Goal: Task Accomplishment & Management: Manage account settings

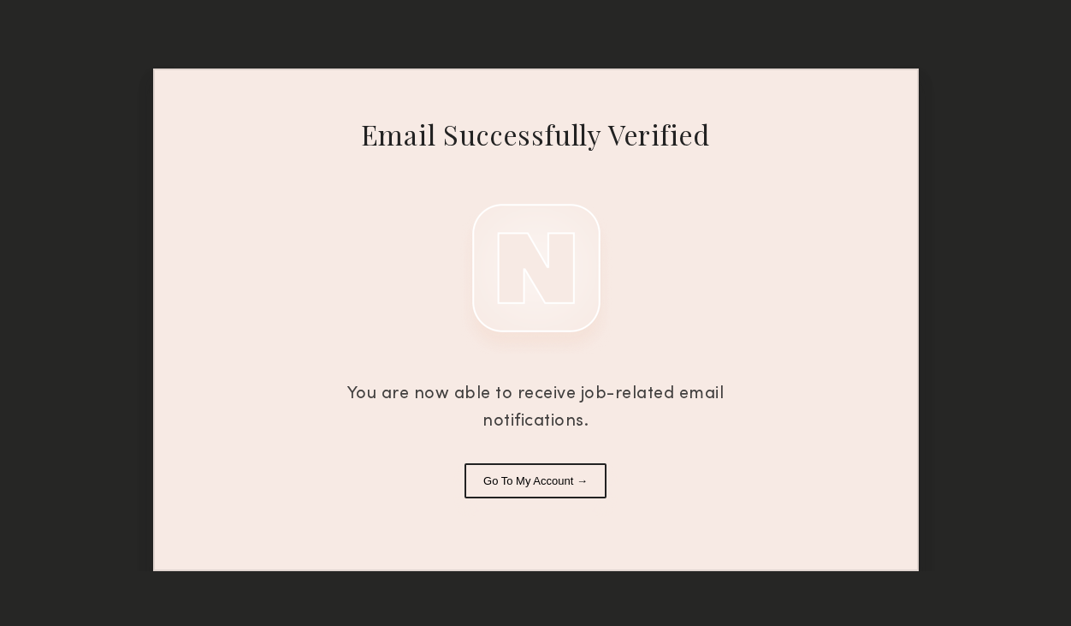
click at [551, 483] on button "Go To My Account →" at bounding box center [536, 480] width 142 height 35
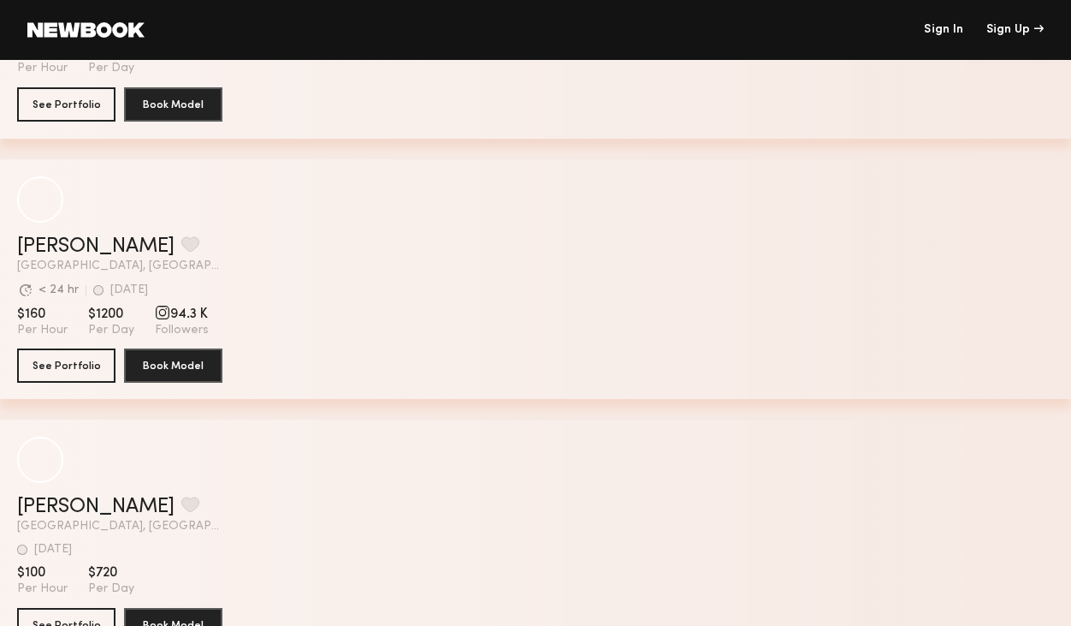
scroll to position [479, 0]
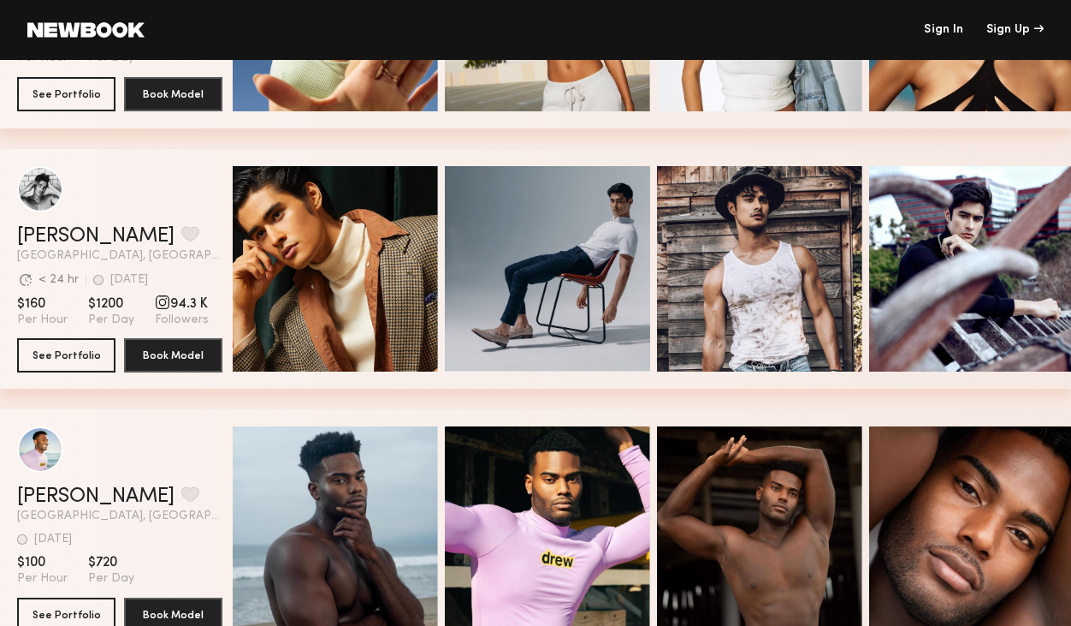
click at [935, 27] on link "Sign In" at bounding box center [943, 30] width 39 height 12
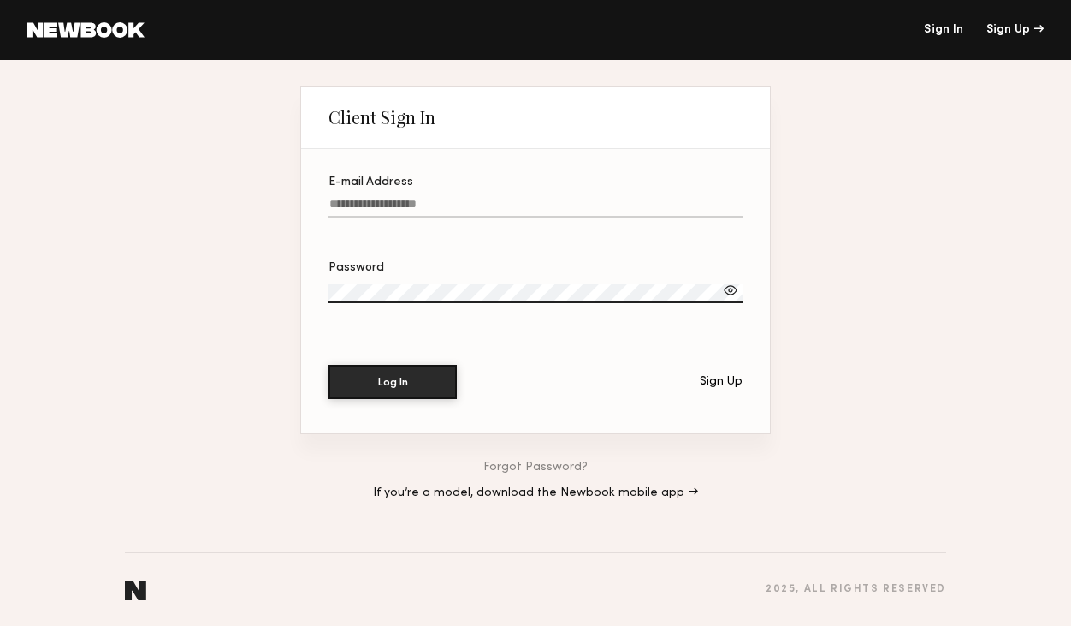
click at [475, 193] on label "E-mail Address" at bounding box center [536, 205] width 414 height 58
click at [475, 198] on input "E-mail Address" at bounding box center [536, 208] width 414 height 20
click at [415, 209] on input "E-mail Address" at bounding box center [536, 208] width 414 height 20
type input "**********"
click at [368, 305] on label "Password" at bounding box center [536, 291] width 414 height 58
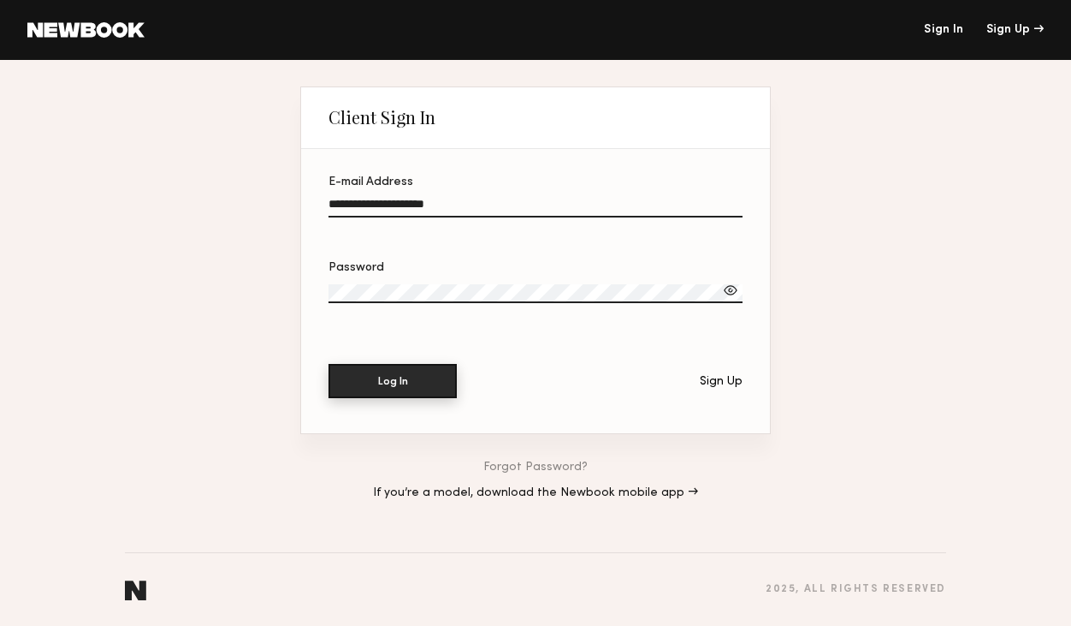
click at [393, 381] on button "Log In" at bounding box center [393, 381] width 128 height 34
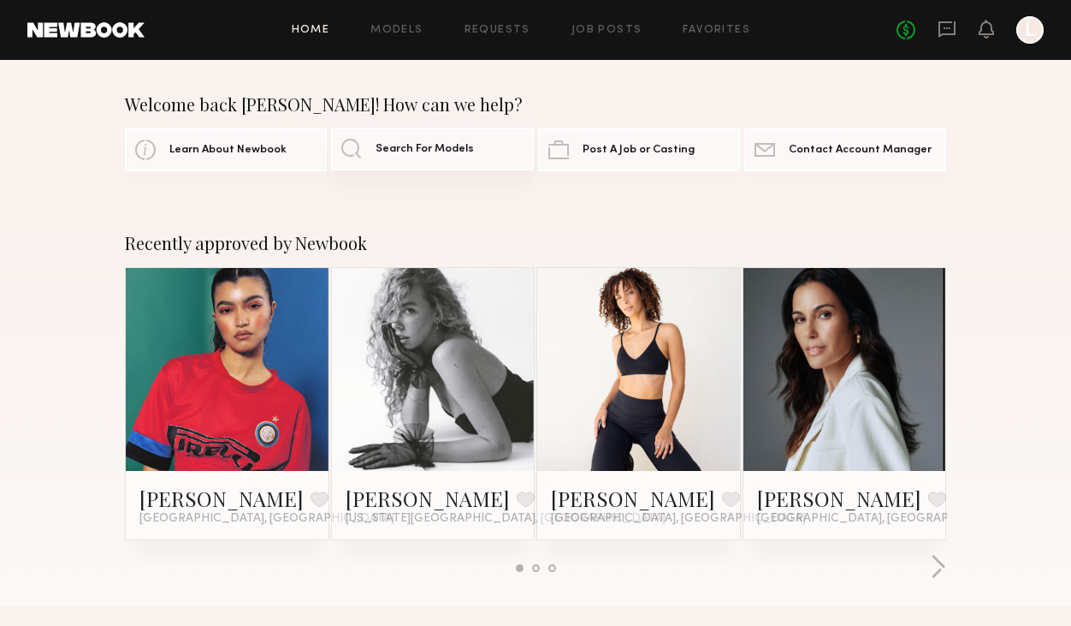
click at [432, 148] on span "Search For Models" at bounding box center [425, 149] width 98 height 11
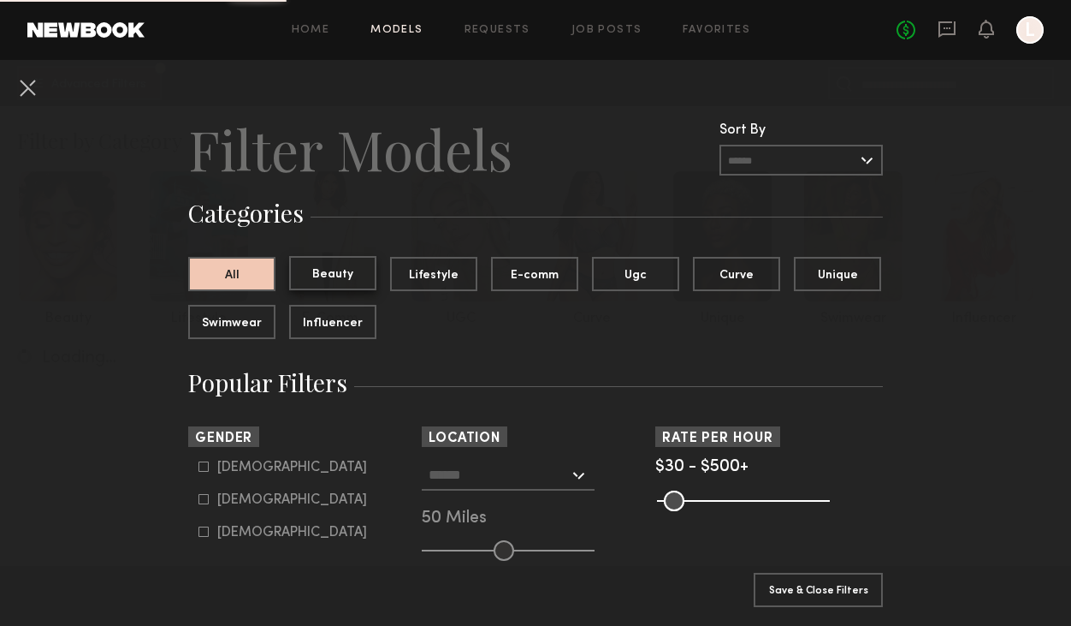
click at [330, 282] on button "Beauty" at bounding box center [332, 273] width 87 height 34
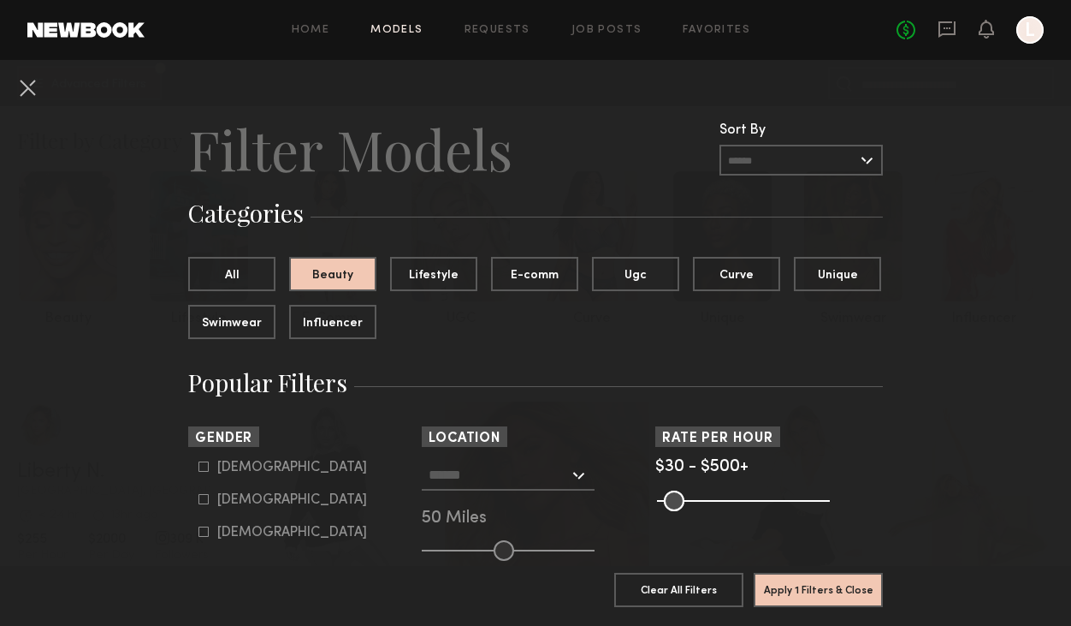
click at [202, 501] on icon at bounding box center [204, 499] width 10 height 10
type input "**"
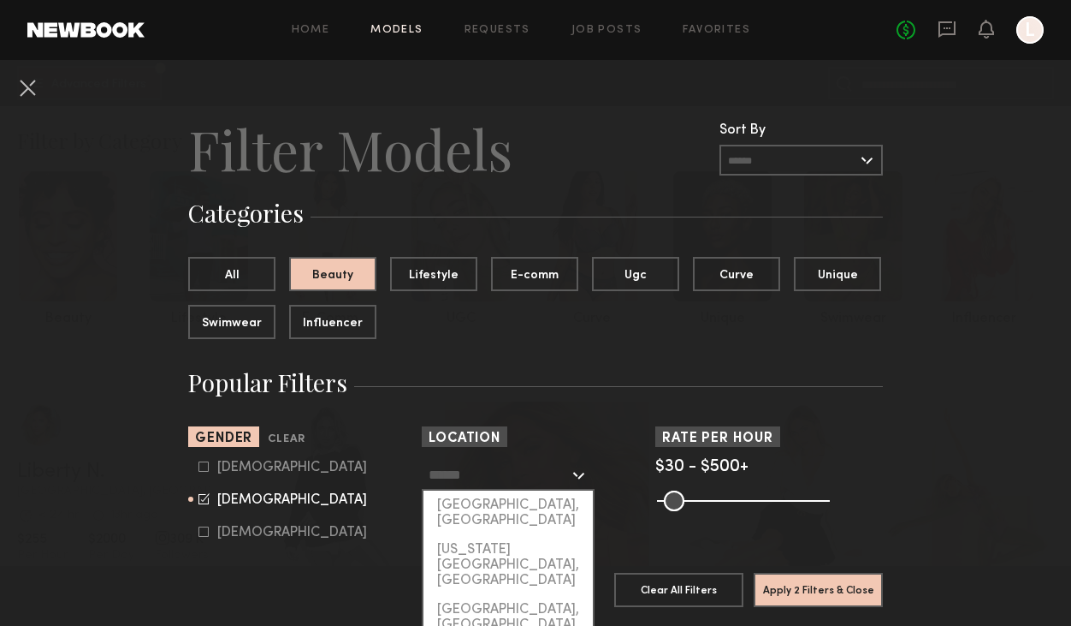
click at [493, 472] on input "text" at bounding box center [499, 474] width 140 height 29
click at [513, 535] on div "[US_STATE][GEOGRAPHIC_DATA], [GEOGRAPHIC_DATA]" at bounding box center [508, 565] width 169 height 60
type input "**********"
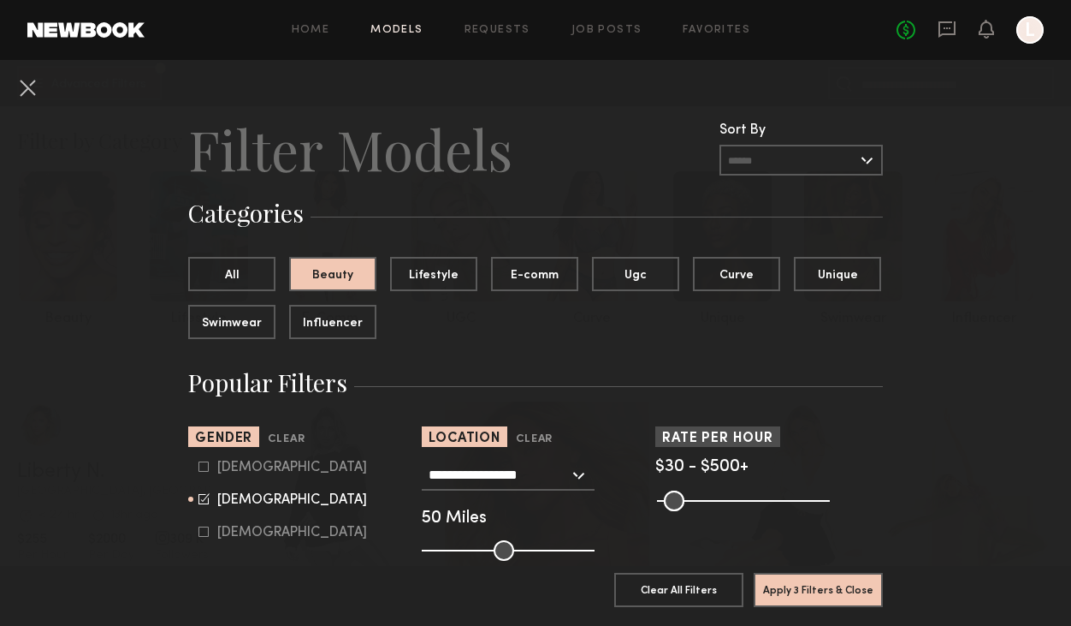
click at [827, 499] on input "range" at bounding box center [743, 500] width 173 height 21
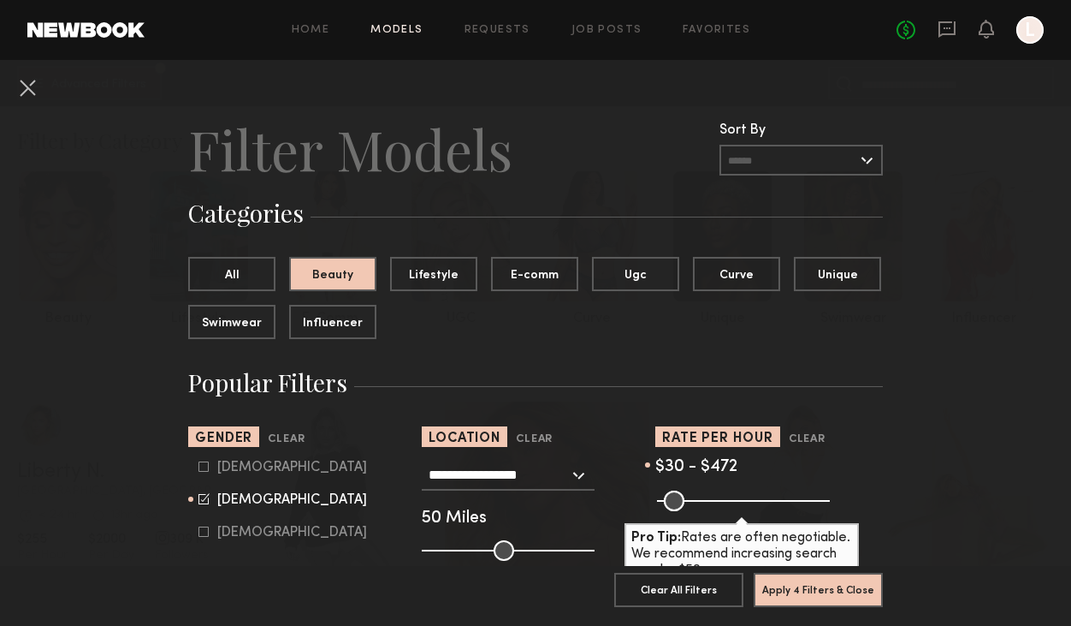
type input "***"
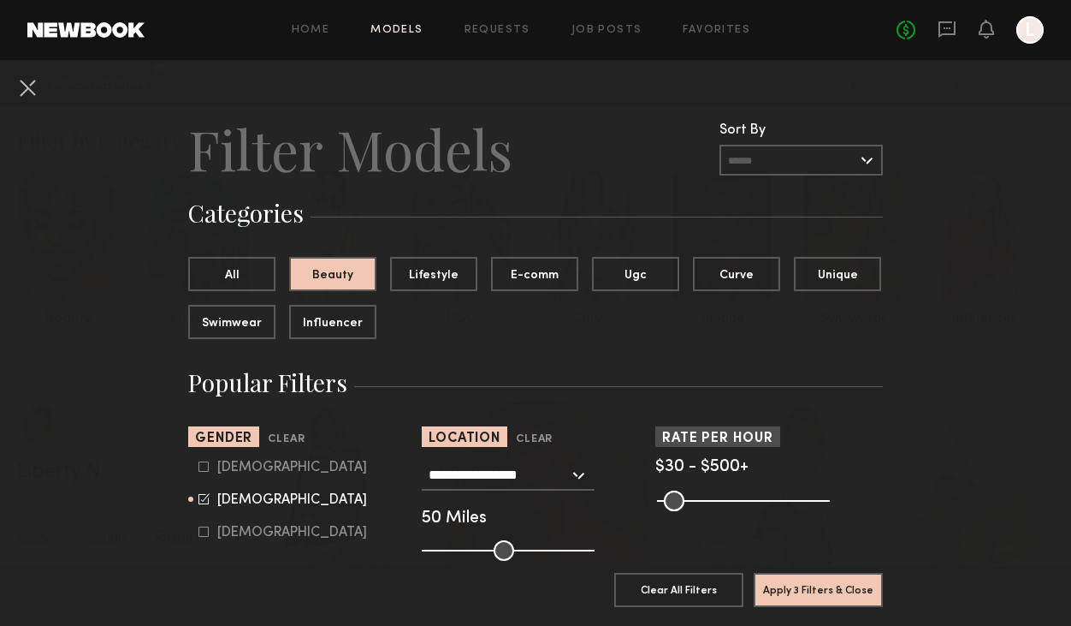
drag, startPoint x: 824, startPoint y: 499, endPoint x: 839, endPoint y: 499, distance: 14.5
click at [830, 499] on input "range" at bounding box center [743, 500] width 173 height 21
click at [804, 591] on button "Apply 3 Filters & Close" at bounding box center [818, 589] width 129 height 34
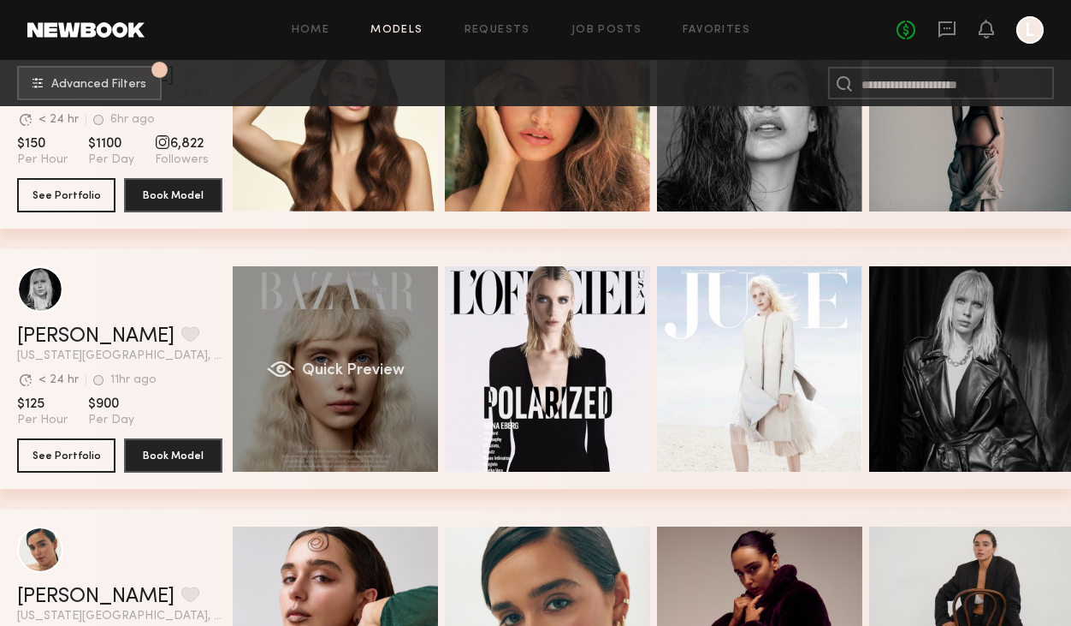
click at [326, 394] on div "Quick Preview" at bounding box center [335, 368] width 205 height 205
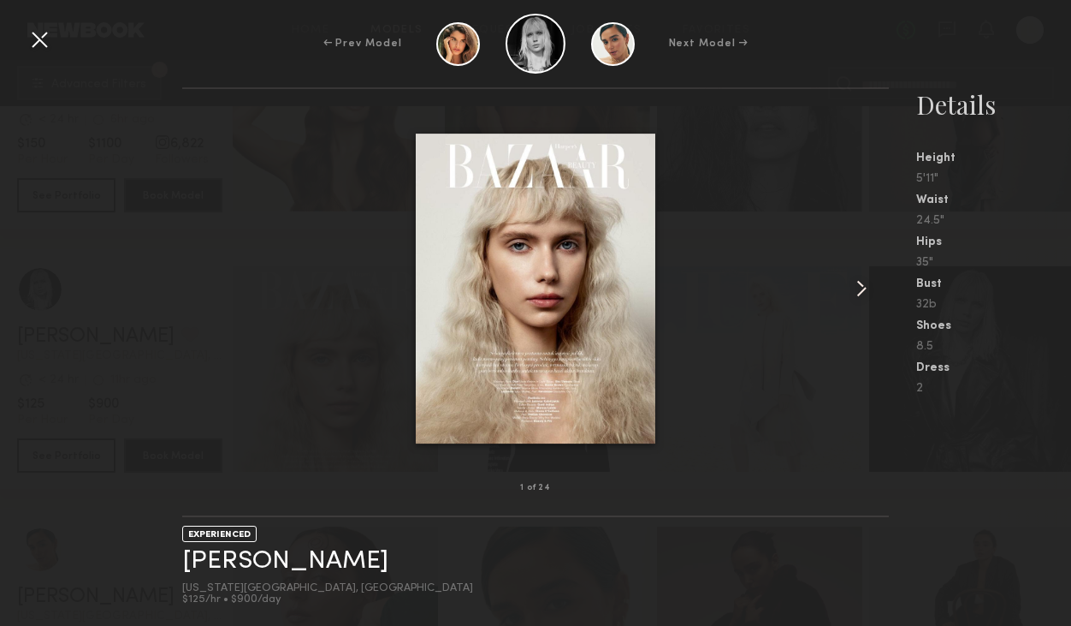
click at [860, 289] on common-icon at bounding box center [861, 288] width 27 height 27
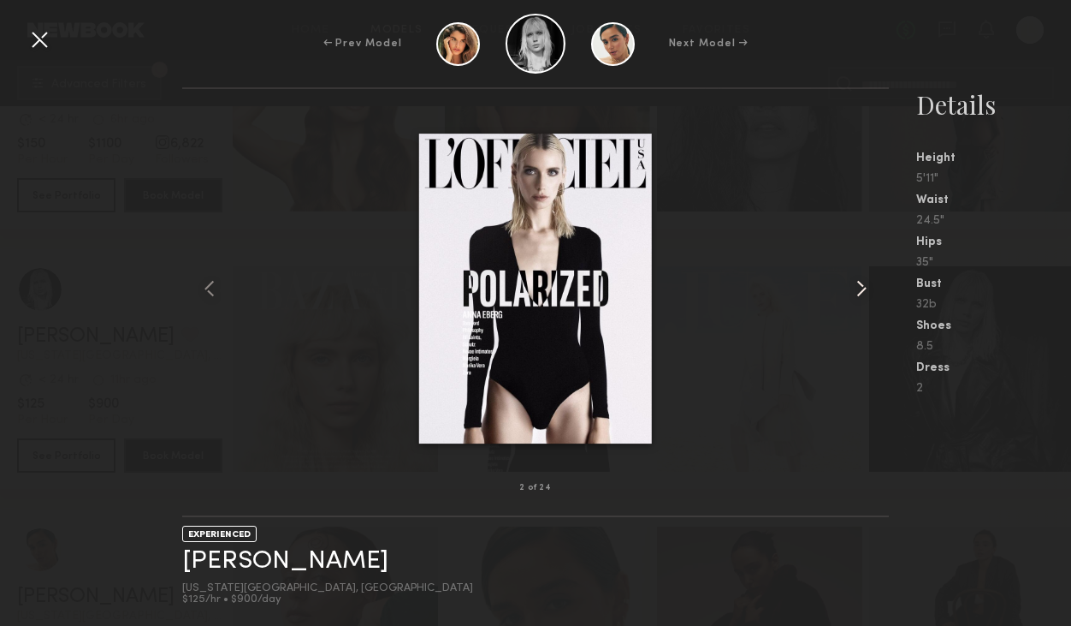
click at [860, 290] on common-icon at bounding box center [861, 288] width 27 height 27
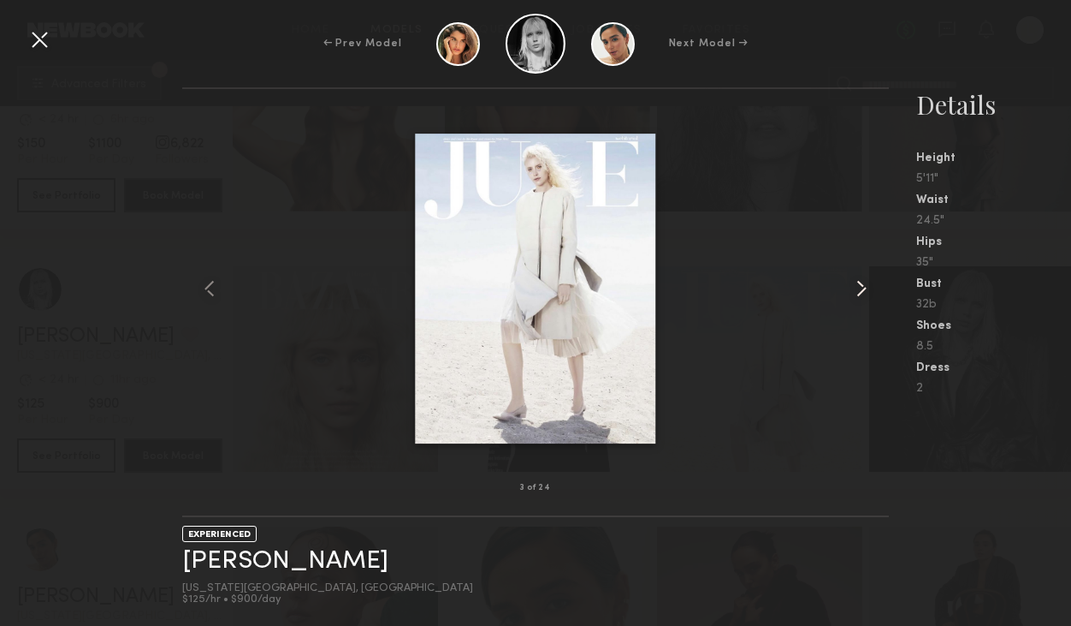
click at [860, 290] on common-icon at bounding box center [861, 288] width 27 height 27
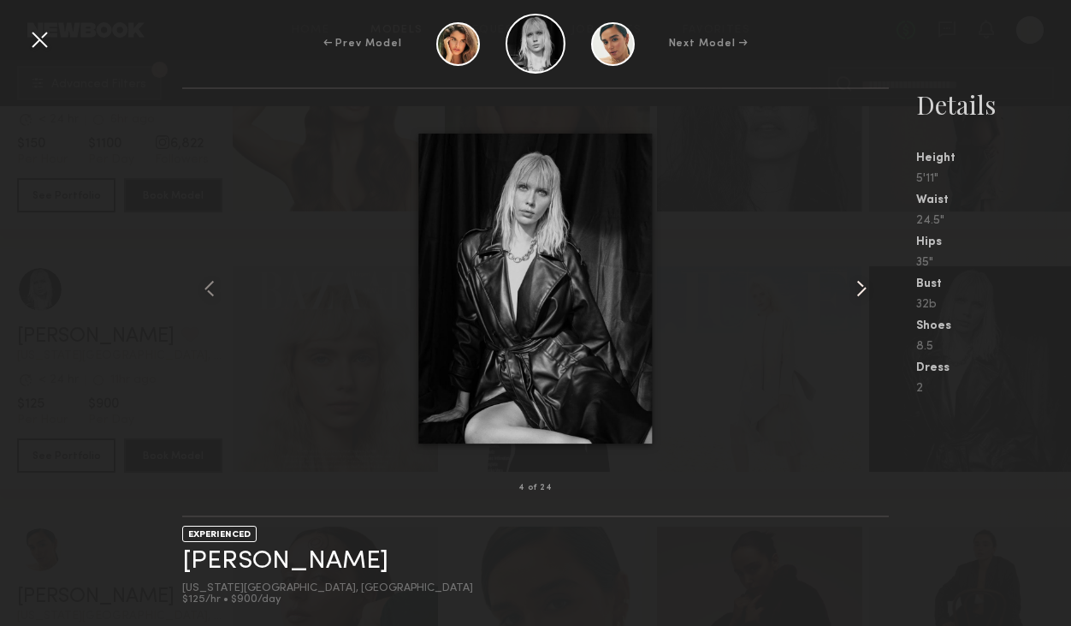
click at [860, 290] on common-icon at bounding box center [861, 288] width 27 height 27
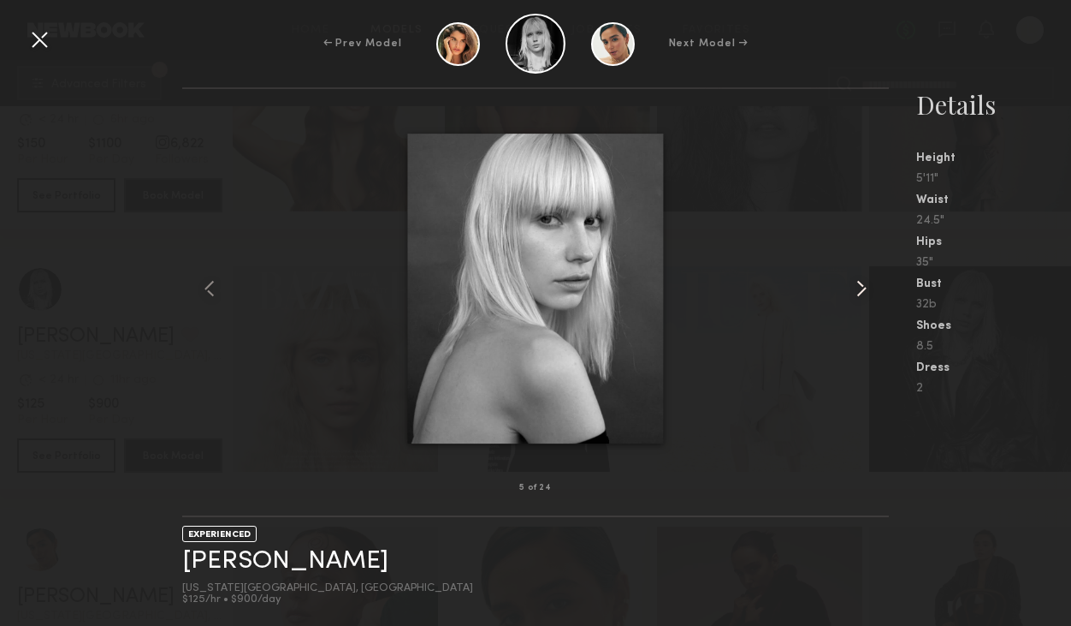
click at [860, 290] on common-icon at bounding box center [861, 288] width 27 height 27
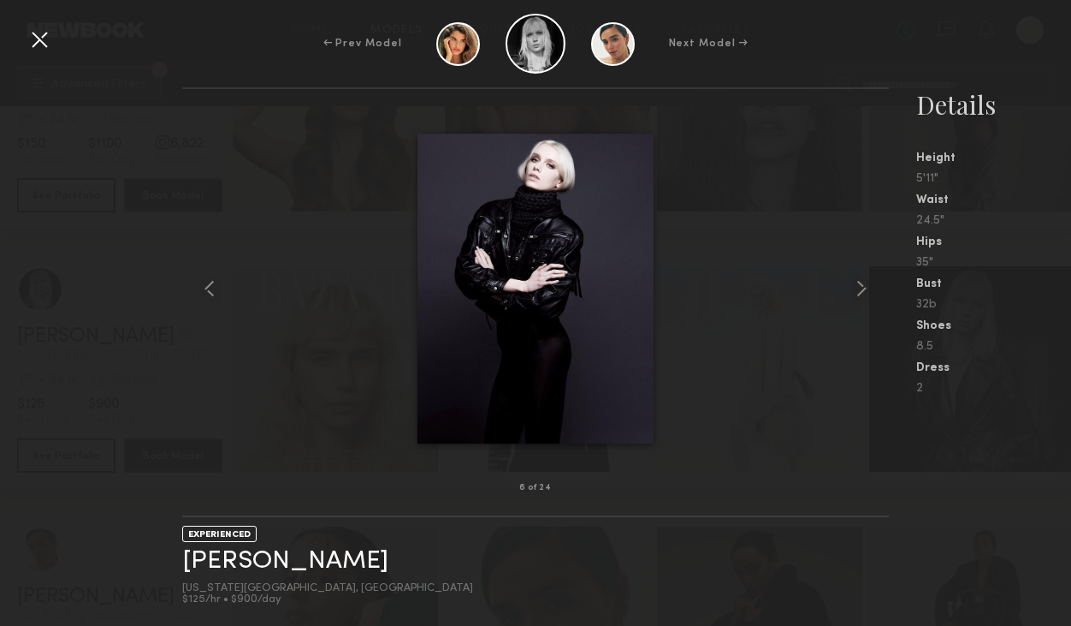
click at [43, 36] on div at bounding box center [39, 39] width 27 height 27
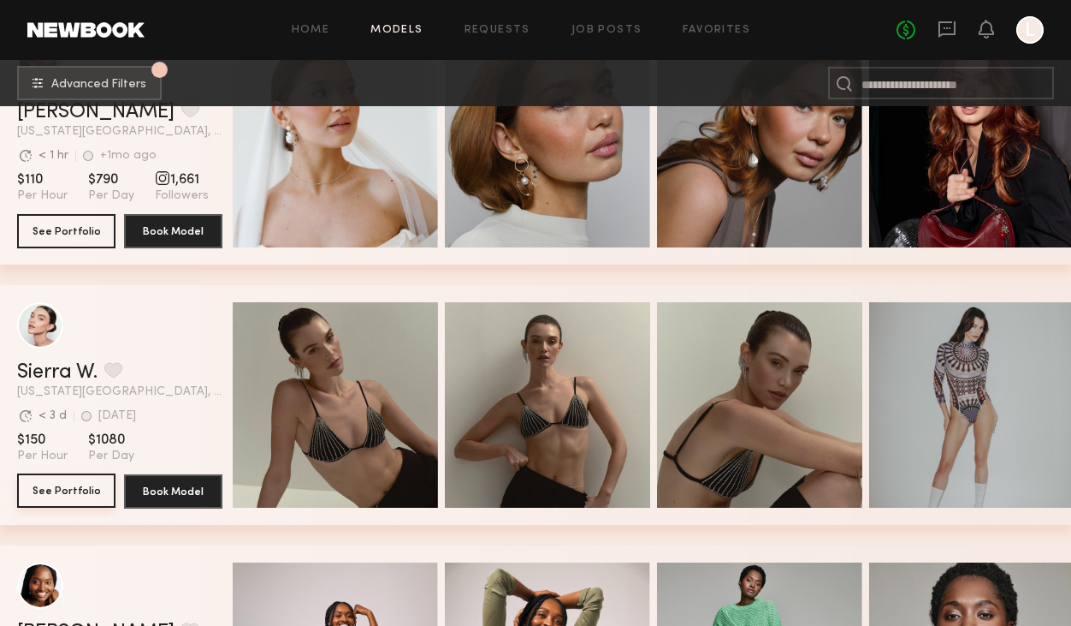
click at [70, 494] on button "See Portfolio" at bounding box center [66, 490] width 98 height 34
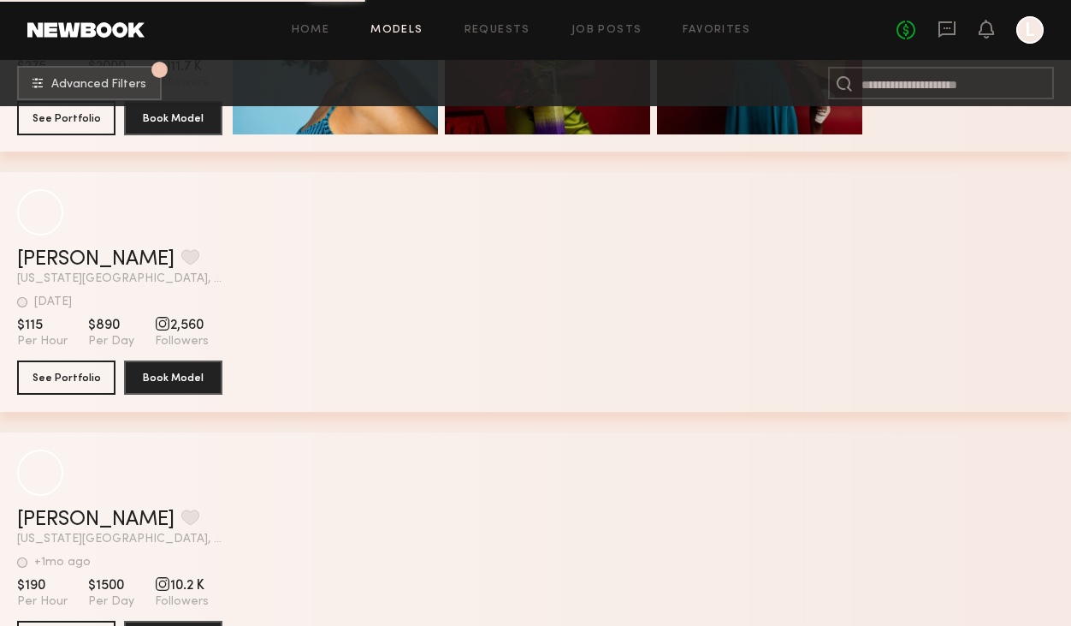
scroll to position [20780, 0]
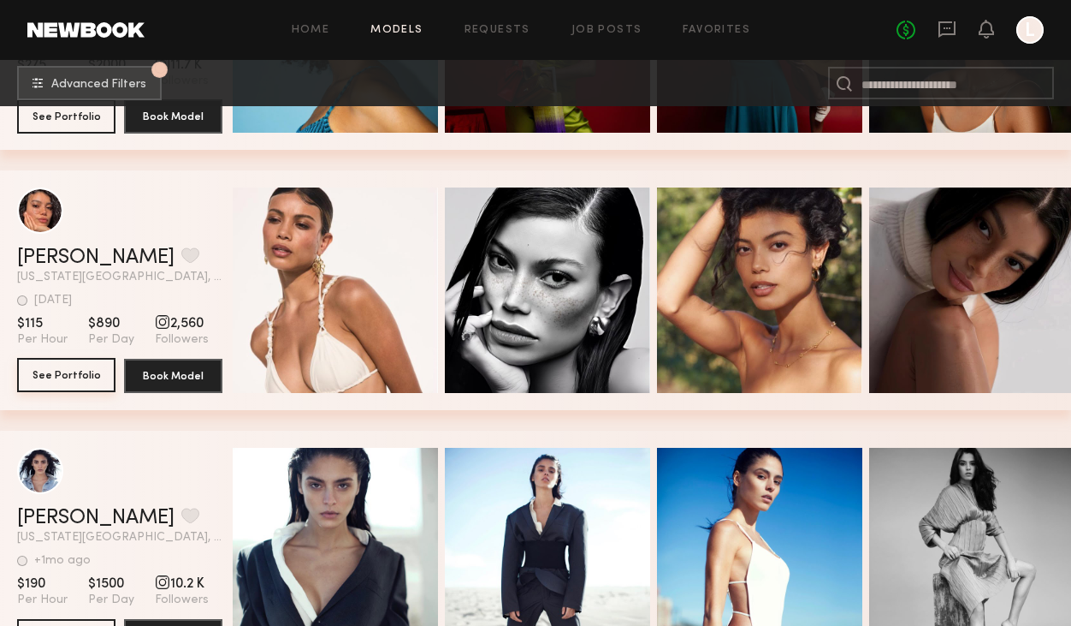
click at [53, 380] on button "See Portfolio" at bounding box center [66, 375] width 98 height 34
click at [181, 256] on button "grid" at bounding box center [190, 254] width 18 height 15
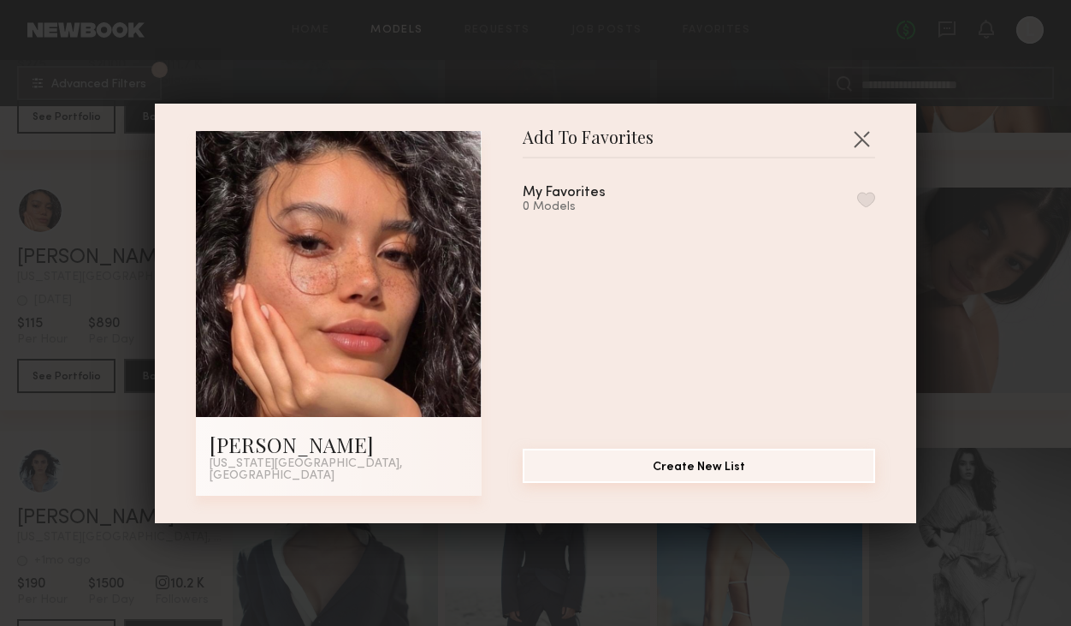
click at [650, 472] on button "Create New List" at bounding box center [699, 465] width 353 height 34
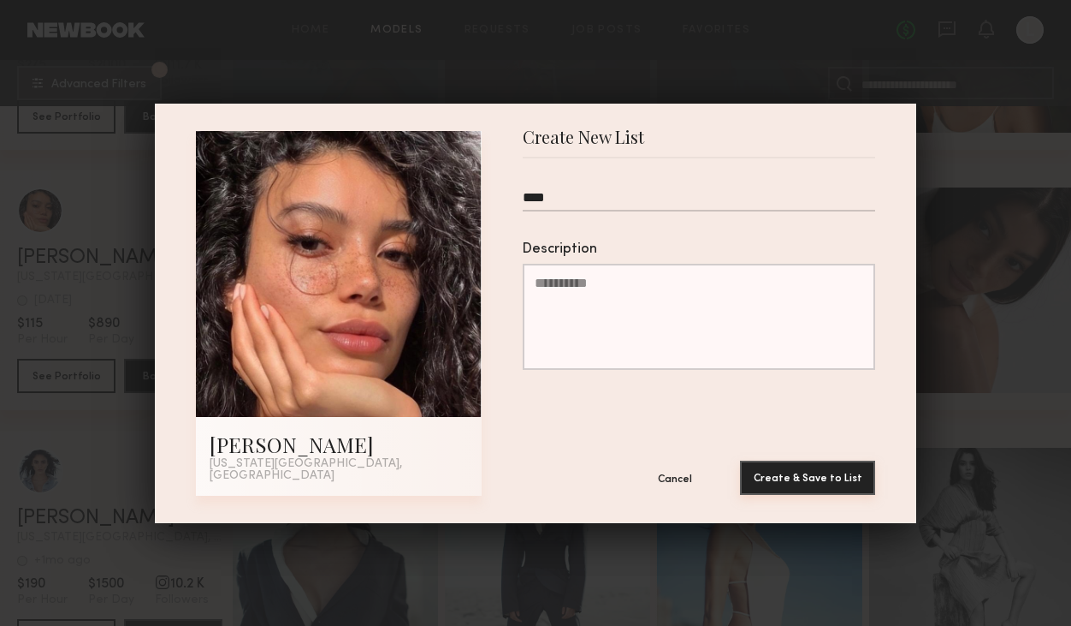
type input "****"
click at [801, 475] on button "Create & Save to List" at bounding box center [807, 477] width 135 height 34
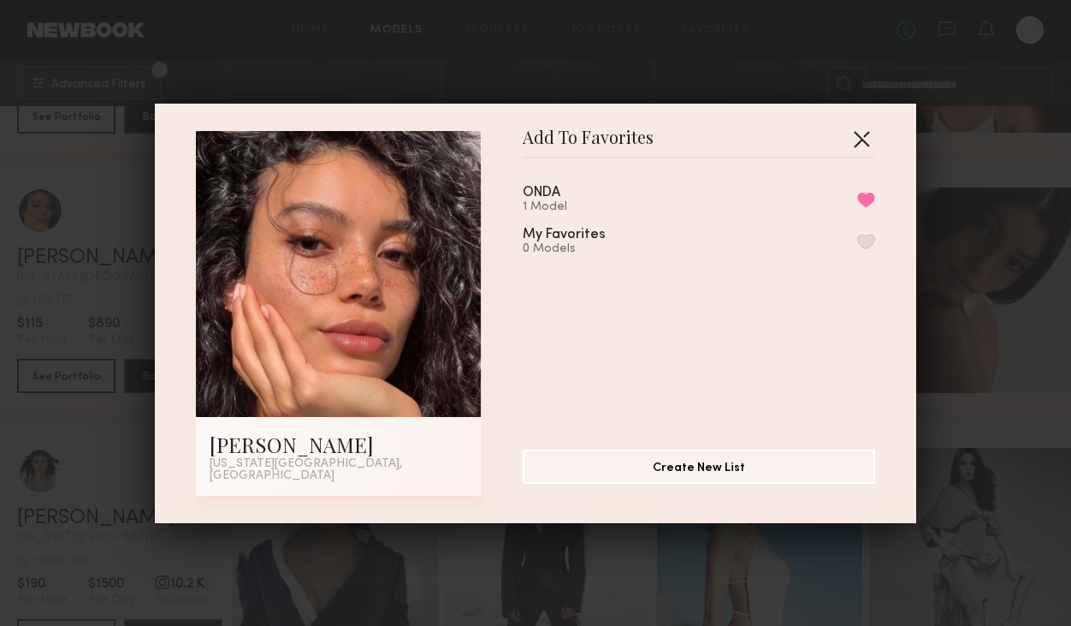
click at [861, 143] on button "button" at bounding box center [861, 138] width 27 height 27
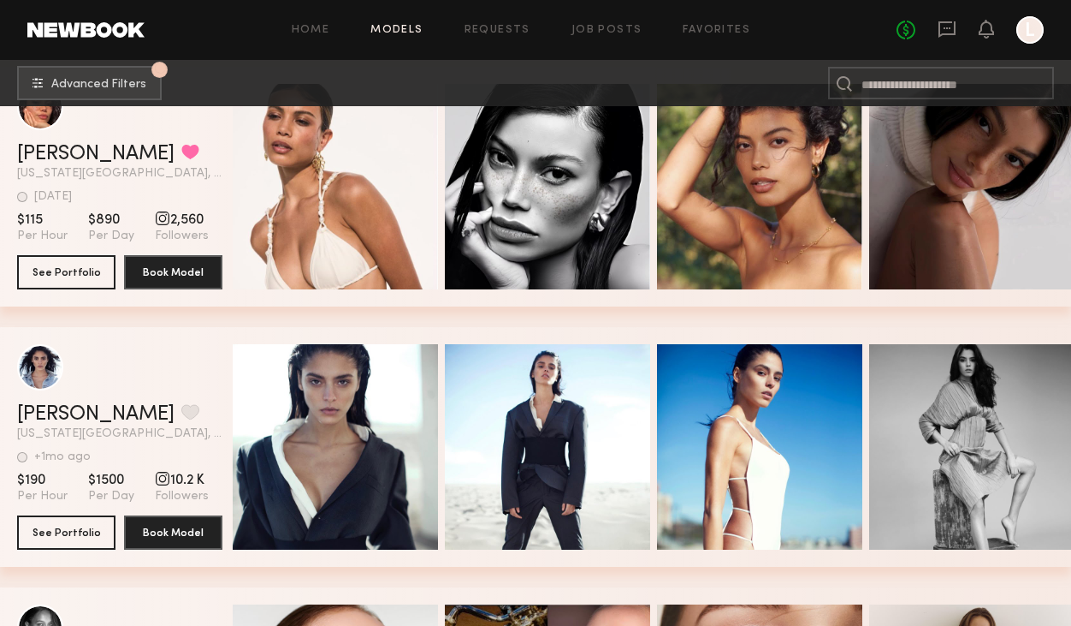
scroll to position [20892, 0]
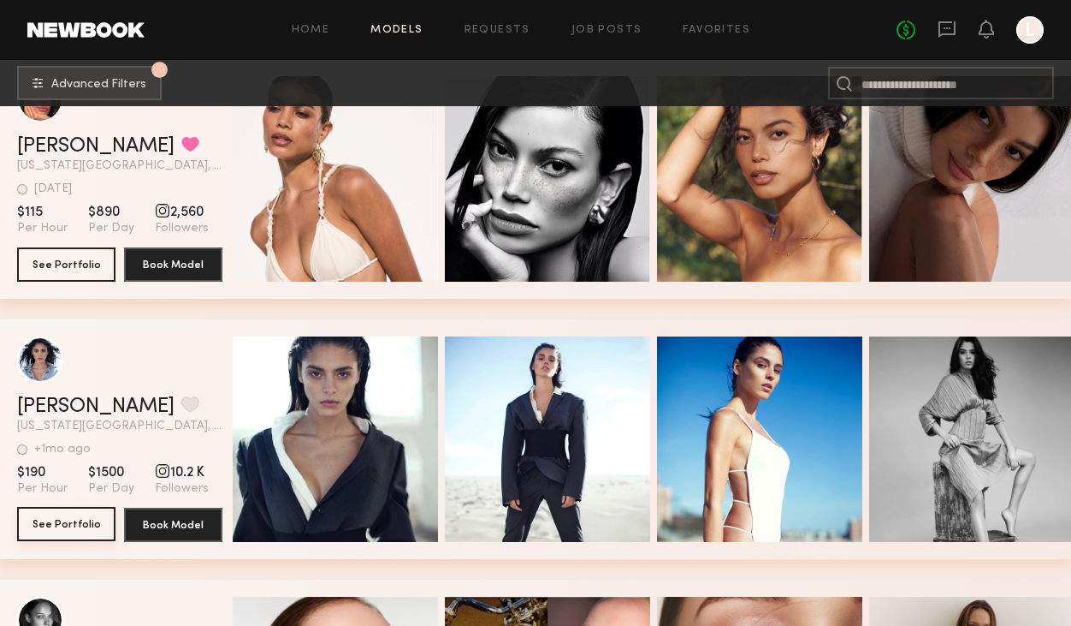
click at [51, 525] on button "See Portfolio" at bounding box center [66, 524] width 98 height 34
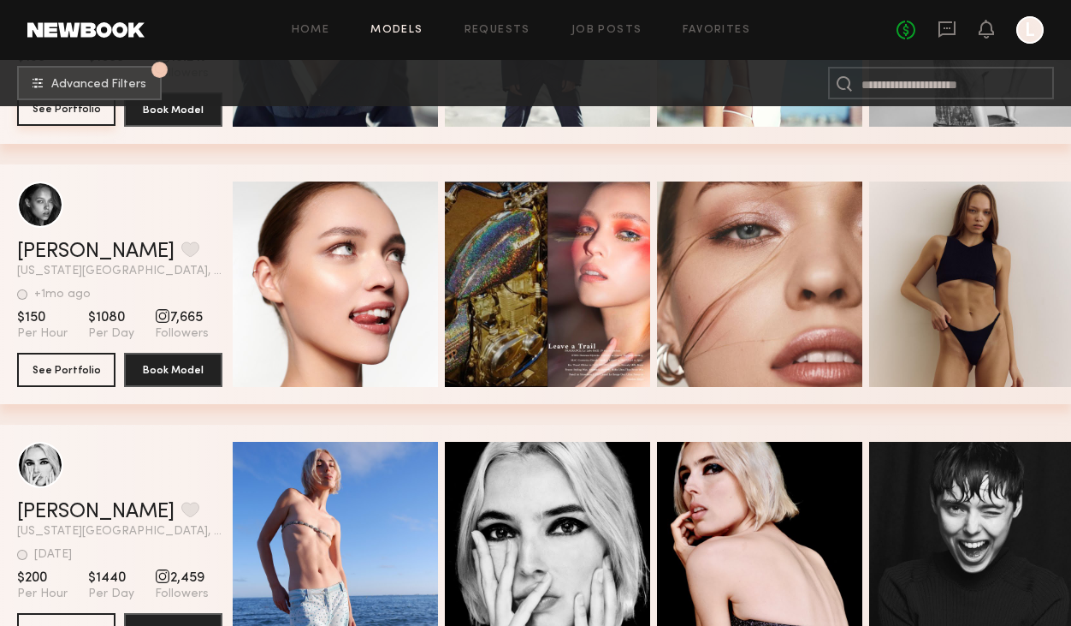
scroll to position [21281, 0]
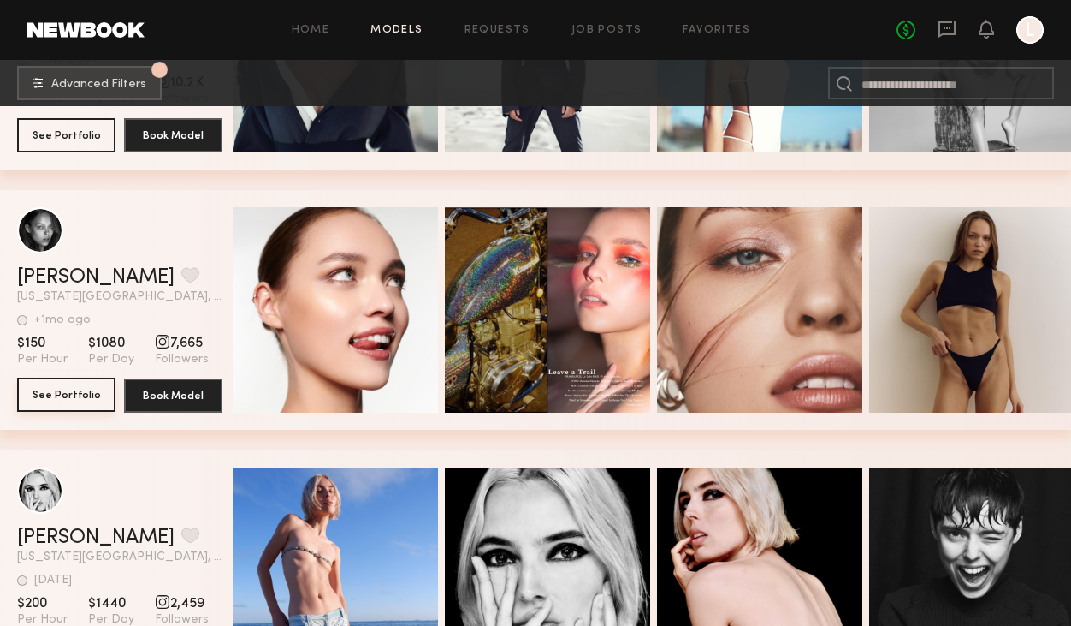
click at [92, 394] on button "See Portfolio" at bounding box center [66, 394] width 98 height 34
click at [181, 273] on button "grid" at bounding box center [190, 274] width 18 height 15
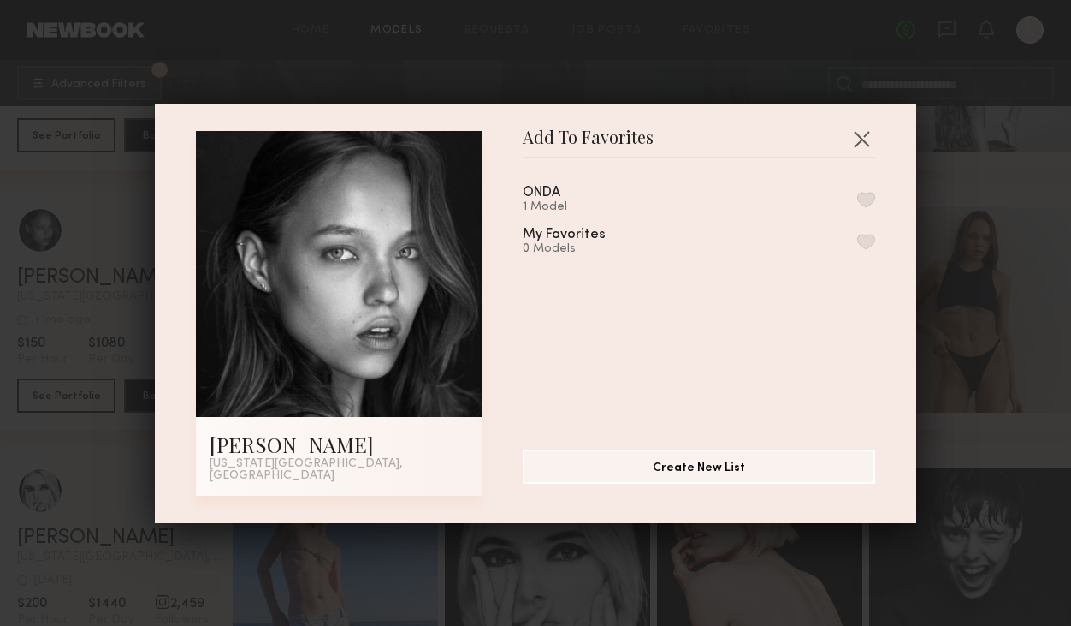
click at [863, 205] on button "button" at bounding box center [866, 199] width 18 height 15
click at [858, 145] on button "button" at bounding box center [861, 138] width 27 height 27
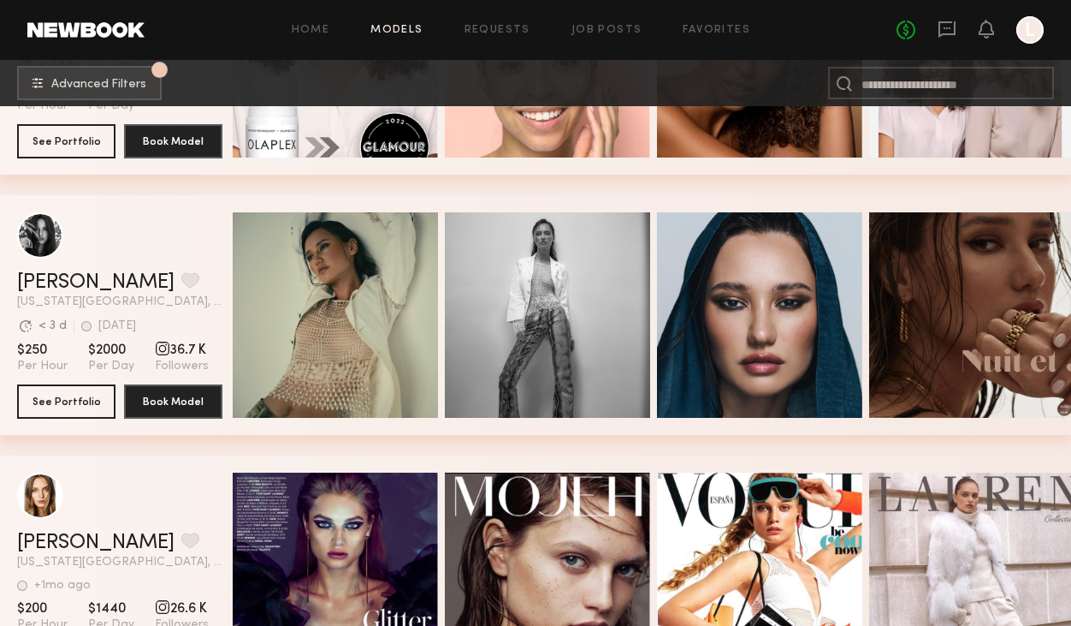
scroll to position [24920, 0]
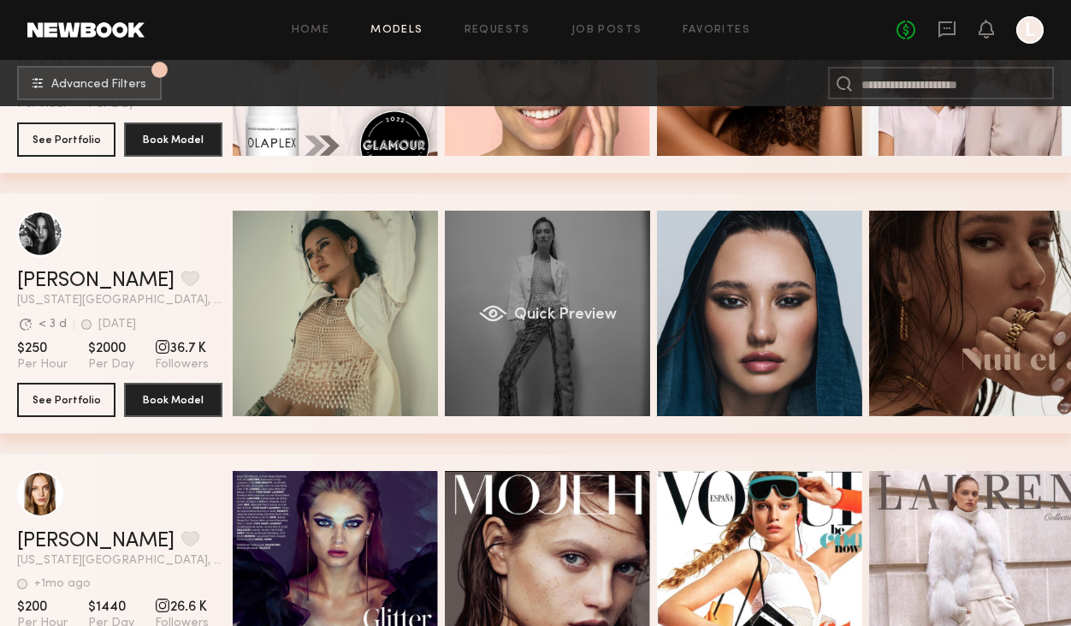
click at [563, 312] on span "Quick Preview" at bounding box center [565, 314] width 103 height 15
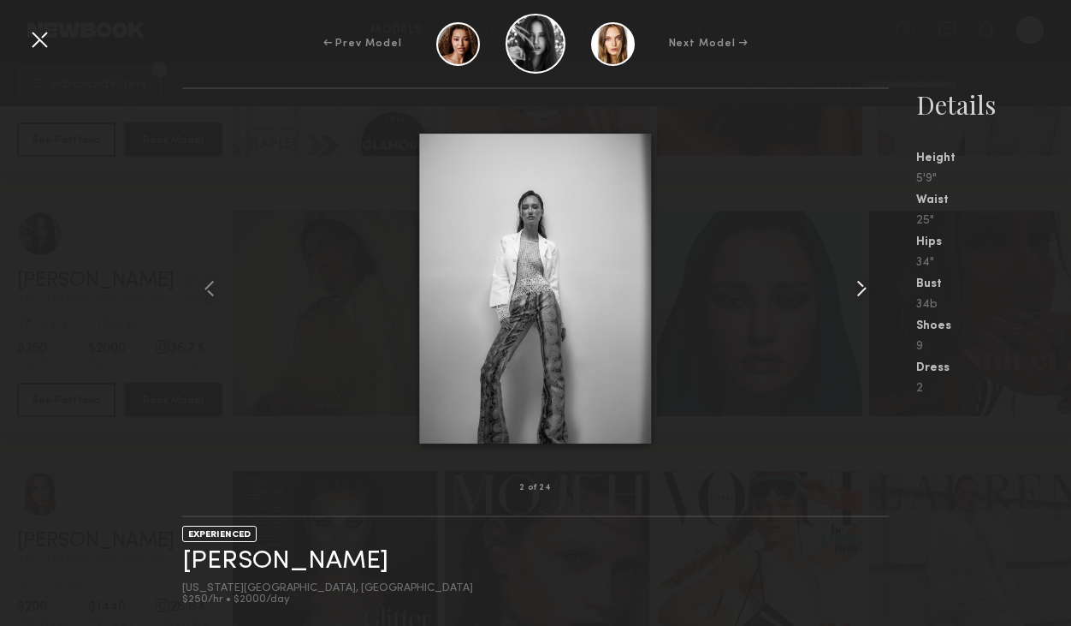
click at [862, 288] on common-icon at bounding box center [861, 288] width 27 height 27
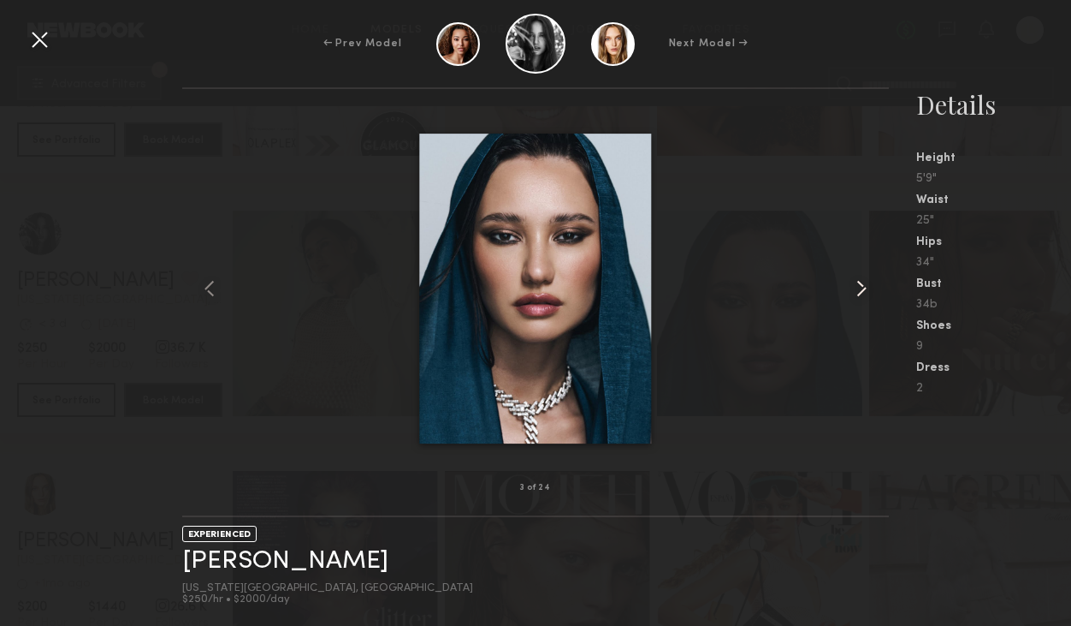
click at [862, 287] on common-icon at bounding box center [861, 288] width 27 height 27
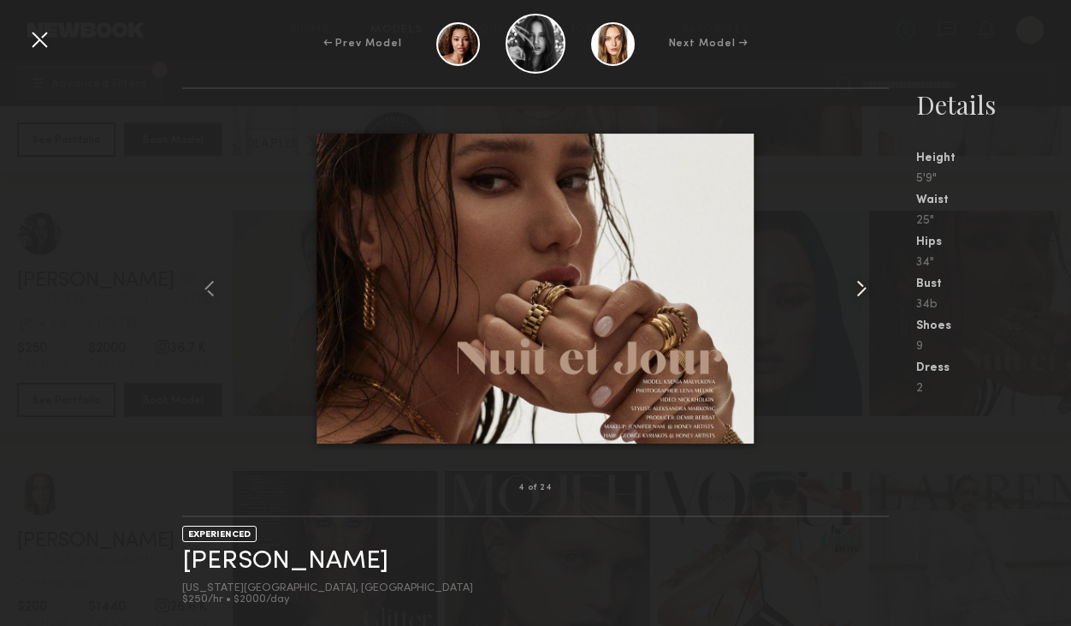
click at [861, 286] on common-icon at bounding box center [861, 288] width 27 height 27
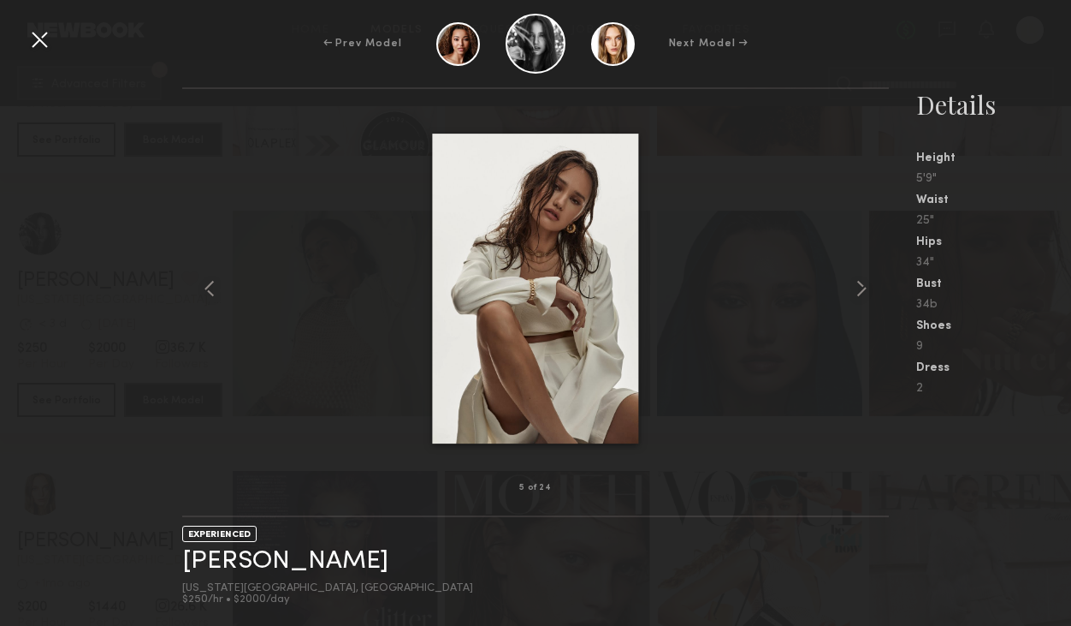
click at [45, 41] on div at bounding box center [39, 39] width 27 height 27
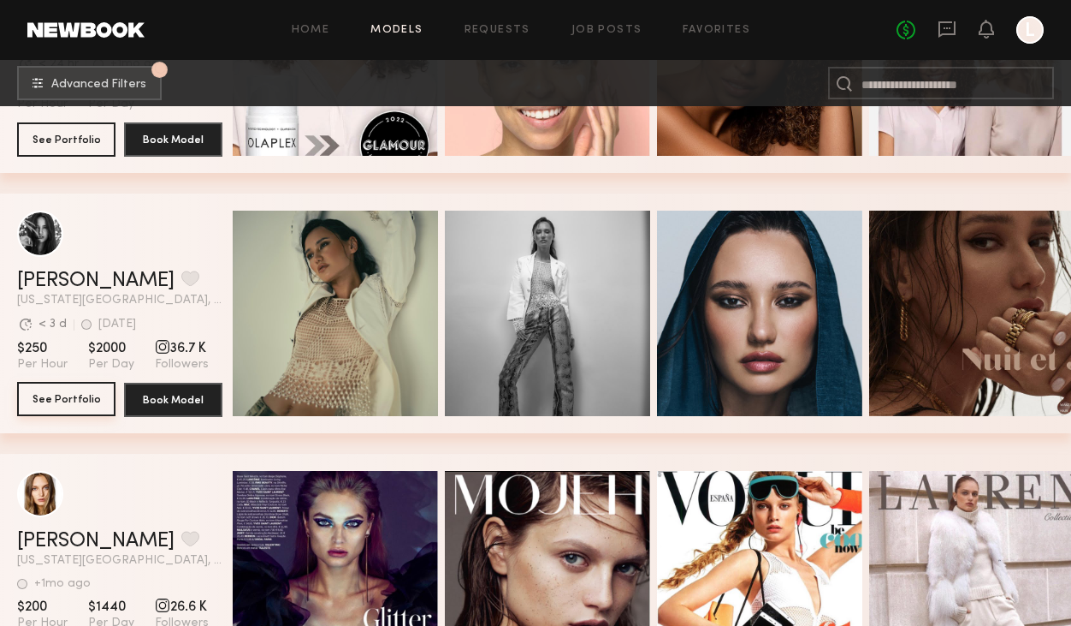
click at [57, 391] on button "See Portfolio" at bounding box center [66, 399] width 98 height 34
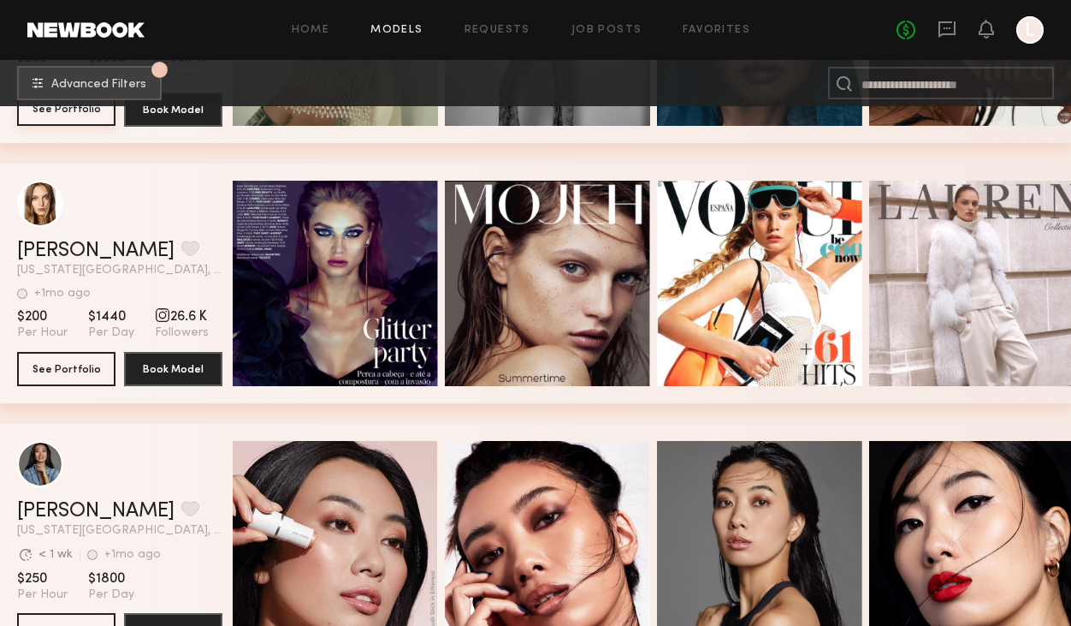
scroll to position [25211, 0]
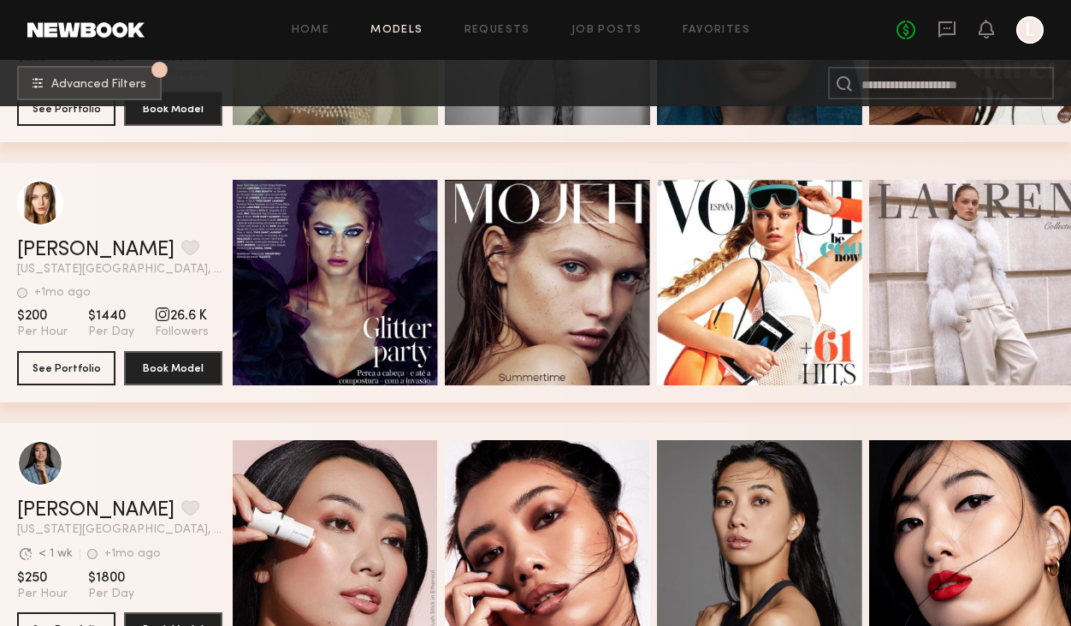
click at [61, 347] on section "Svetlana Z. Favorite New York City, NY +1mo ago Last Online View Portfolio +1mo…" at bounding box center [119, 283] width 205 height 240
click at [67, 366] on button "See Portfolio" at bounding box center [66, 367] width 98 height 34
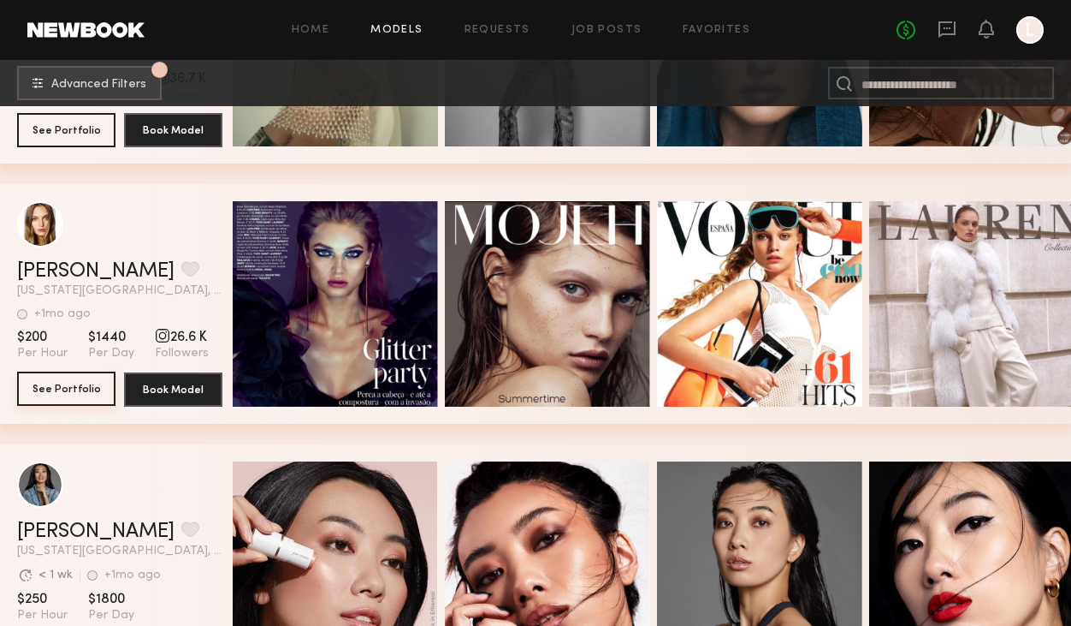
scroll to position [25149, 0]
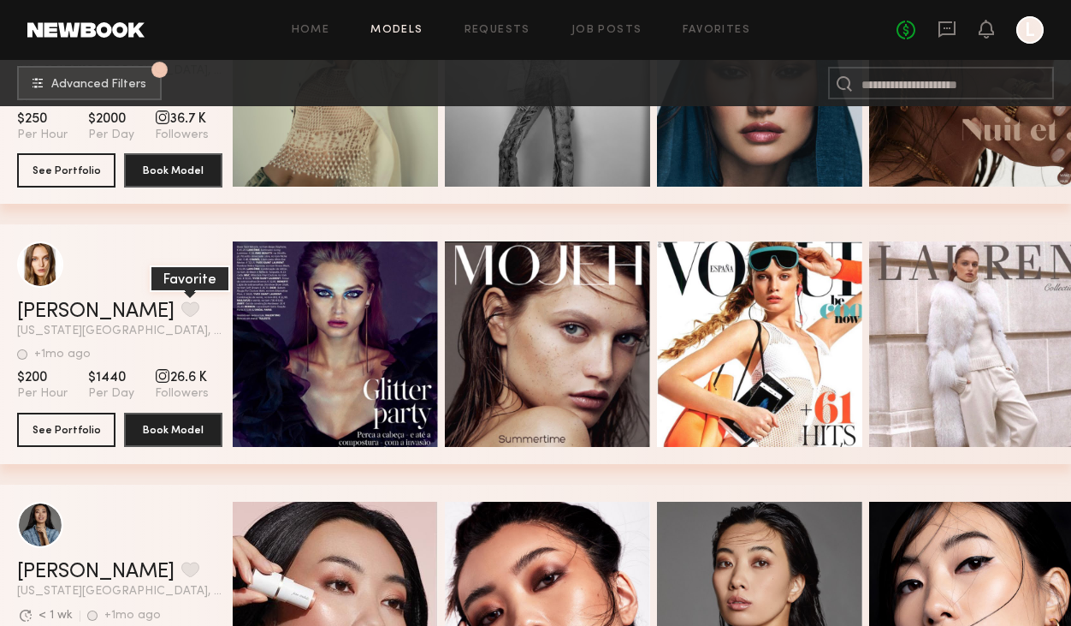
click at [181, 307] on button "grid" at bounding box center [190, 308] width 18 height 15
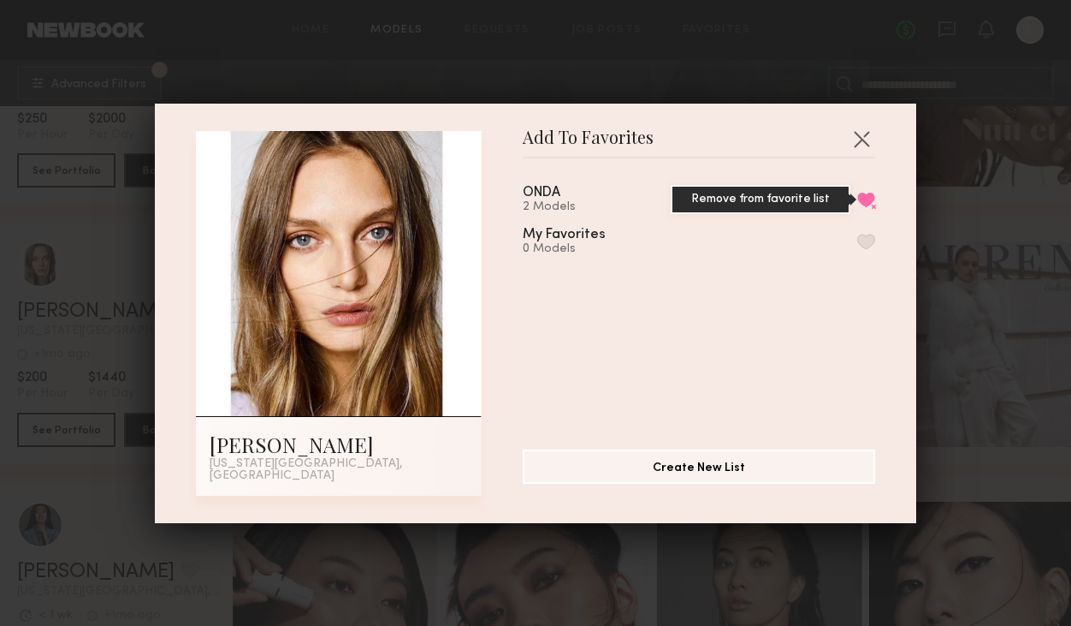
click at [867, 204] on button "Remove from favorite list" at bounding box center [866, 199] width 18 height 15
click at [862, 205] on button "button" at bounding box center [866, 199] width 18 height 15
click at [858, 143] on button "button" at bounding box center [861, 138] width 27 height 27
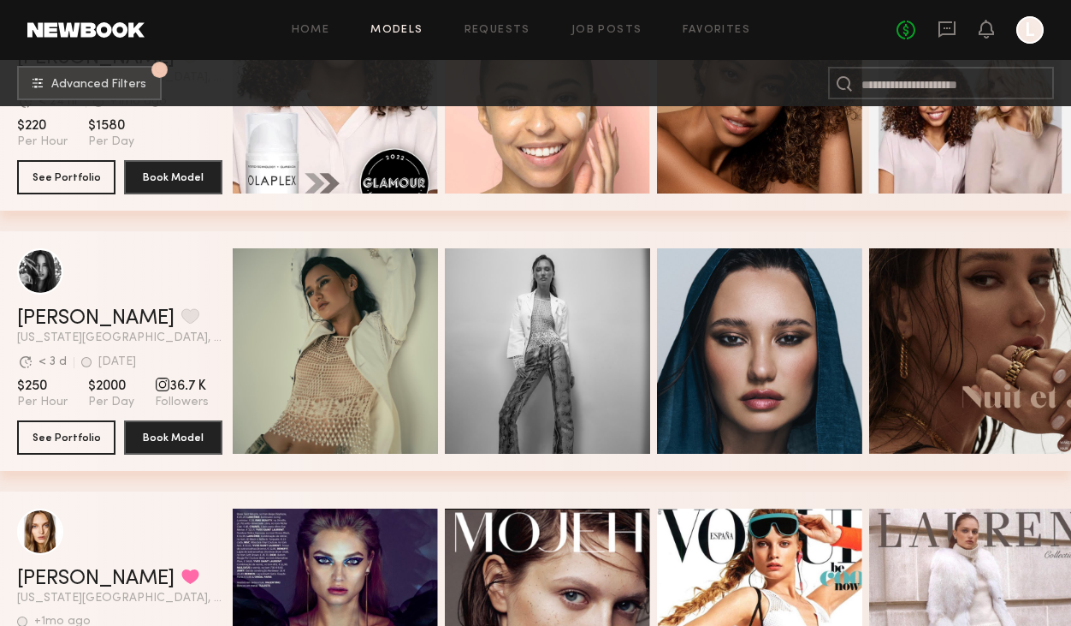
scroll to position [24866, 0]
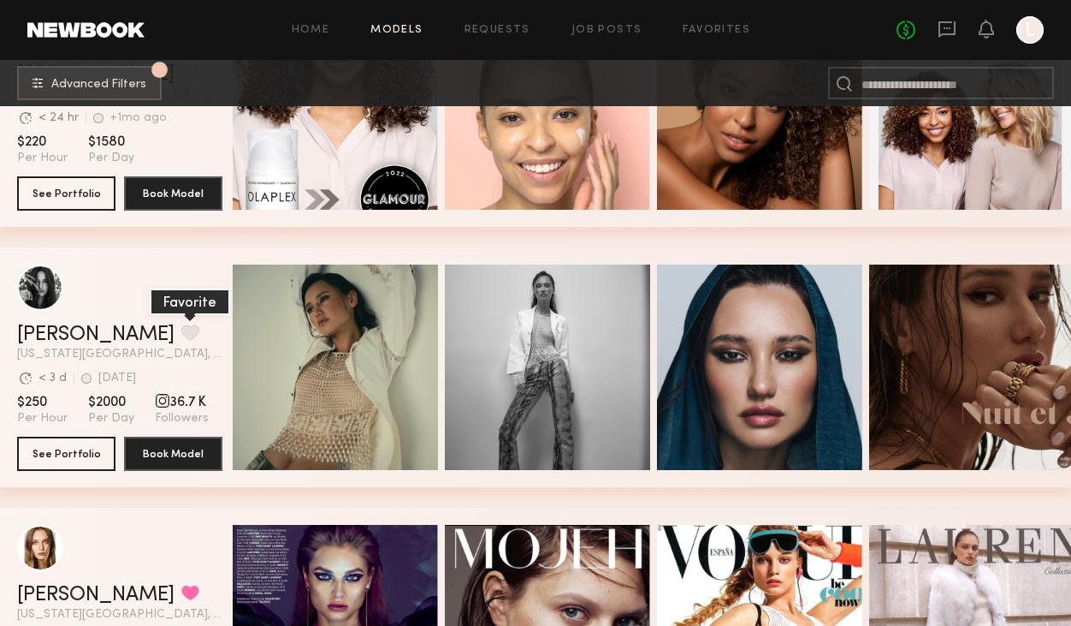
click at [181, 328] on button "grid" at bounding box center [190, 331] width 18 height 15
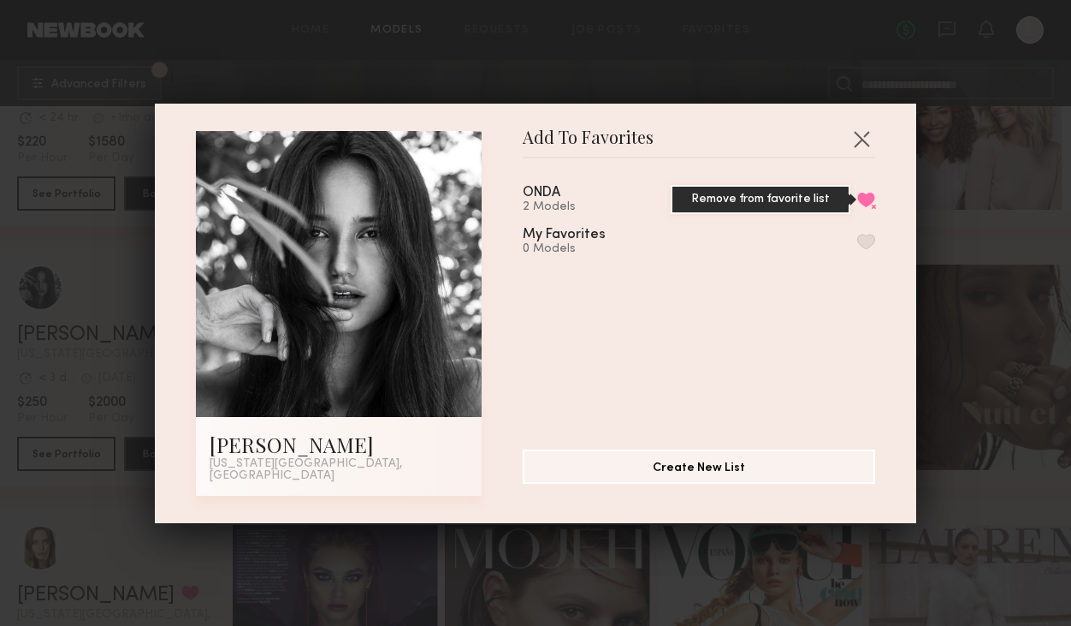
click at [864, 202] on button "Remove from favorite list" at bounding box center [866, 199] width 18 height 15
click at [864, 202] on button "button" at bounding box center [866, 199] width 18 height 15
click at [860, 146] on button "button" at bounding box center [861, 138] width 27 height 27
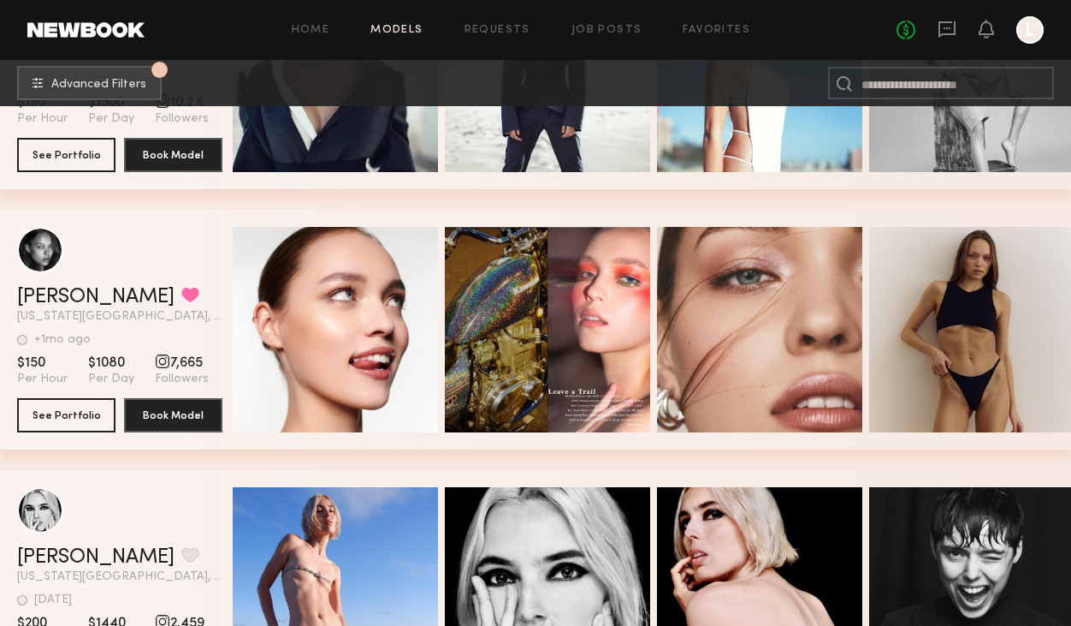
scroll to position [21265, 0]
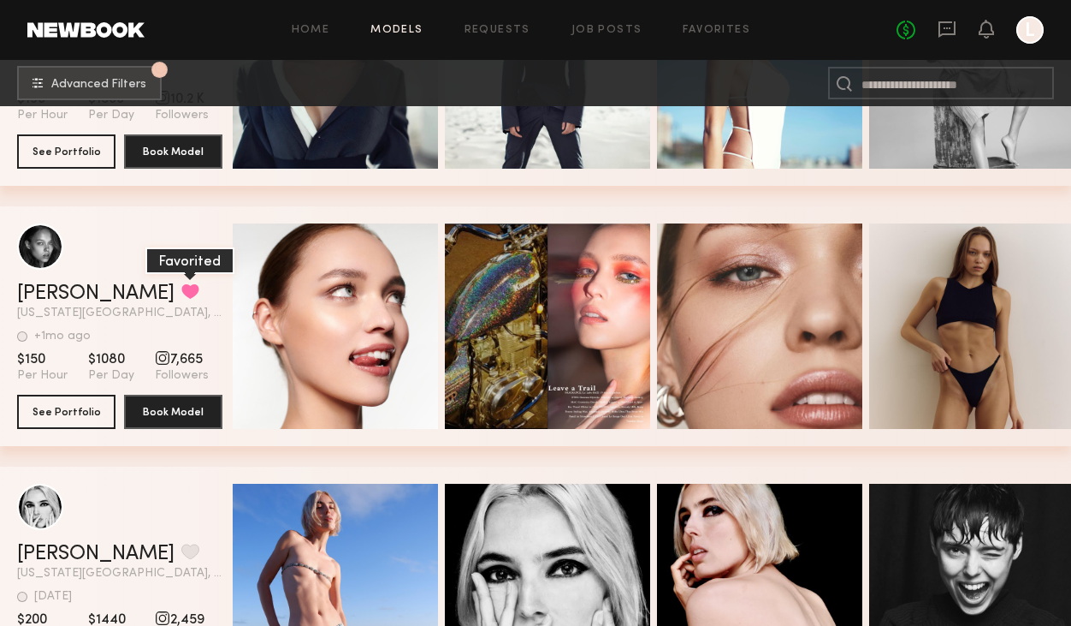
click at [181, 294] on button "grid" at bounding box center [190, 290] width 18 height 15
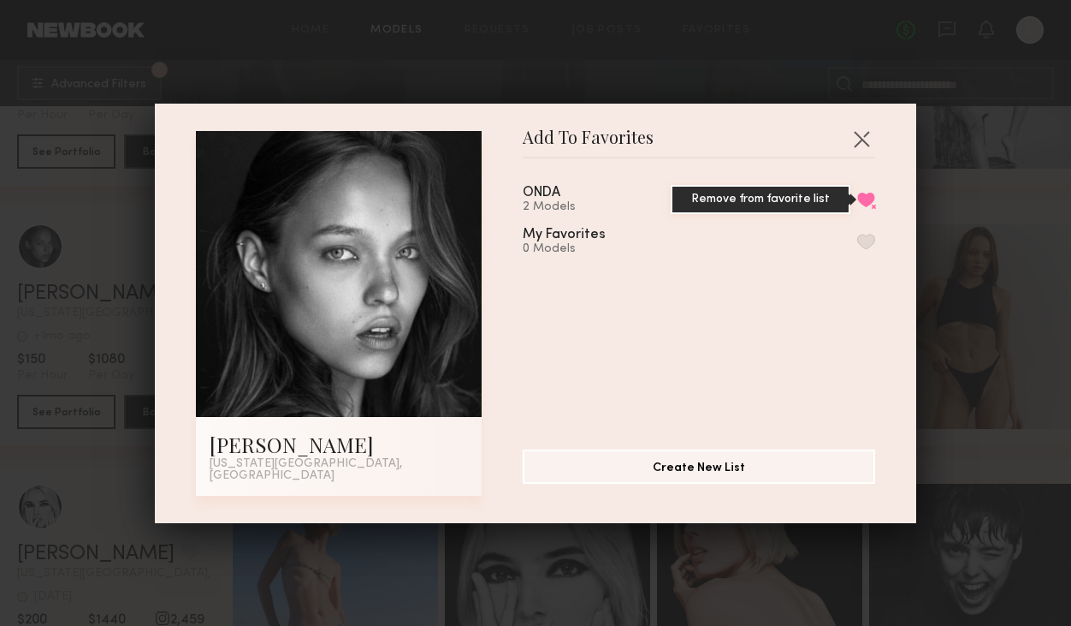
click at [869, 203] on button "Remove from favorite list" at bounding box center [866, 199] width 18 height 15
click at [869, 204] on button "button" at bounding box center [866, 199] width 18 height 15
click at [859, 145] on button "button" at bounding box center [861, 138] width 27 height 27
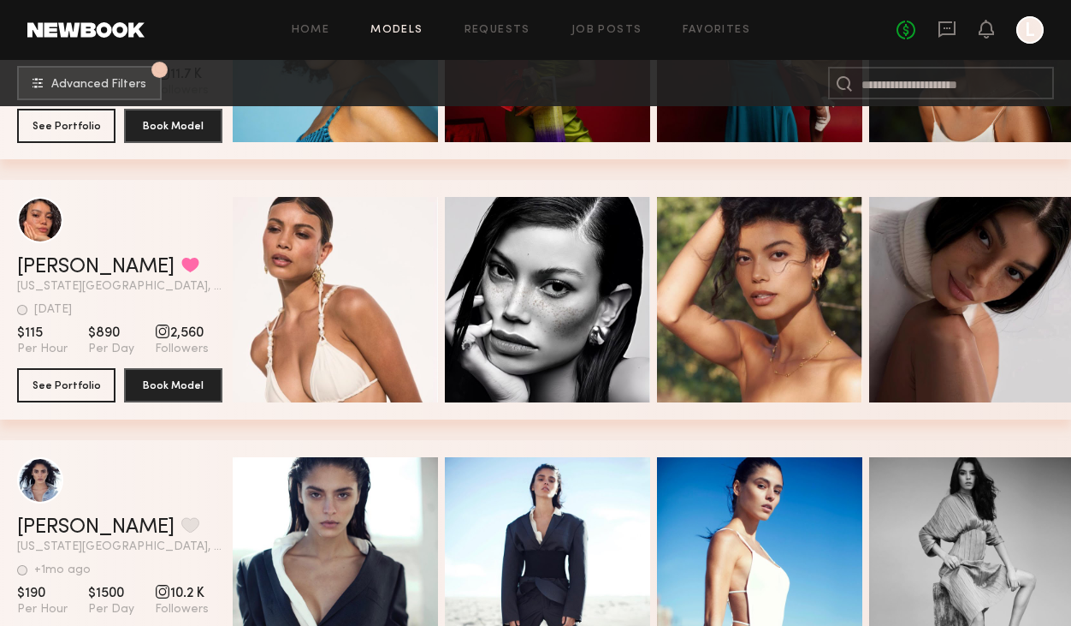
scroll to position [20726, 0]
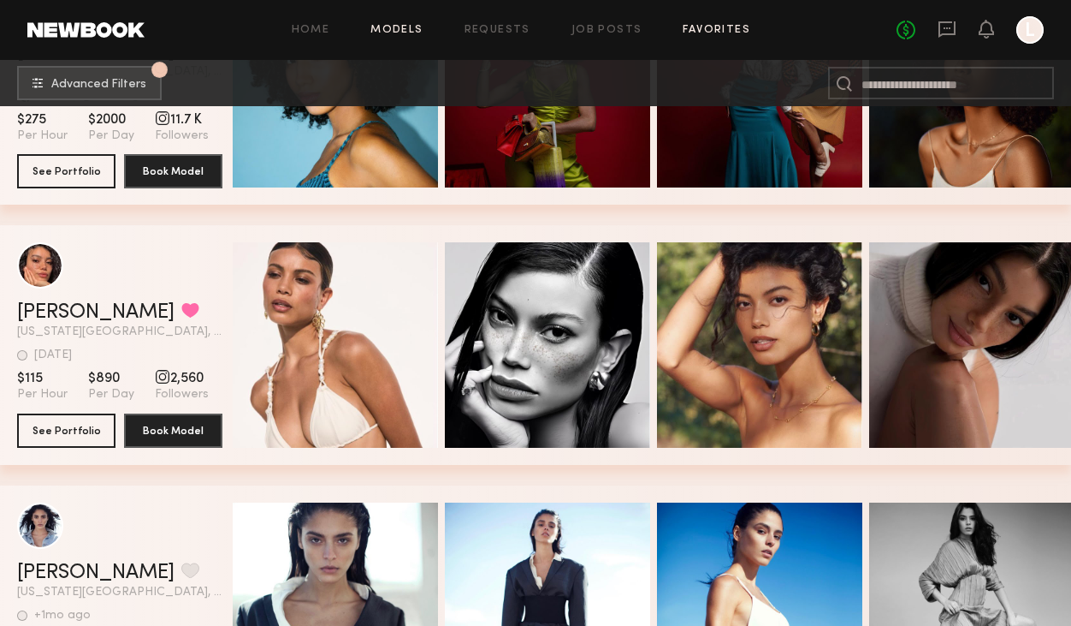
click at [714, 32] on link "Favorites" at bounding box center [717, 30] width 68 height 11
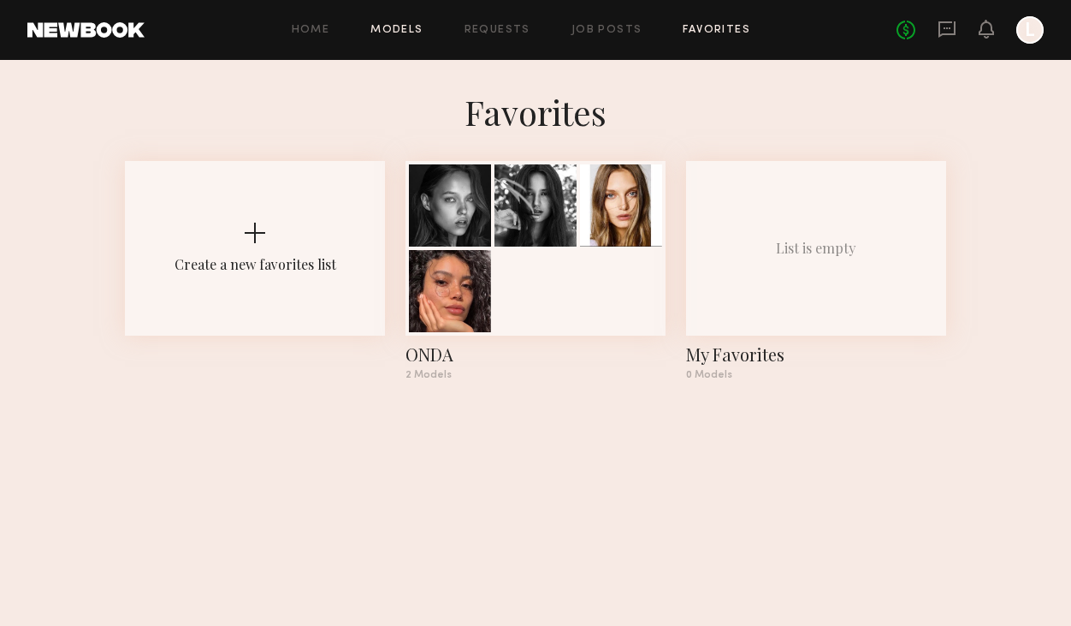
click at [398, 26] on link "Models" at bounding box center [397, 30] width 52 height 11
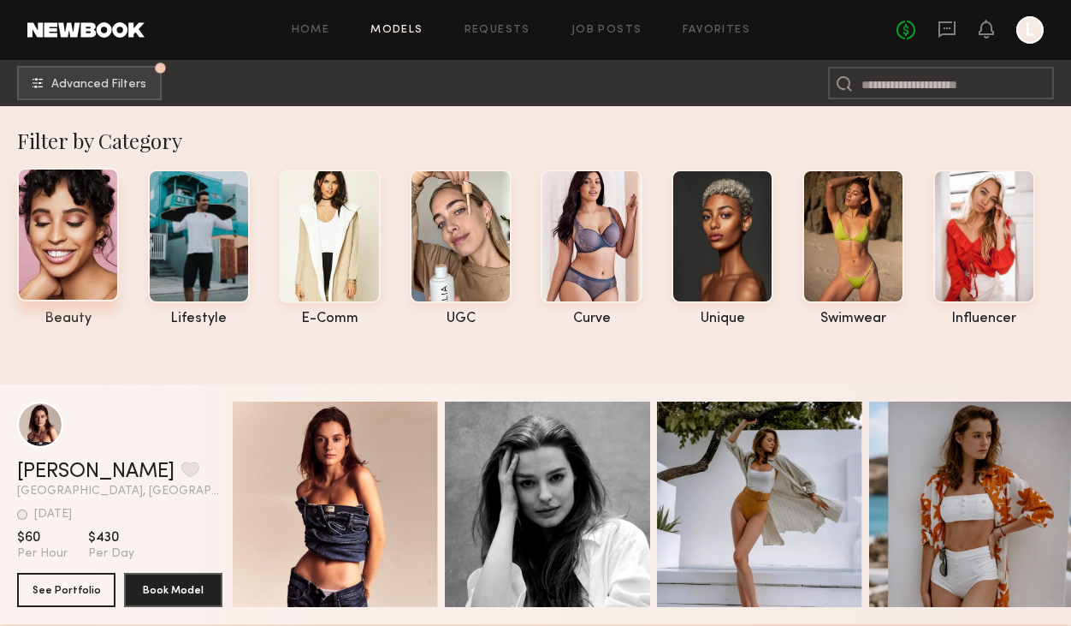
click at [86, 263] on div at bounding box center [68, 234] width 102 height 133
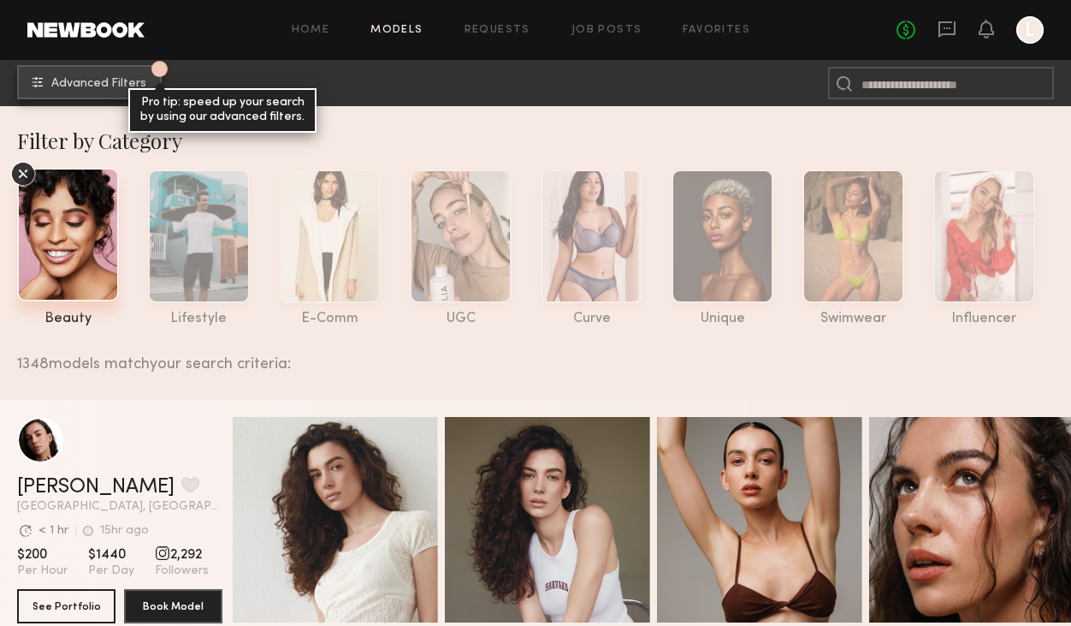
click at [122, 80] on span "Advanced Filters" at bounding box center [98, 84] width 95 height 12
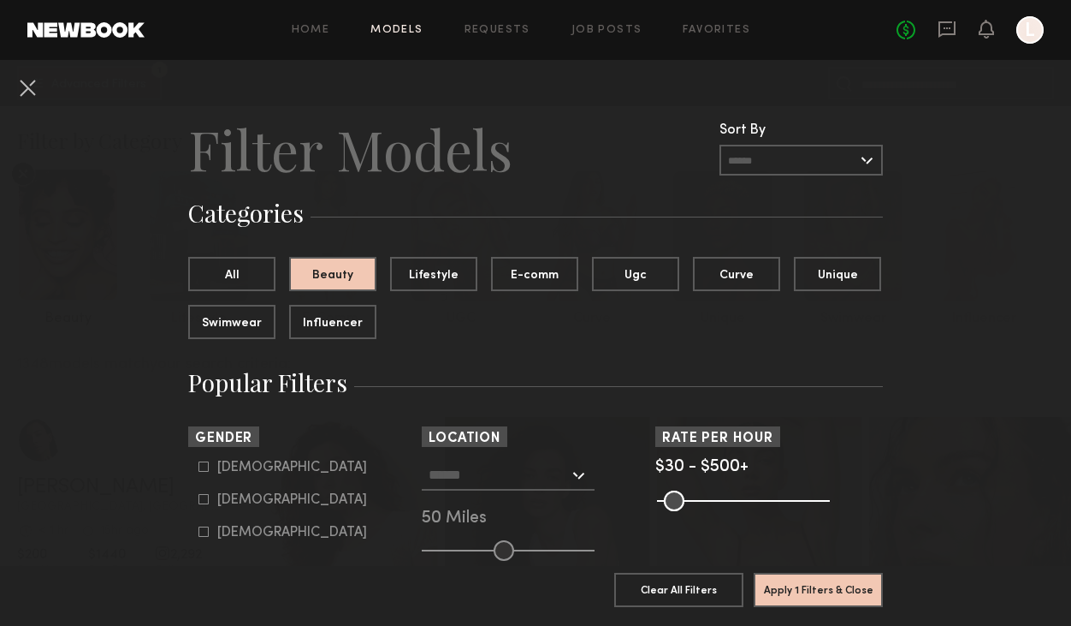
click at [576, 474] on div at bounding box center [508, 475] width 173 height 31
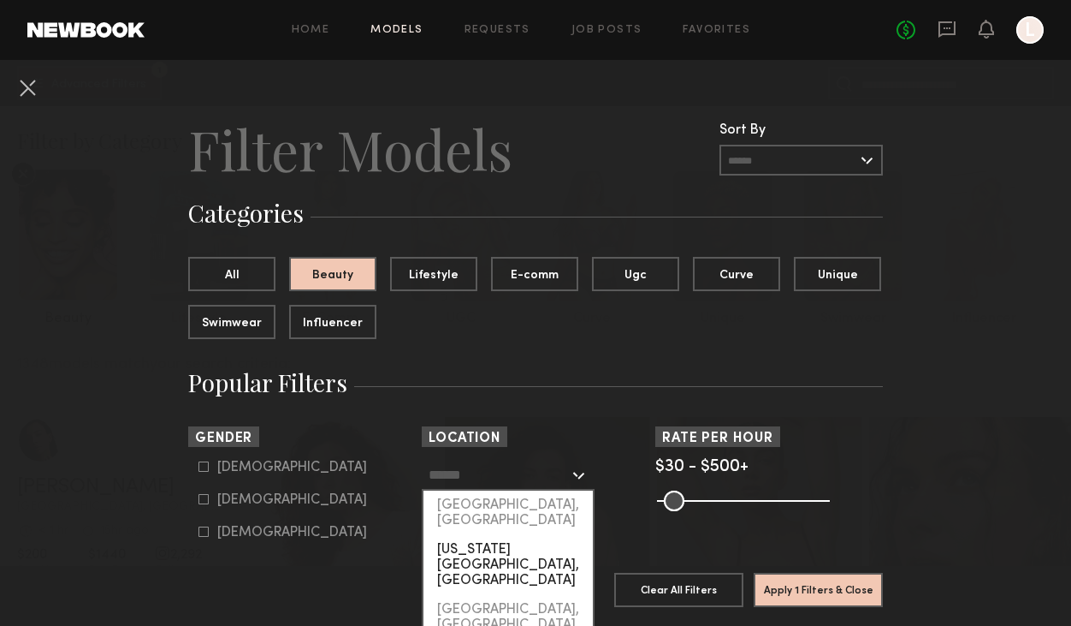
click at [489, 535] on div "[US_STATE][GEOGRAPHIC_DATA], [GEOGRAPHIC_DATA]" at bounding box center [508, 565] width 169 height 60
type input "**********"
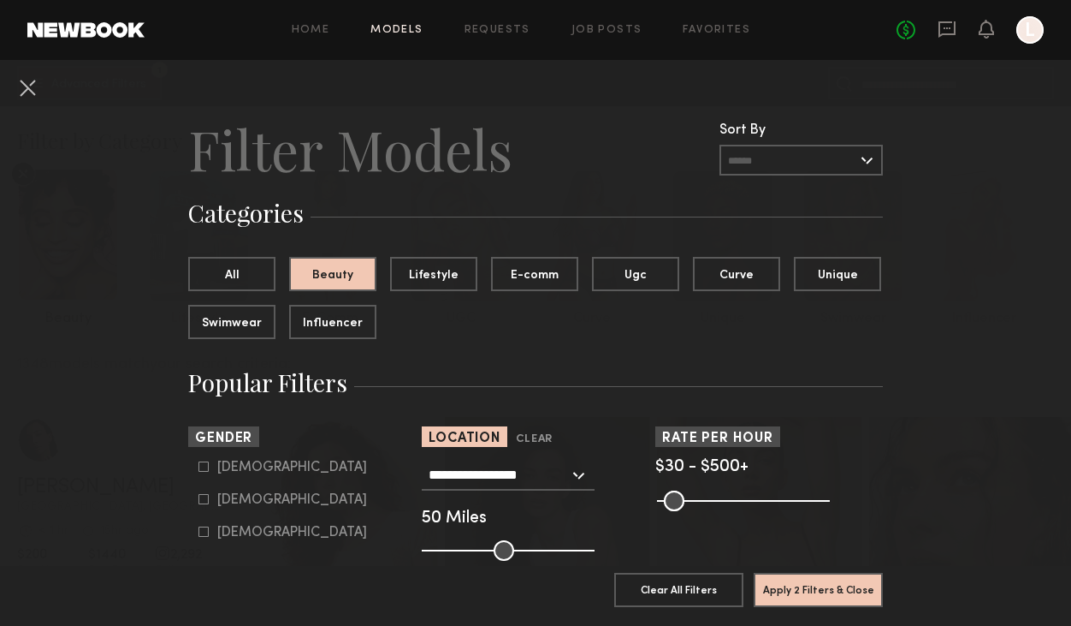
click at [204, 501] on icon at bounding box center [204, 499] width 10 height 10
type input "**"
click at [824, 595] on button "Apply 3 Filters & Close" at bounding box center [818, 589] width 129 height 34
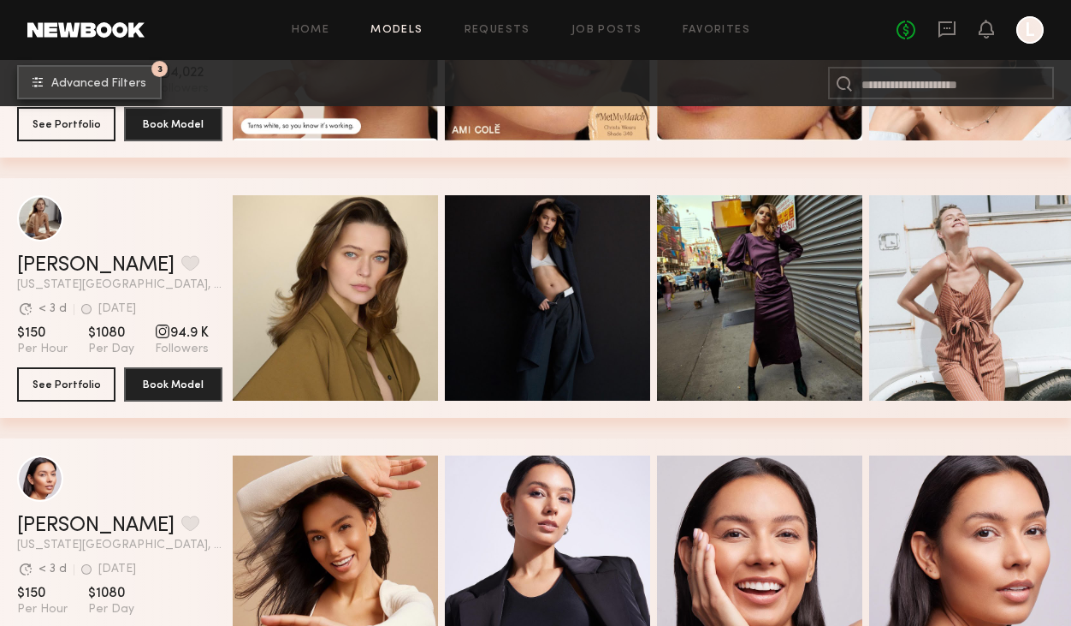
scroll to position [41067, 0]
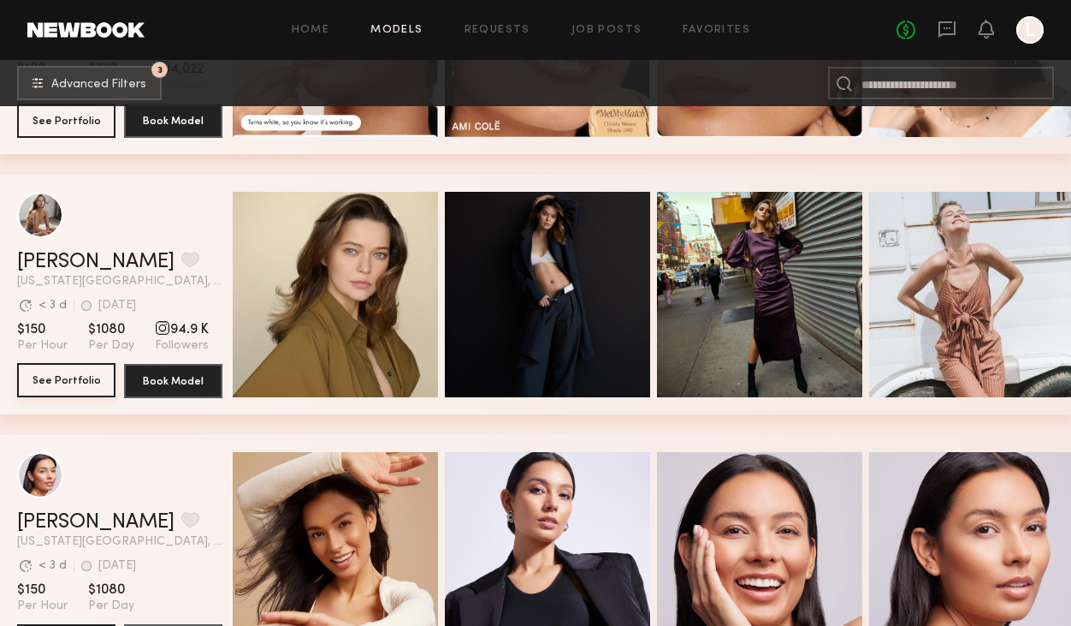
click at [74, 377] on button "See Portfolio" at bounding box center [66, 380] width 98 height 34
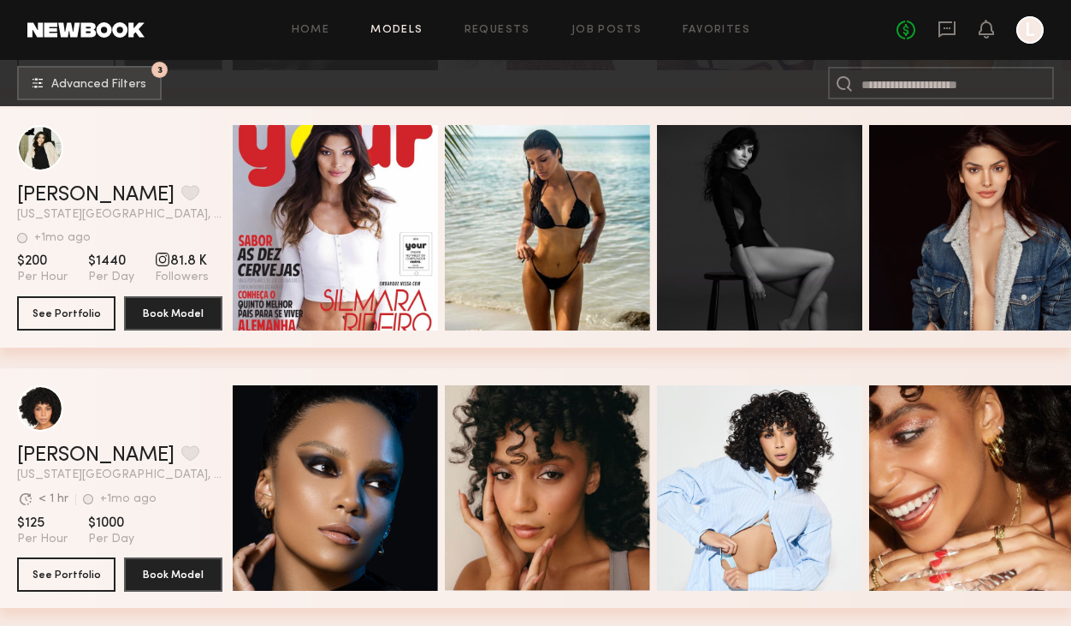
scroll to position [48030, 0]
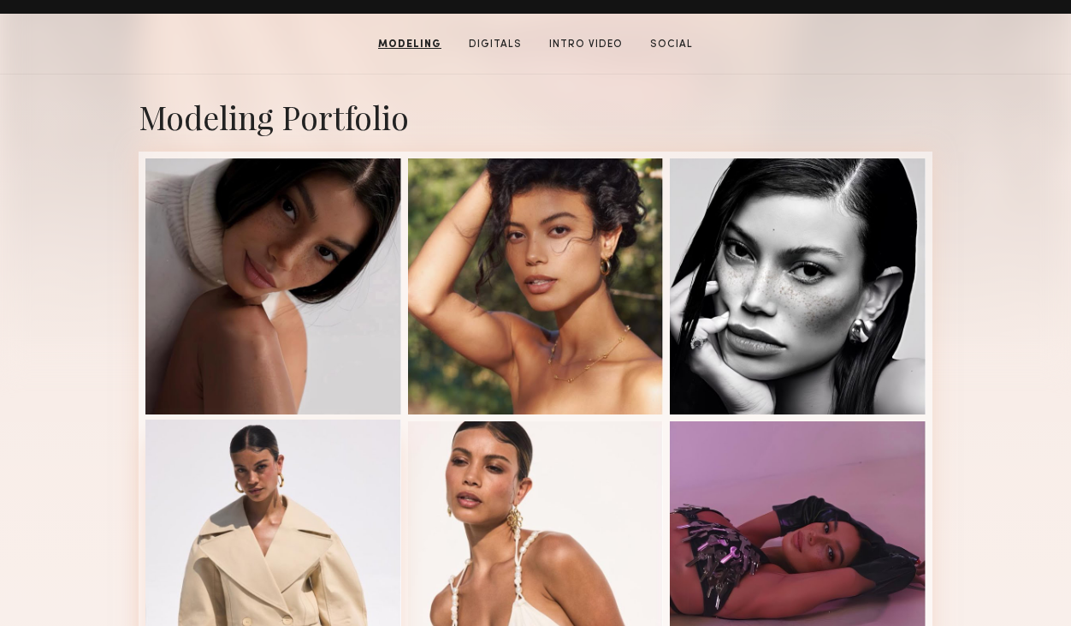
scroll to position [308, 0]
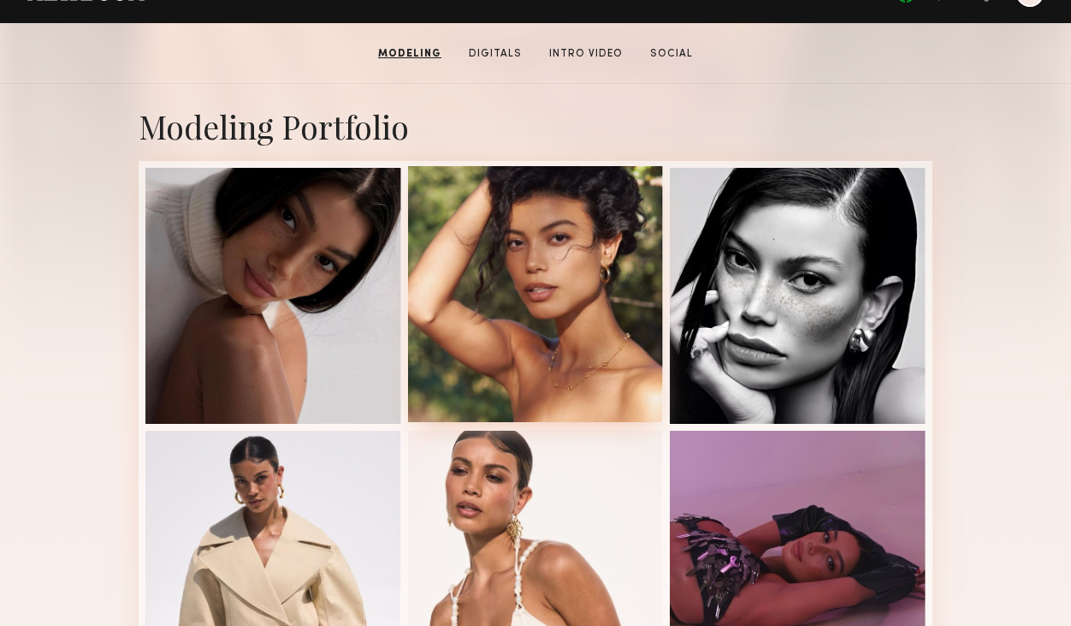
click at [549, 298] on div at bounding box center [536, 294] width 256 height 256
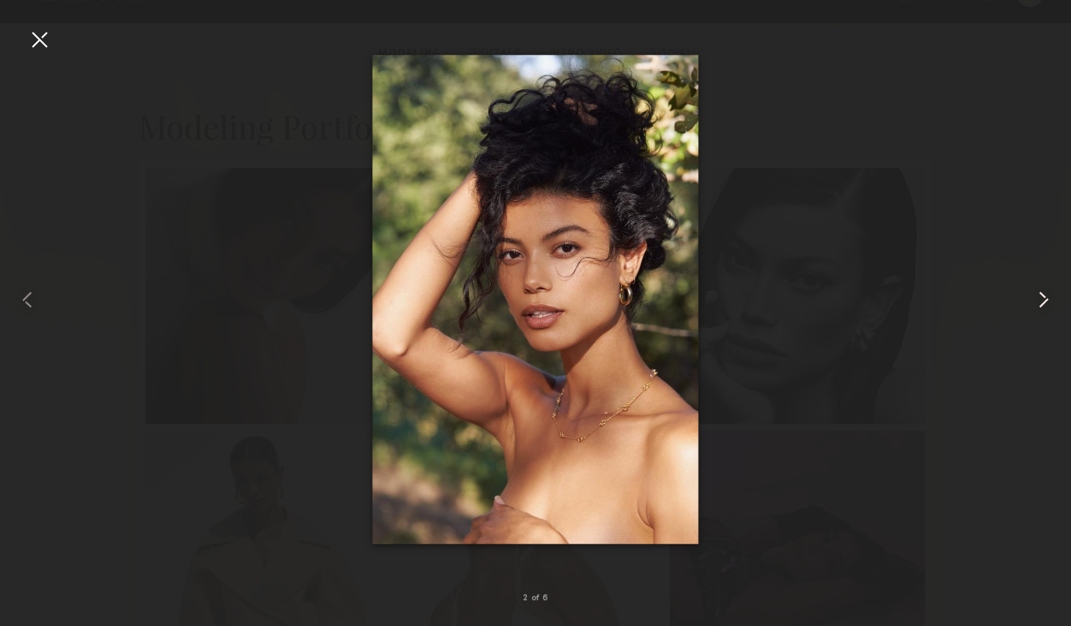
click at [1042, 302] on common-icon at bounding box center [1043, 299] width 27 height 27
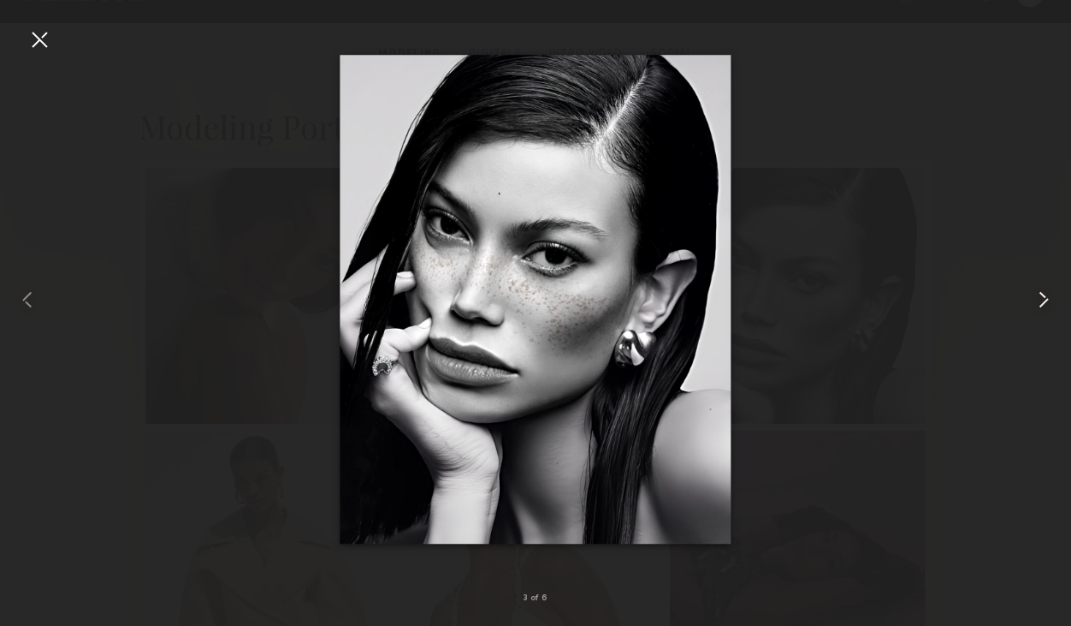
click at [1046, 301] on common-icon at bounding box center [1043, 299] width 27 height 27
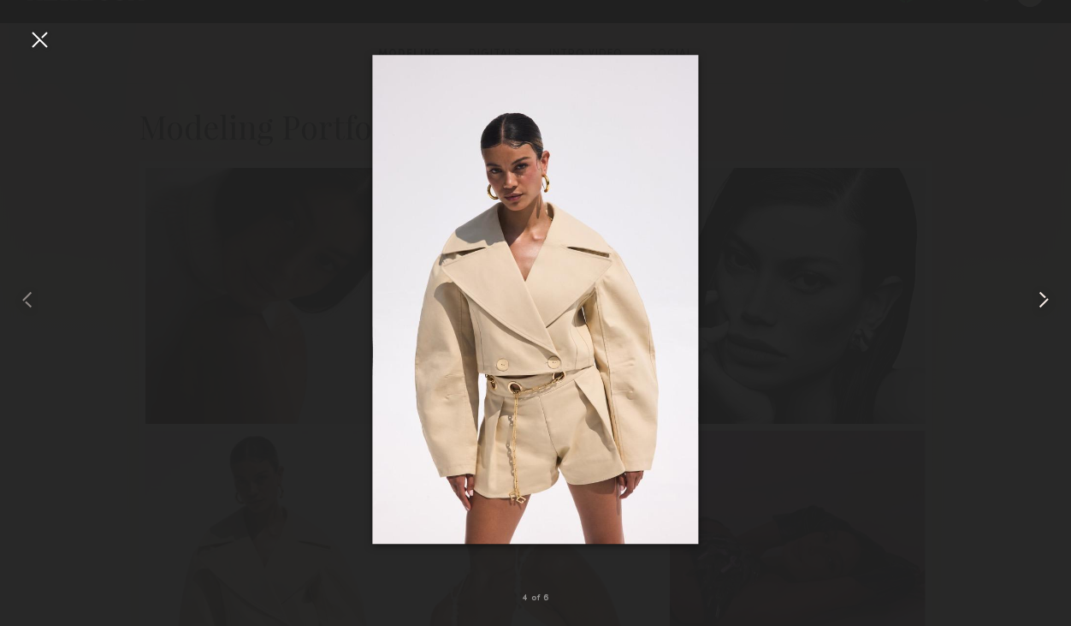
click at [1046, 302] on common-icon at bounding box center [1043, 299] width 27 height 27
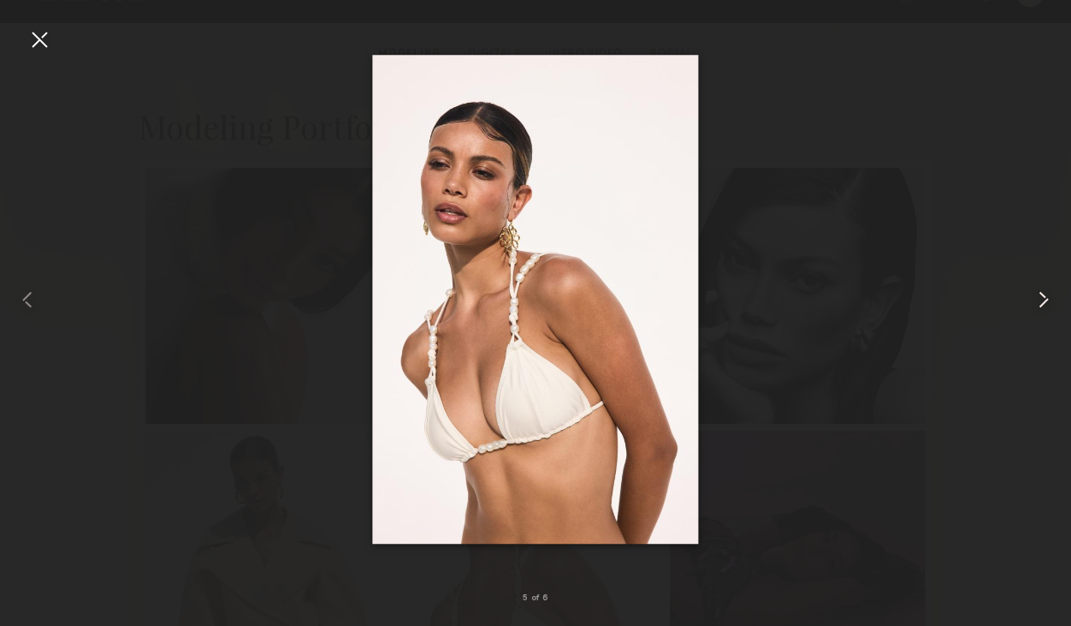
click at [1045, 301] on common-icon at bounding box center [1043, 299] width 27 height 27
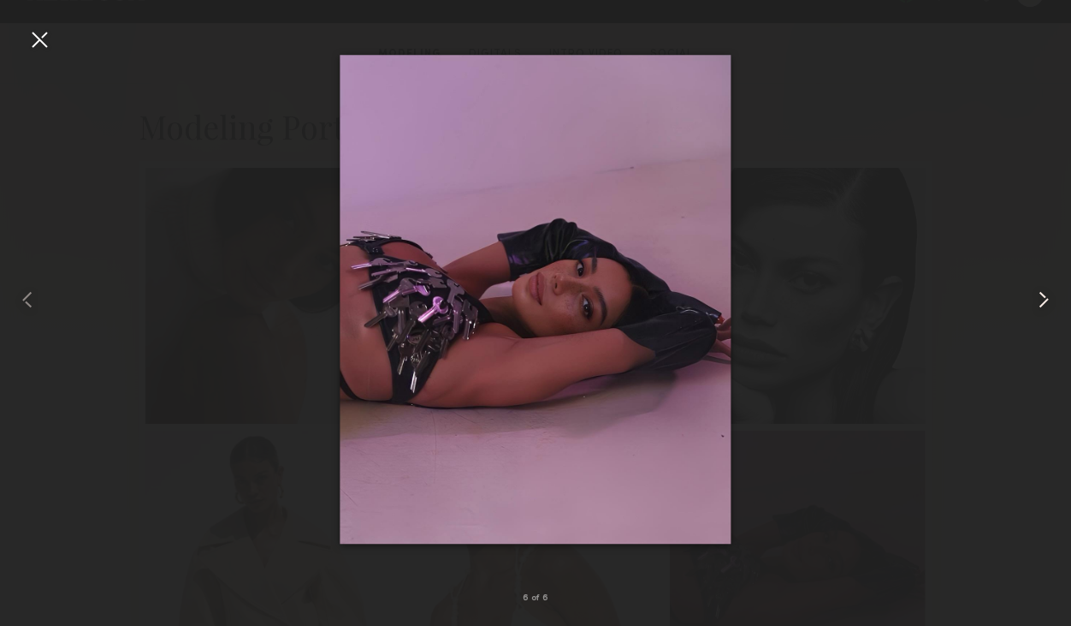
click at [1047, 301] on common-icon at bounding box center [1043, 299] width 27 height 27
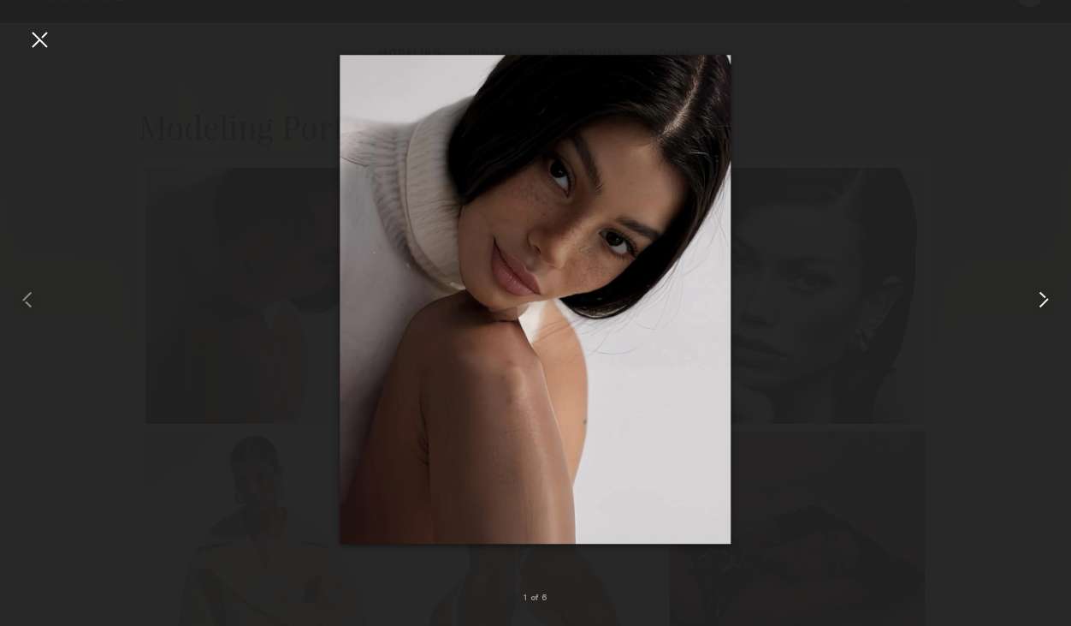
click at [1047, 307] on common-icon at bounding box center [1043, 299] width 27 height 27
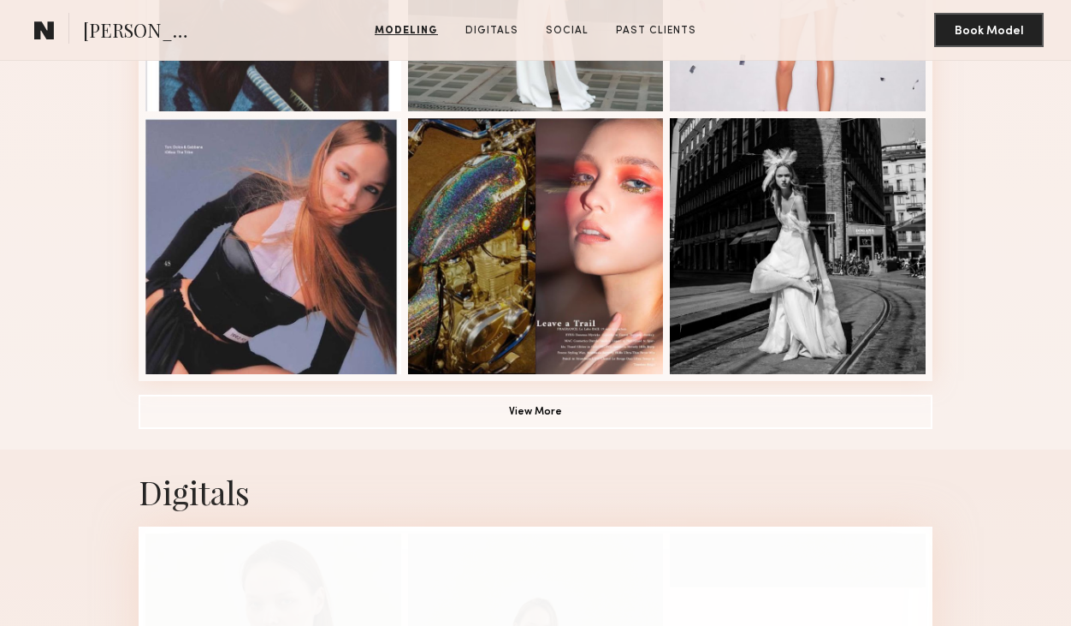
scroll to position [1146, 0]
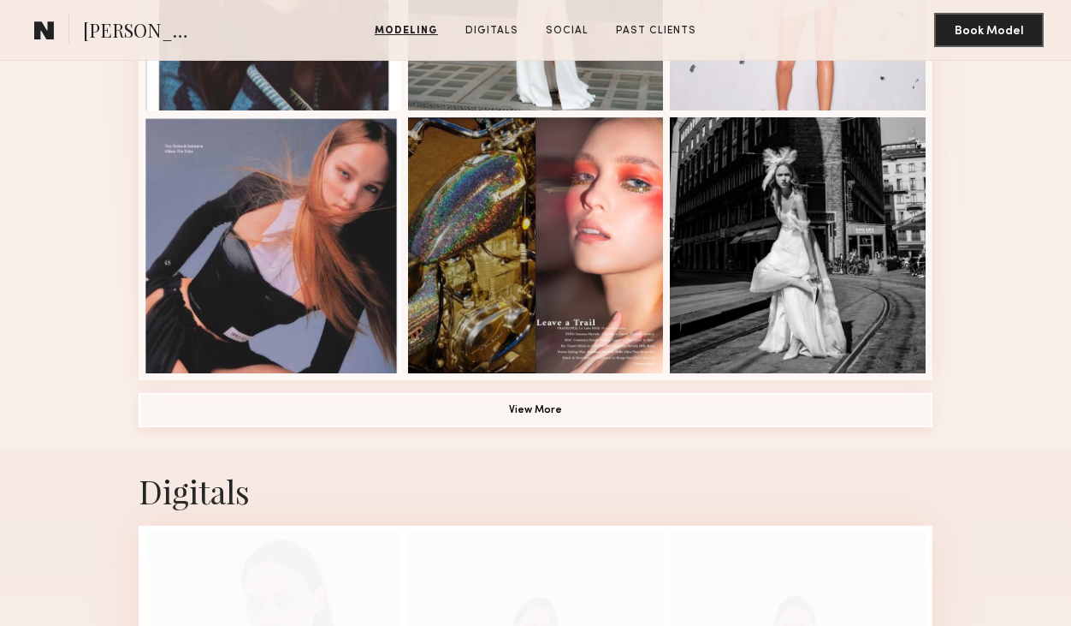
click at [527, 409] on button "View More" at bounding box center [536, 410] width 794 height 34
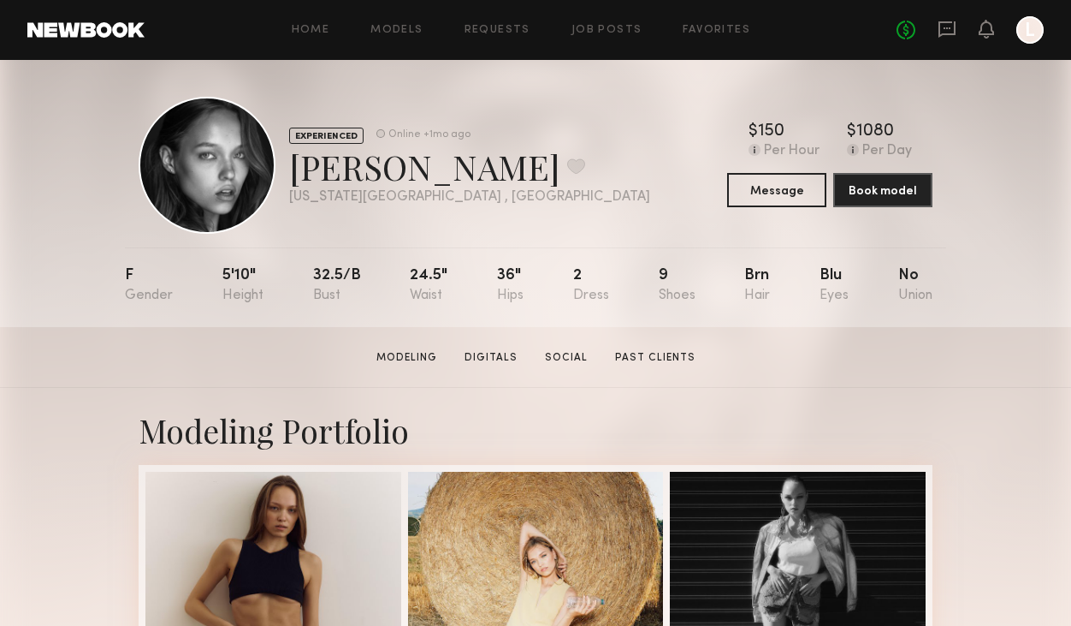
scroll to position [0, 0]
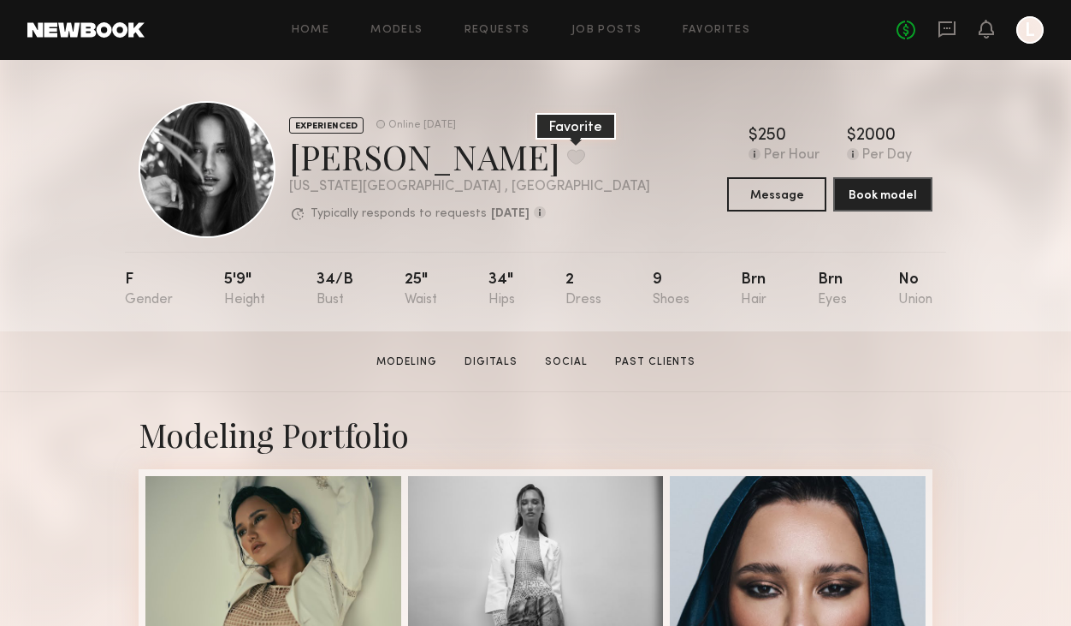
click at [567, 156] on button at bounding box center [576, 156] width 18 height 15
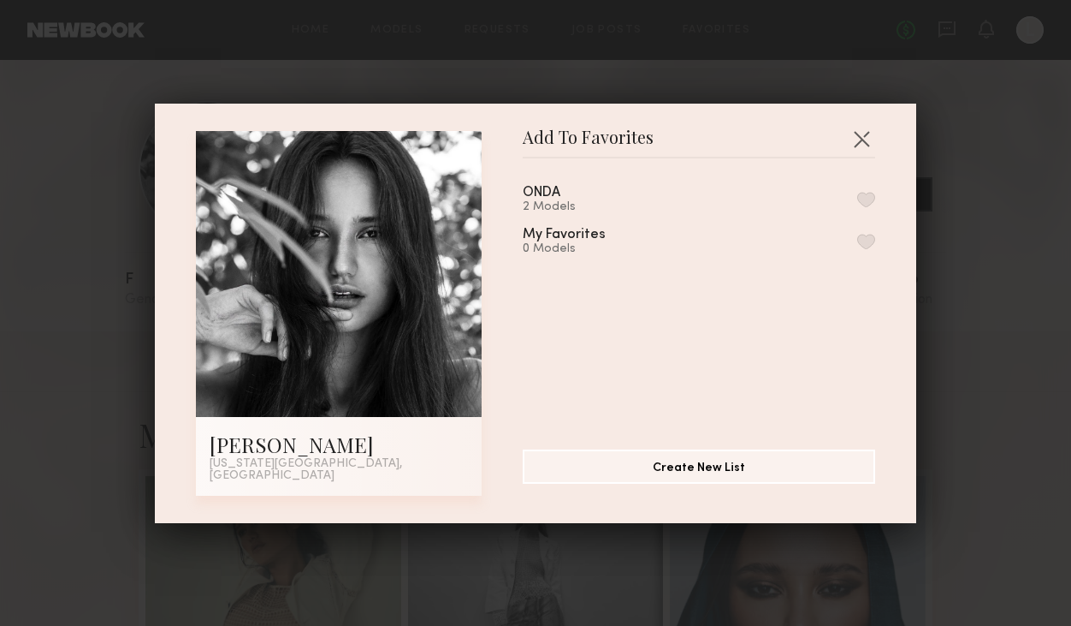
click at [549, 200] on div "ONDA" at bounding box center [542, 193] width 38 height 15
click at [871, 202] on button "button" at bounding box center [866, 199] width 18 height 15
click at [864, 141] on button "button" at bounding box center [861, 138] width 27 height 27
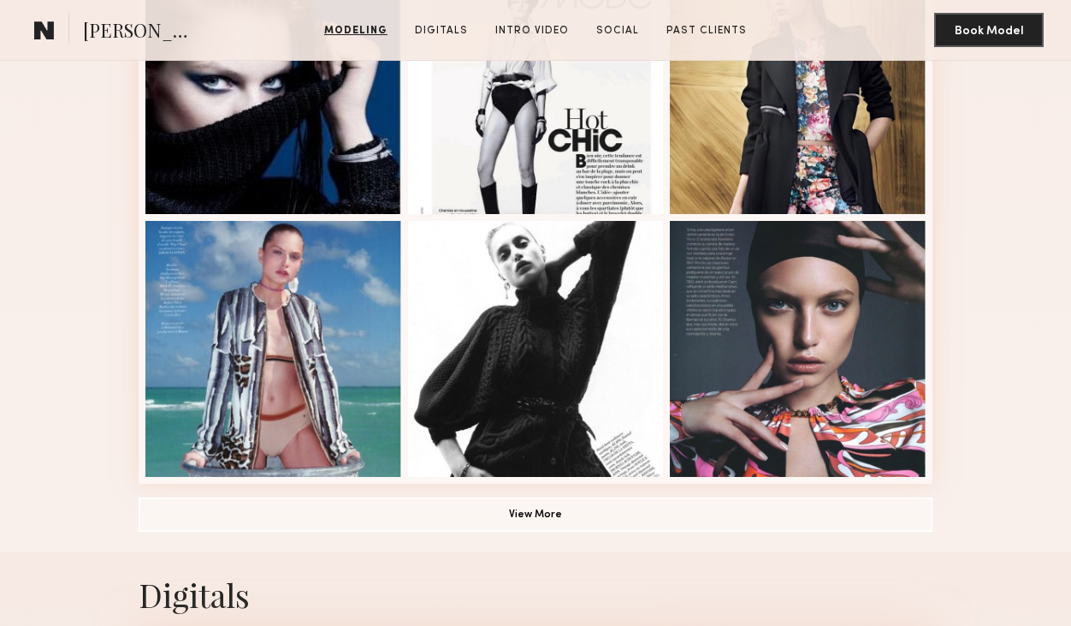
scroll to position [1045, 0]
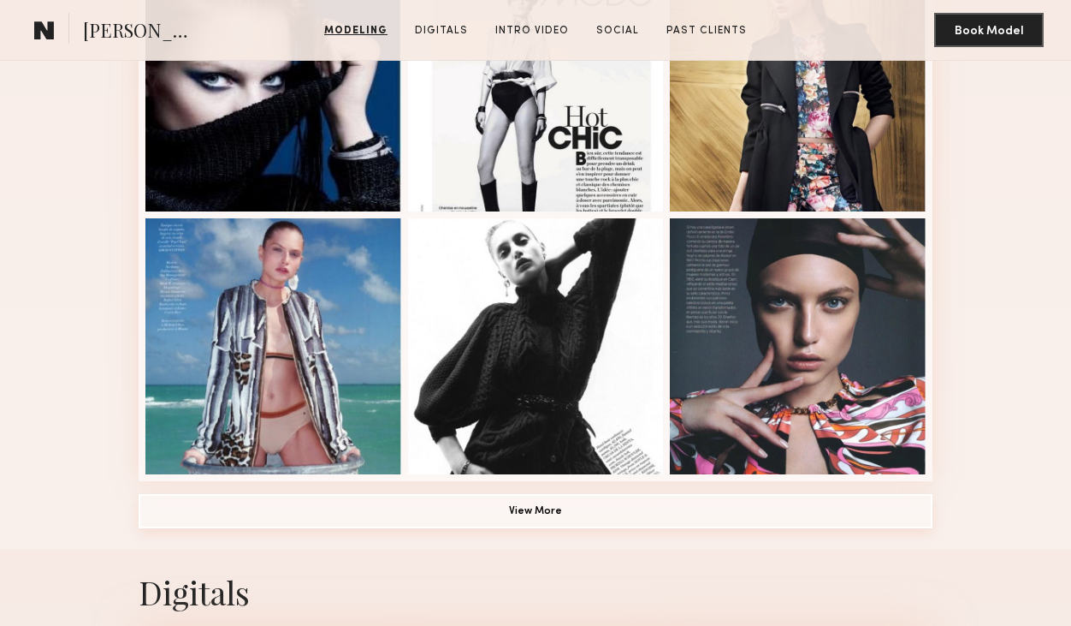
click at [546, 503] on button "View More" at bounding box center [536, 511] width 794 height 34
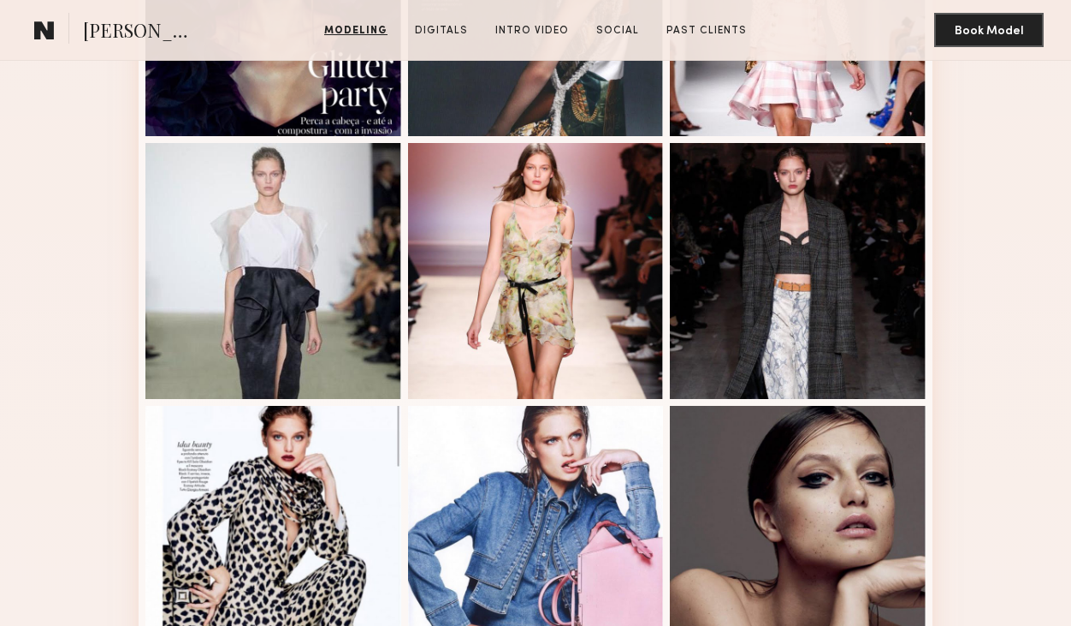
scroll to position [0, 0]
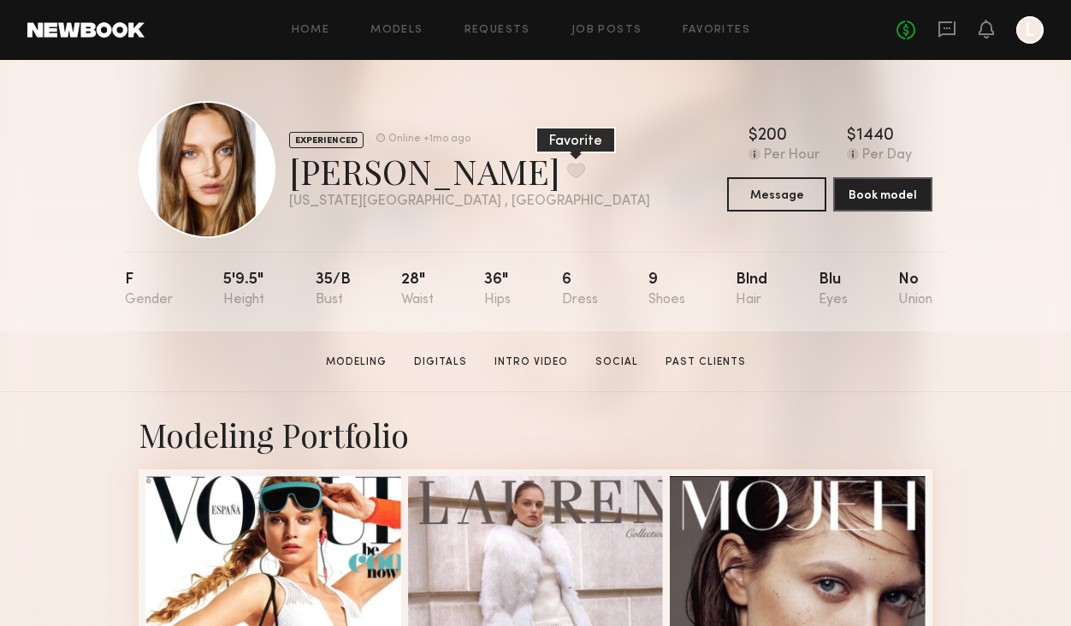
click at [567, 169] on button at bounding box center [576, 170] width 18 height 15
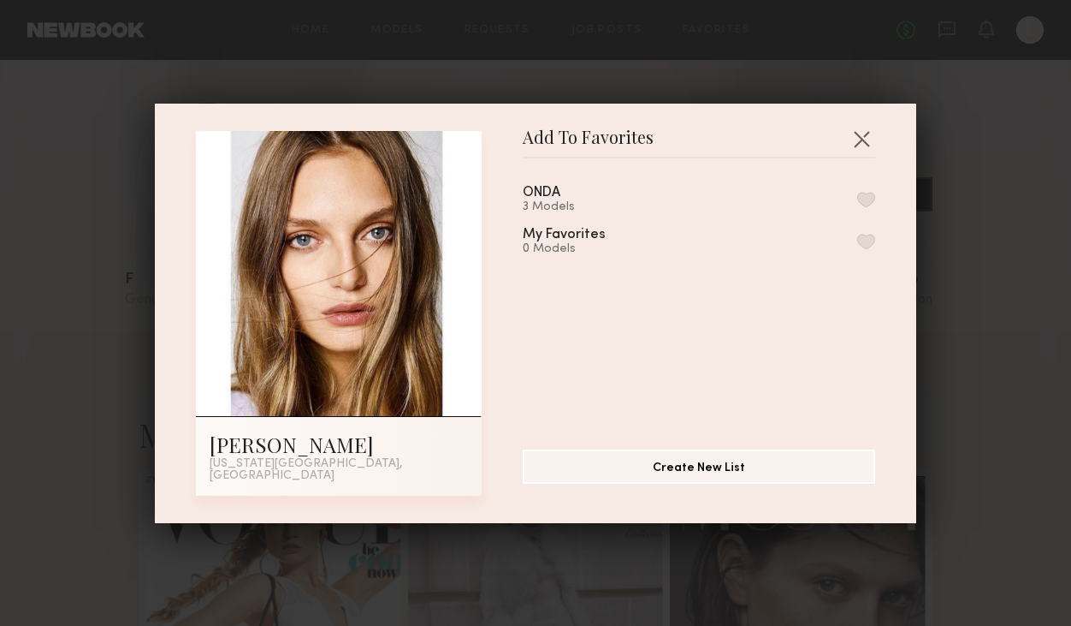
click at [865, 203] on button "button" at bounding box center [866, 199] width 18 height 15
click at [863, 138] on button "button" at bounding box center [861, 138] width 27 height 27
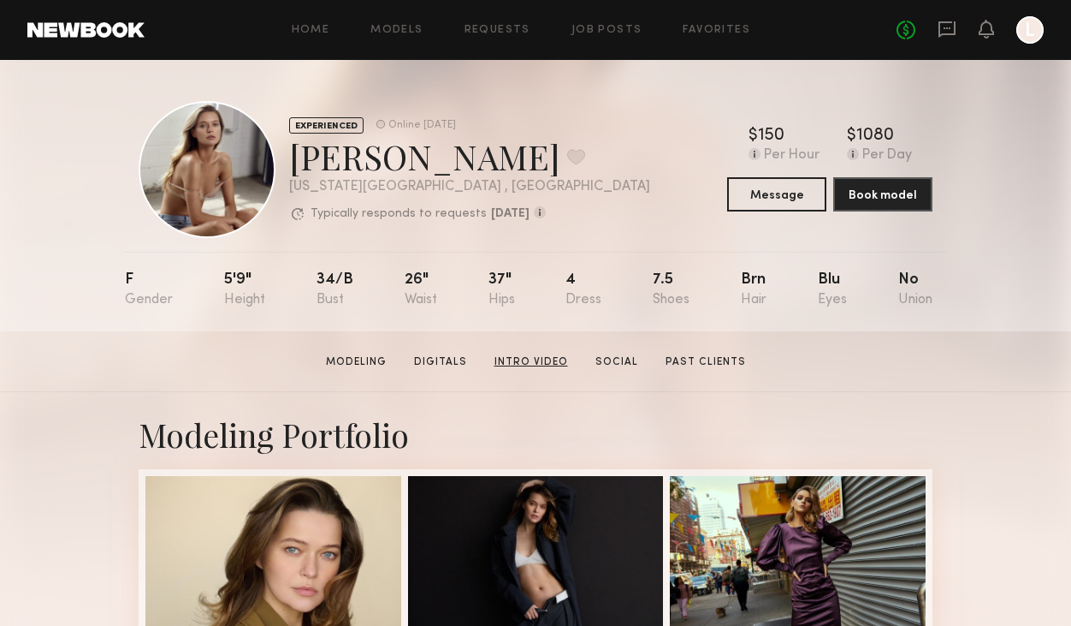
click at [527, 359] on link "Intro Video" at bounding box center [531, 361] width 87 height 15
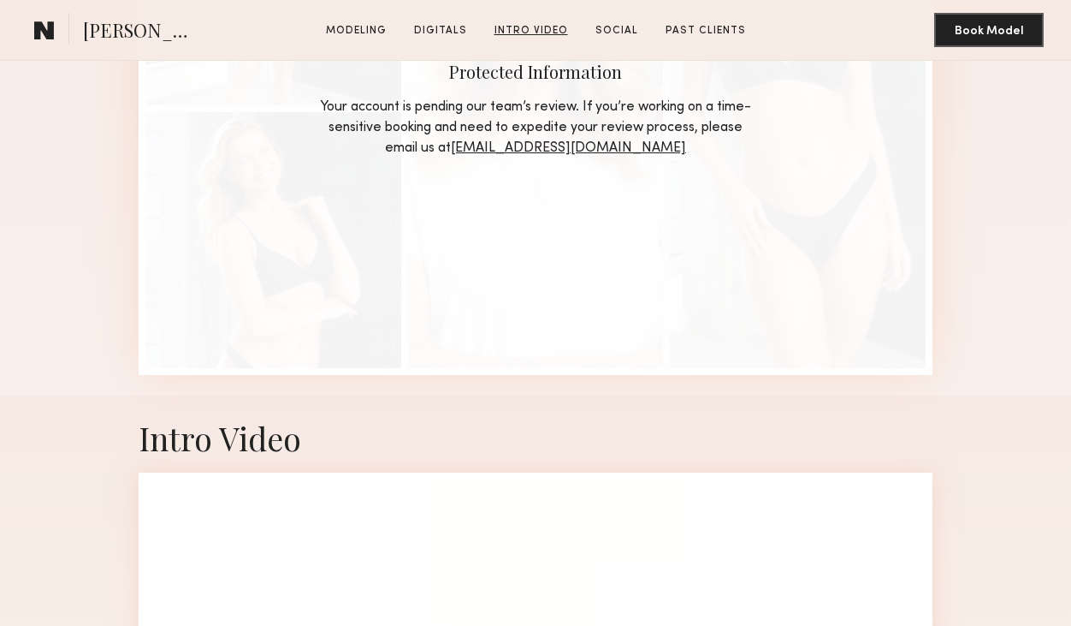
scroll to position [2071, 0]
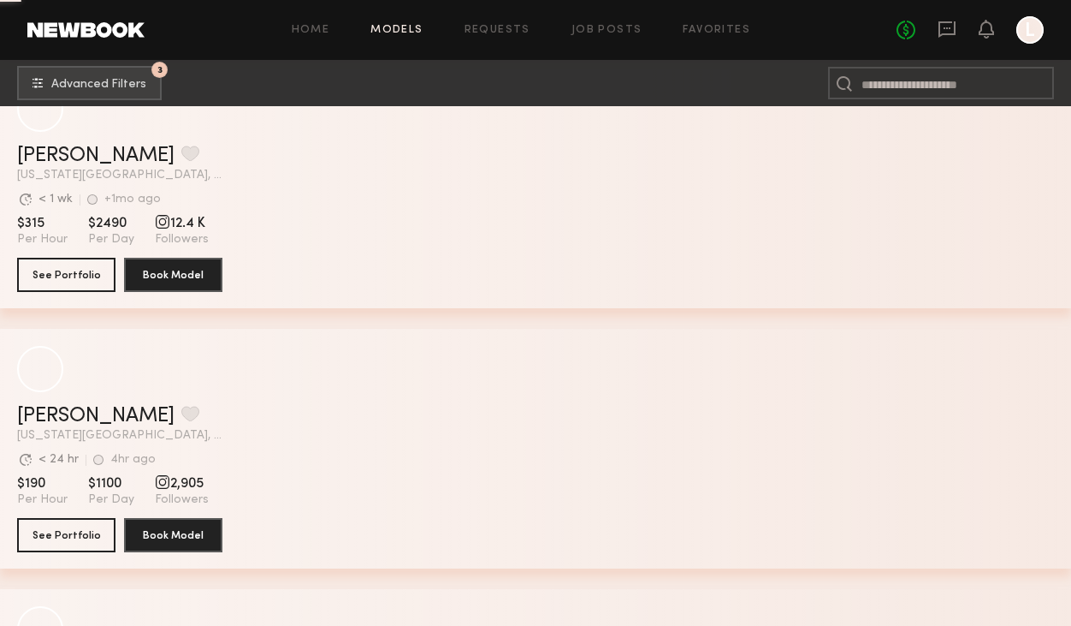
scroll to position [58409, 0]
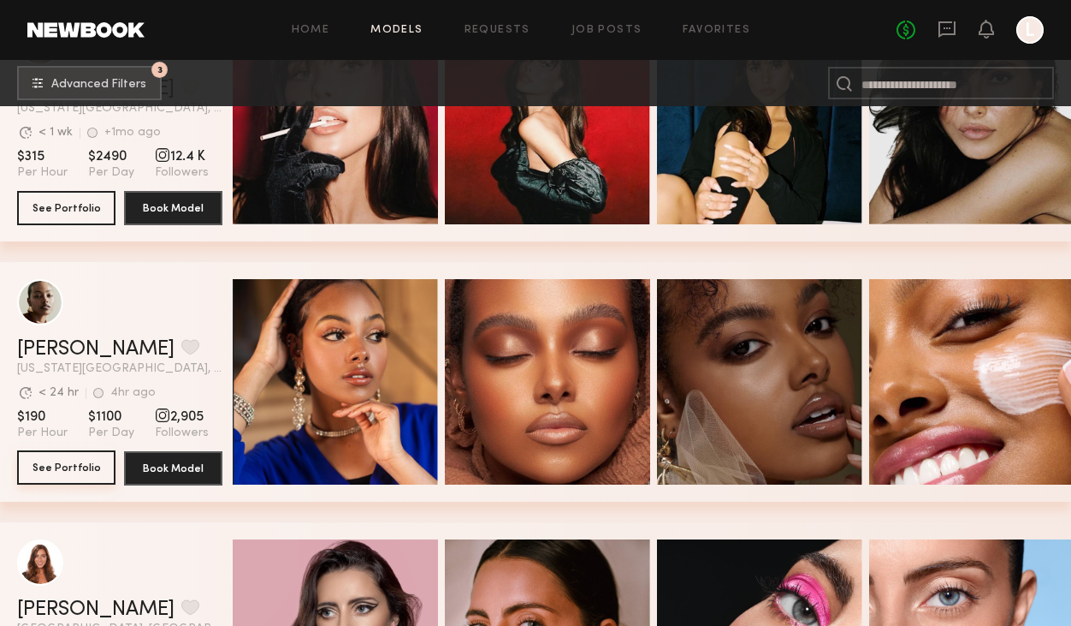
click at [79, 473] on button "See Portfolio" at bounding box center [66, 467] width 98 height 34
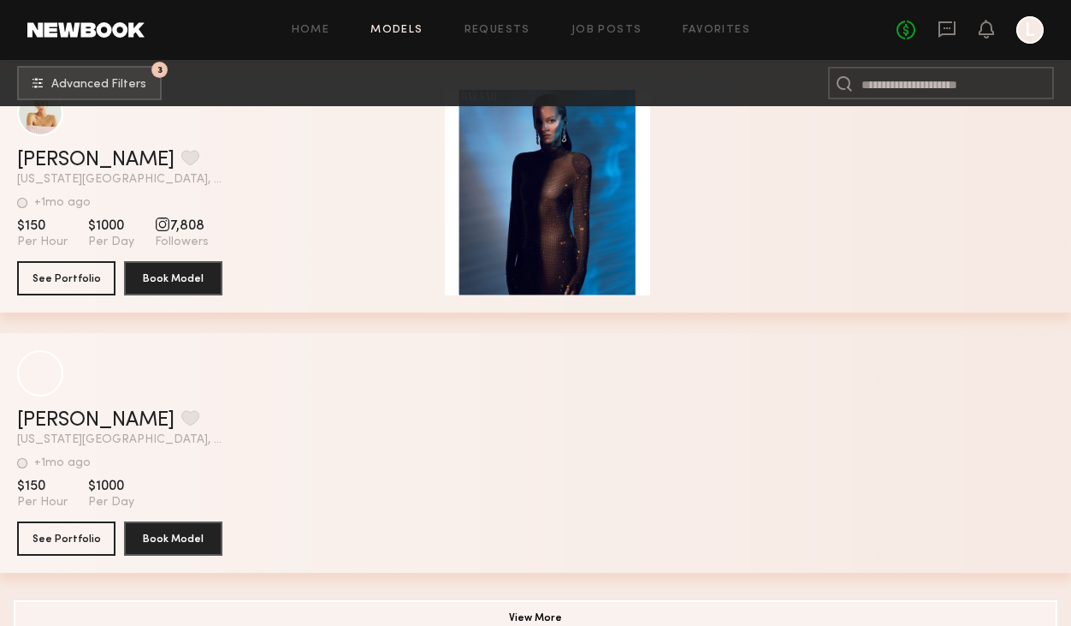
scroll to position [62269, 0]
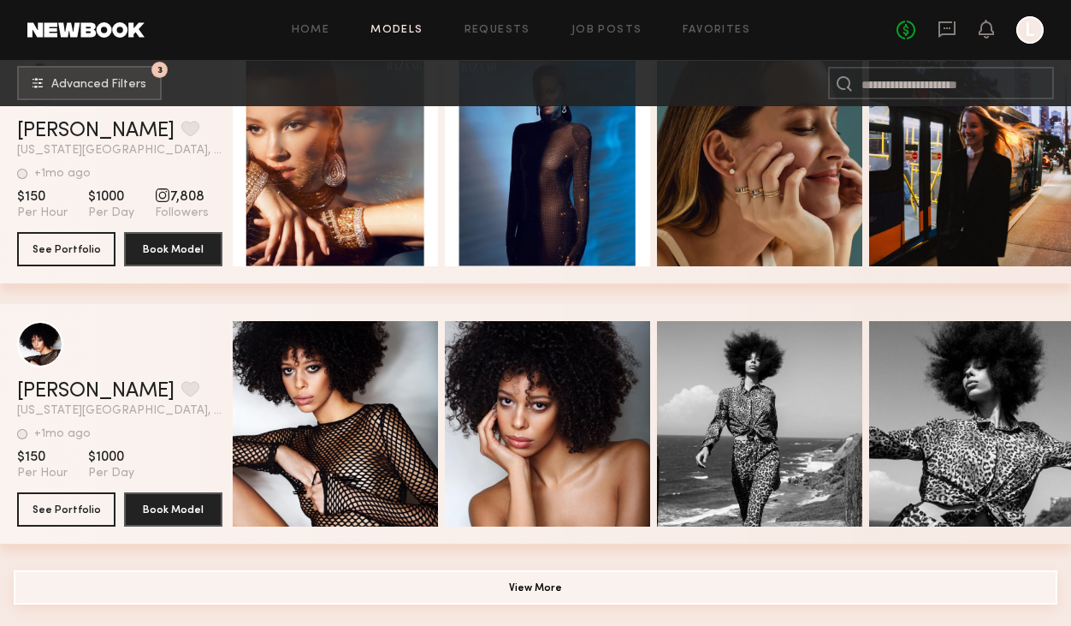
click at [513, 588] on button "View More" at bounding box center [536, 587] width 1044 height 34
click at [519, 588] on button "View More" at bounding box center [536, 587] width 1044 height 34
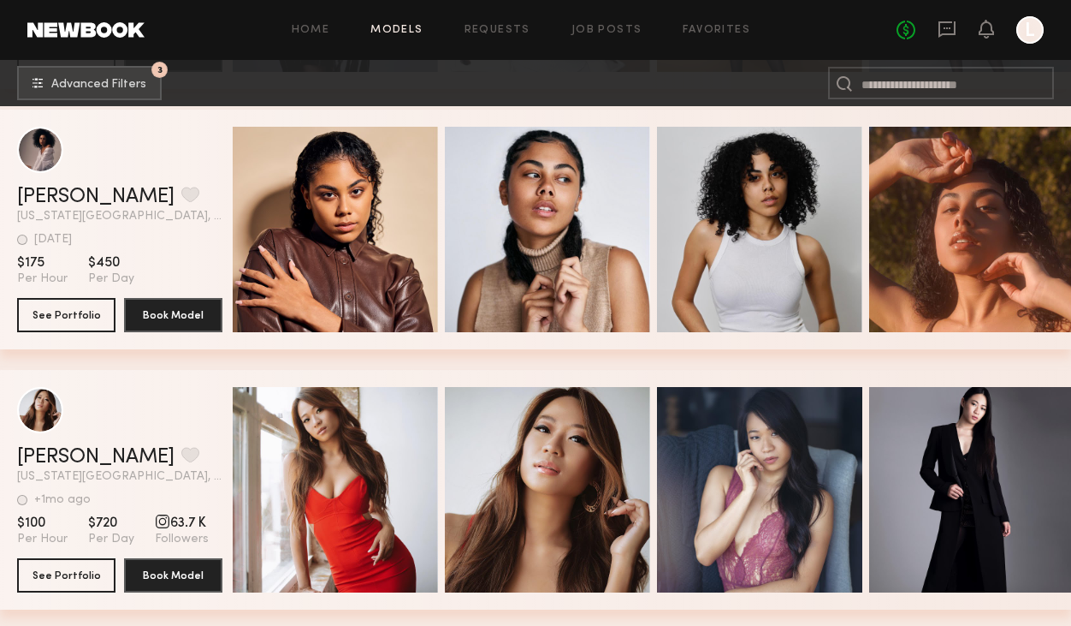
scroll to position [58851, 0]
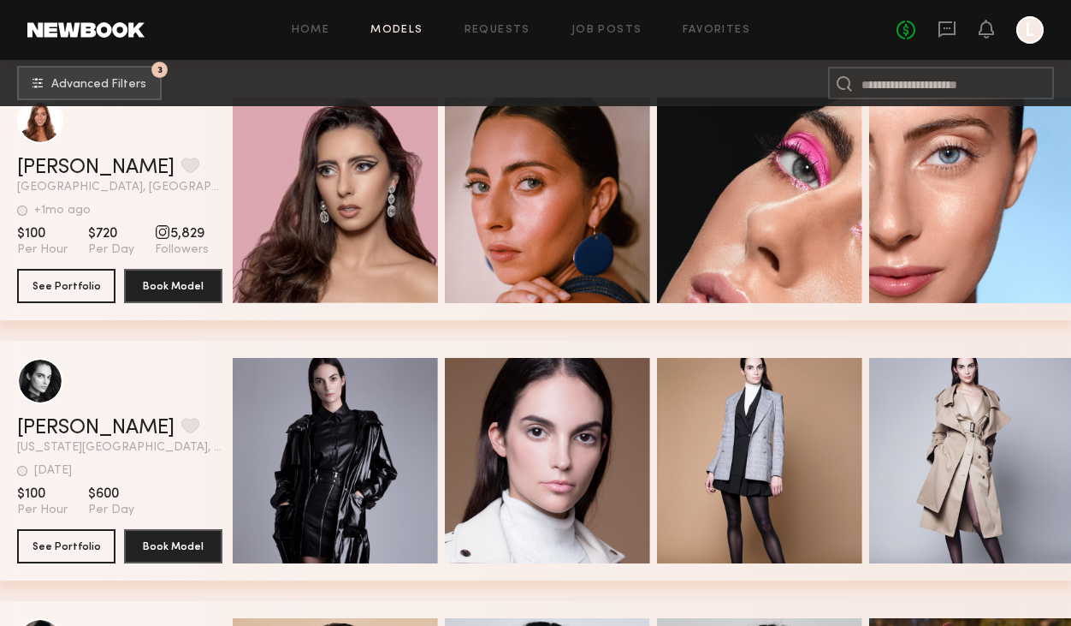
click at [407, 32] on link "Models" at bounding box center [397, 30] width 52 height 11
click at [311, 33] on link "Home" at bounding box center [311, 30] width 39 height 11
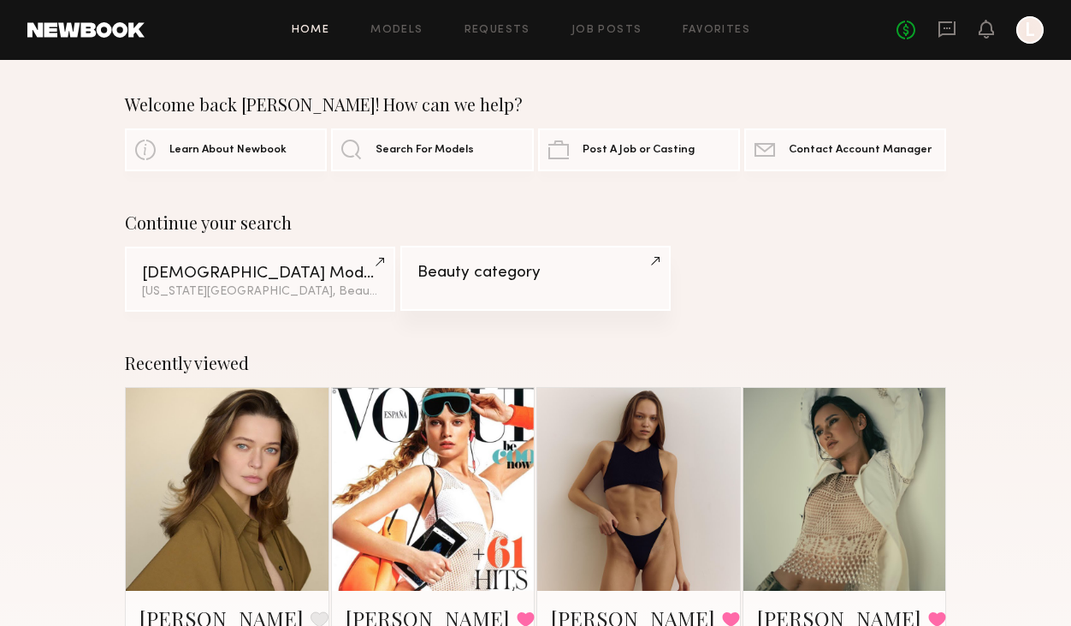
click at [557, 277] on div "Beauty category" at bounding box center [536, 272] width 236 height 16
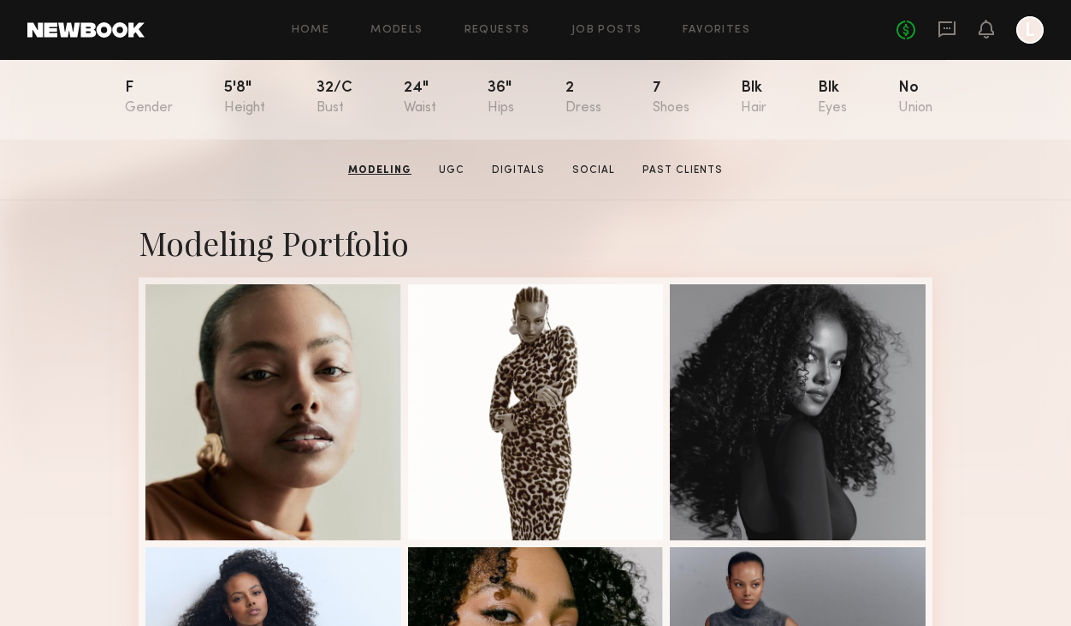
scroll to position [182, 0]
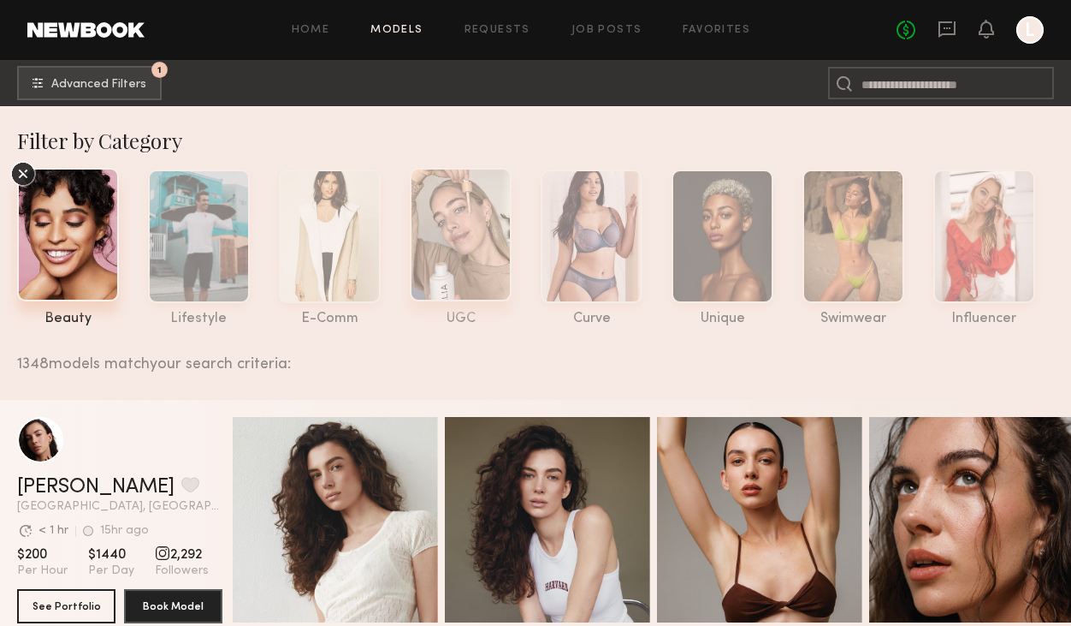
click at [452, 271] on div at bounding box center [461, 234] width 102 height 133
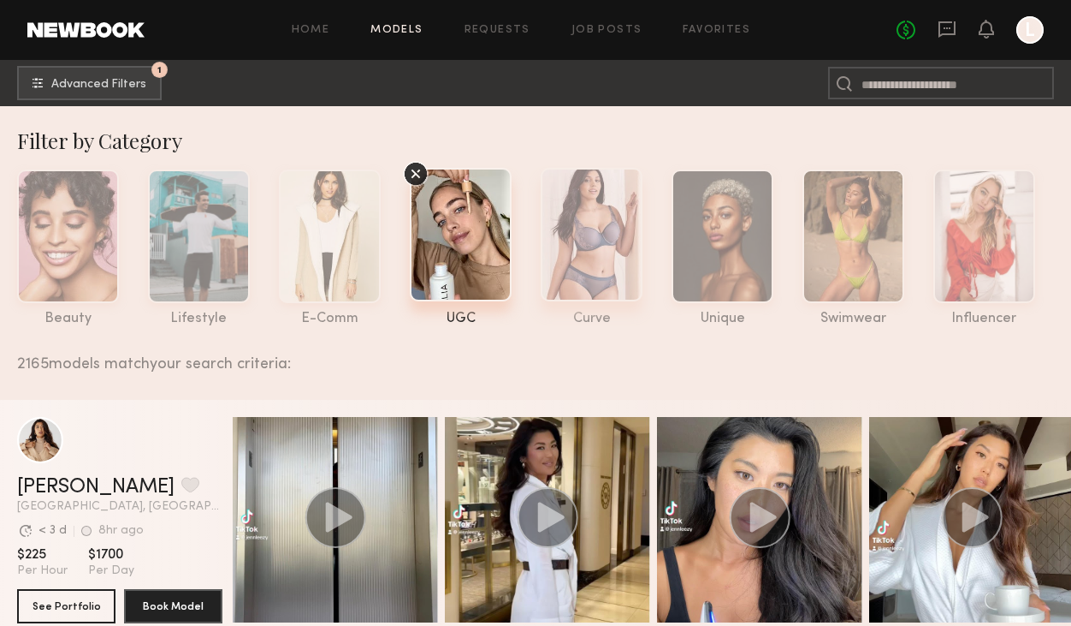
click at [611, 242] on div at bounding box center [592, 234] width 102 height 133
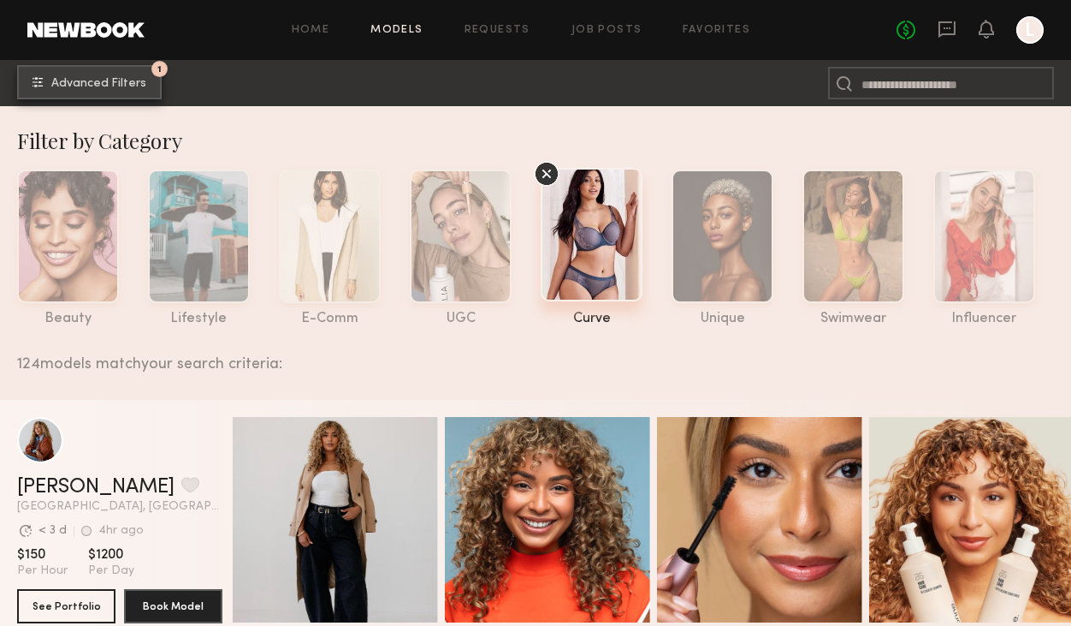
click at [99, 81] on span "Advanced Filters" at bounding box center [98, 84] width 95 height 12
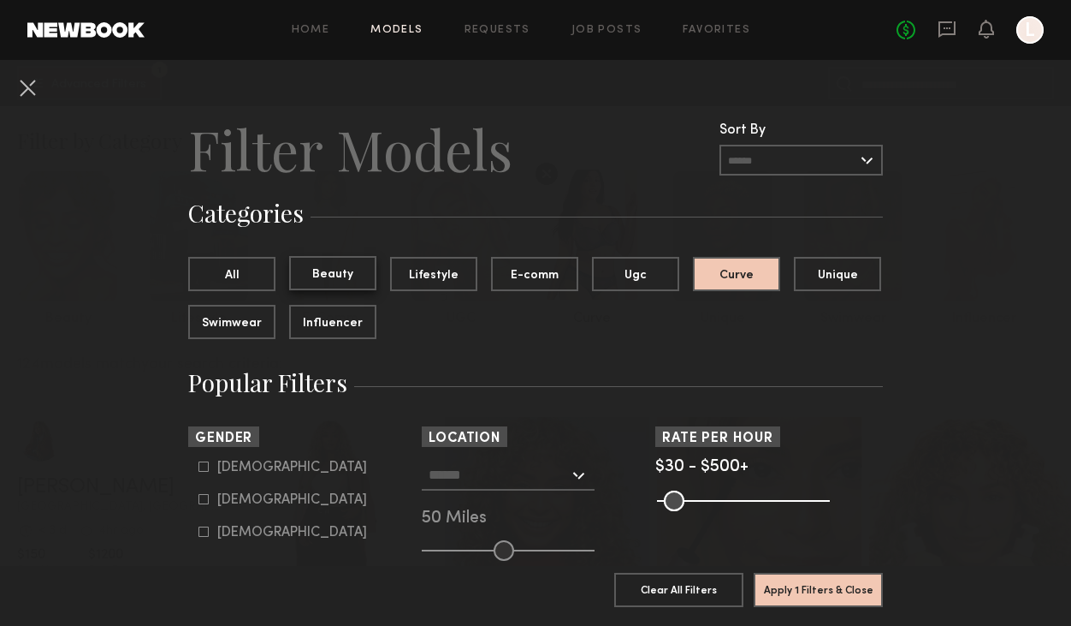
click at [353, 272] on button "Beauty" at bounding box center [332, 273] width 87 height 34
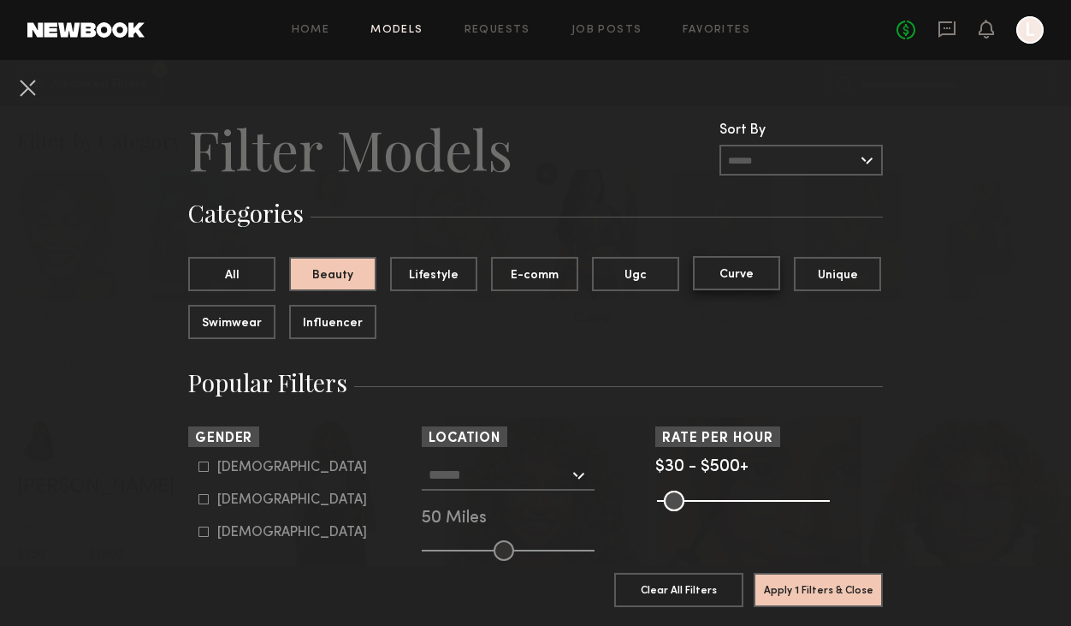
click at [727, 273] on button "Curve" at bounding box center [736, 273] width 87 height 34
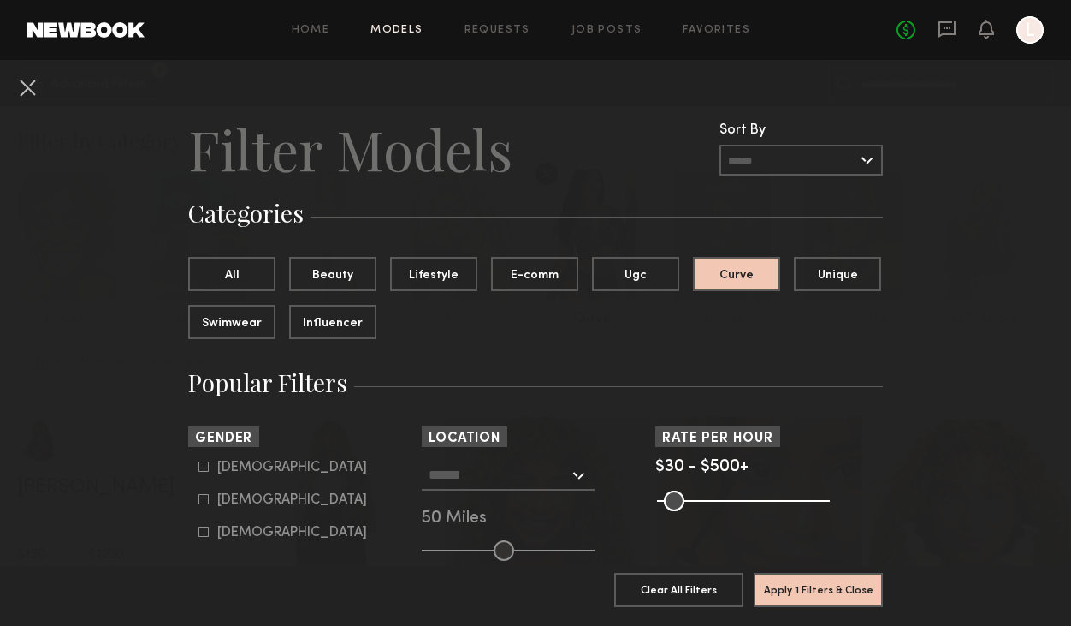
click at [575, 475] on div at bounding box center [508, 475] width 173 height 31
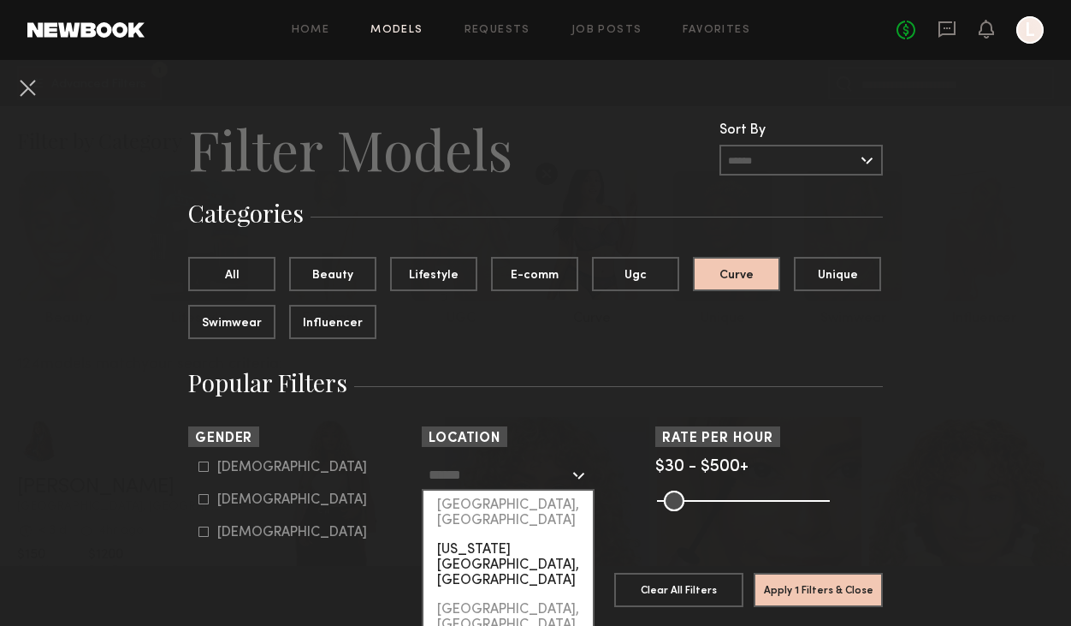
click at [489, 535] on div "[US_STATE][GEOGRAPHIC_DATA], [GEOGRAPHIC_DATA]" at bounding box center [508, 565] width 169 height 60
type input "**********"
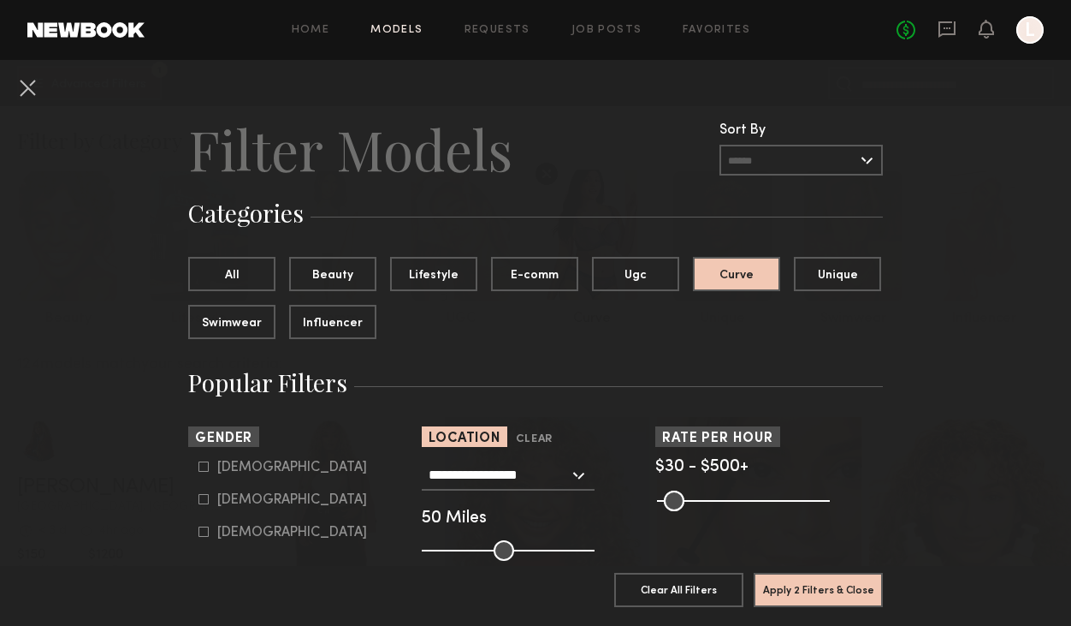
click at [206, 504] on icon at bounding box center [204, 499] width 10 height 10
type input "**"
click at [821, 591] on button "Apply 3 Filters & Close" at bounding box center [818, 589] width 129 height 34
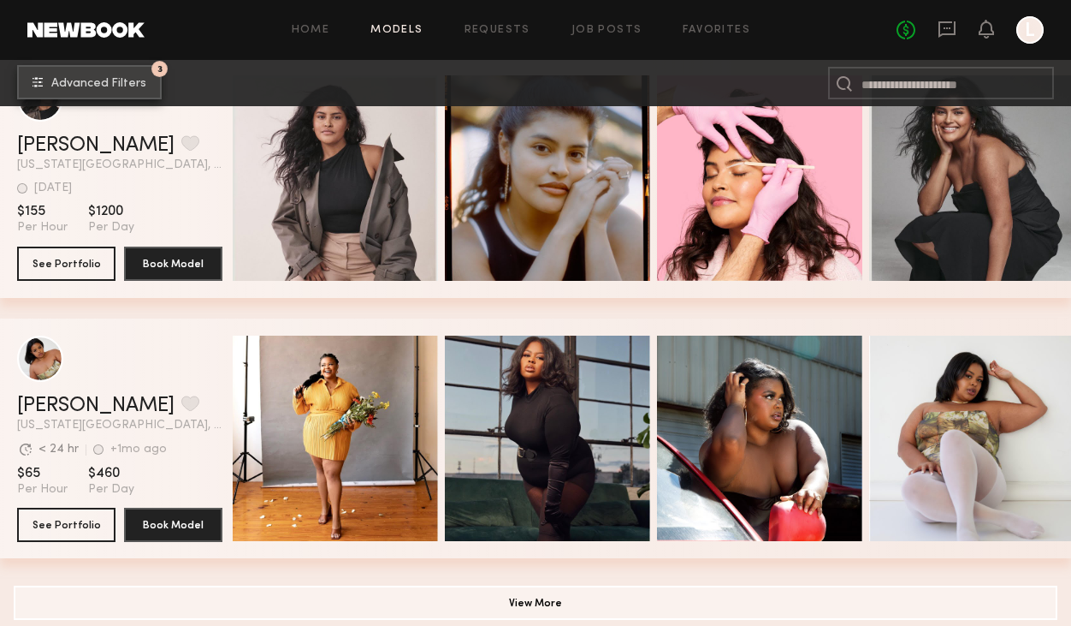
scroll to position [2957, 0]
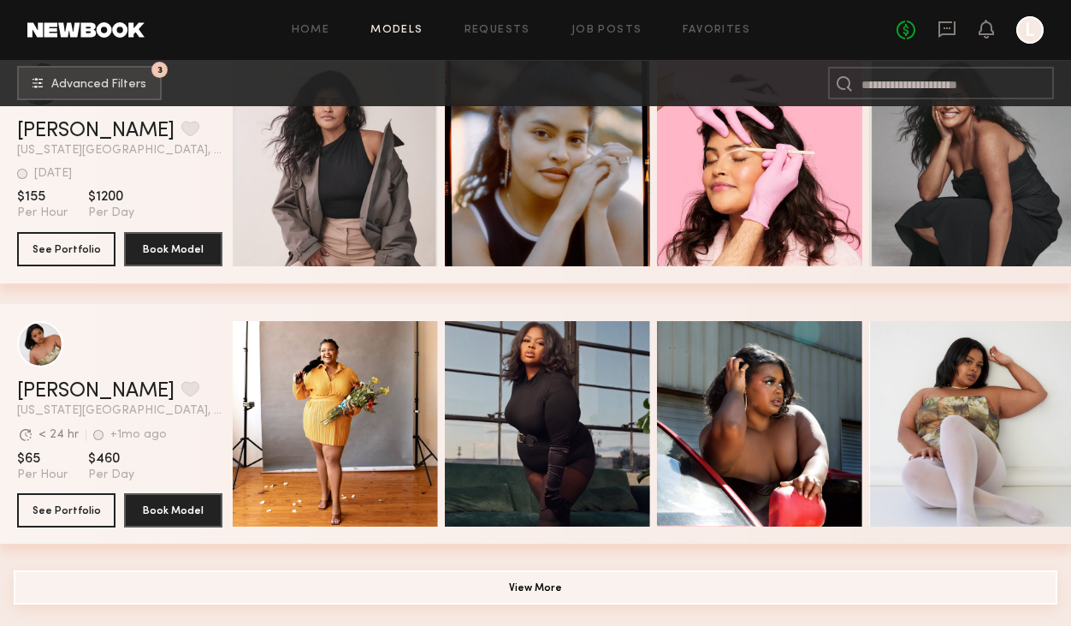
click at [522, 588] on button "View More" at bounding box center [536, 587] width 1044 height 34
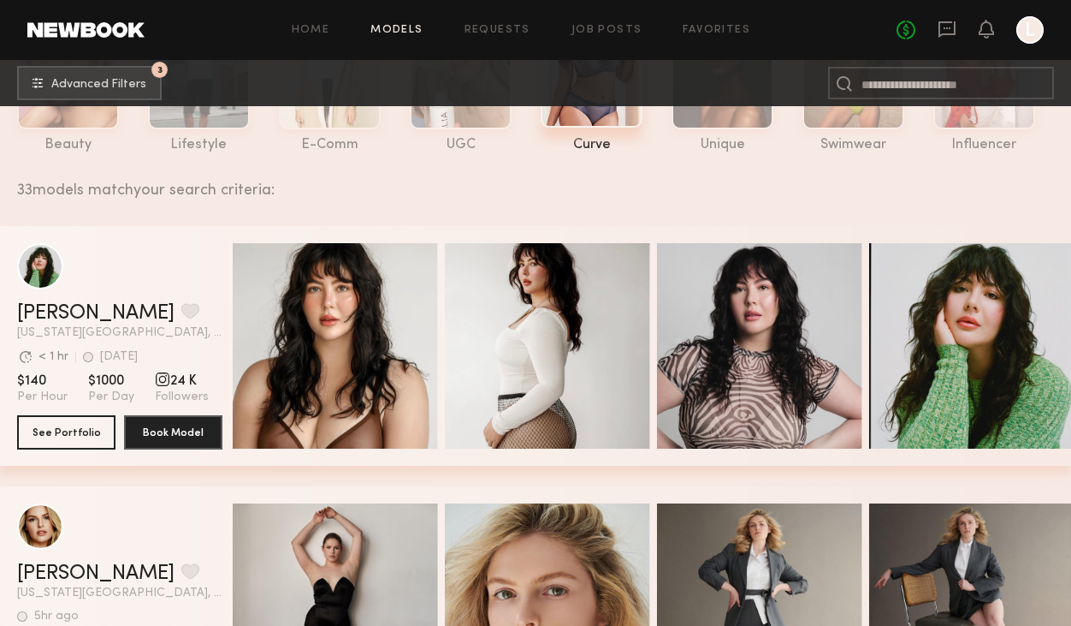
scroll to position [0, 0]
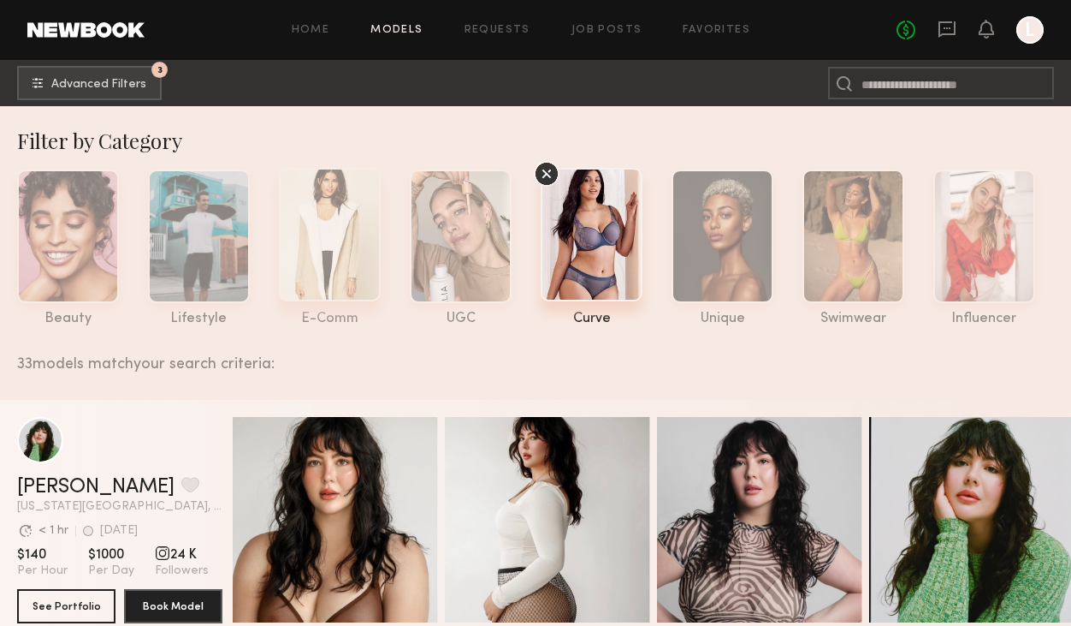
click at [344, 270] on div at bounding box center [330, 234] width 102 height 133
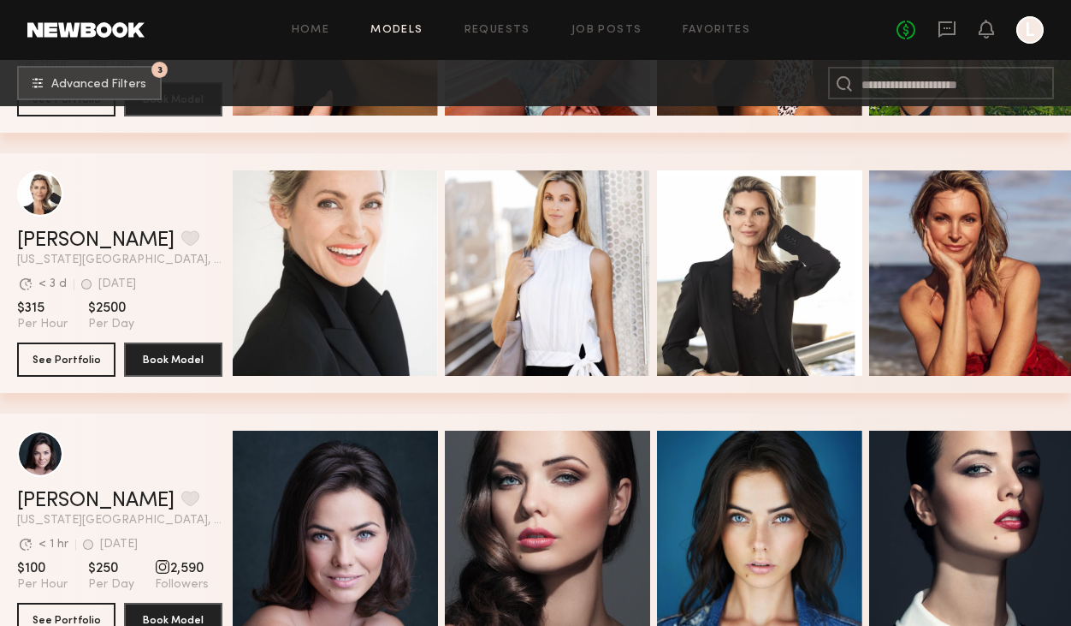
scroll to position [10394, 0]
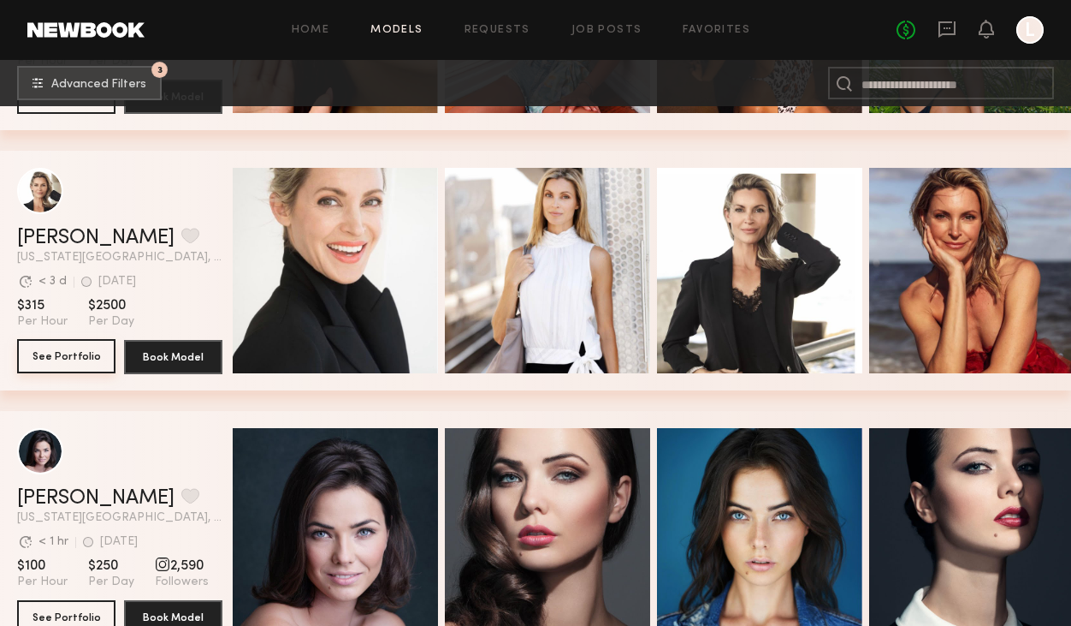
click at [63, 366] on button "See Portfolio" at bounding box center [66, 356] width 98 height 34
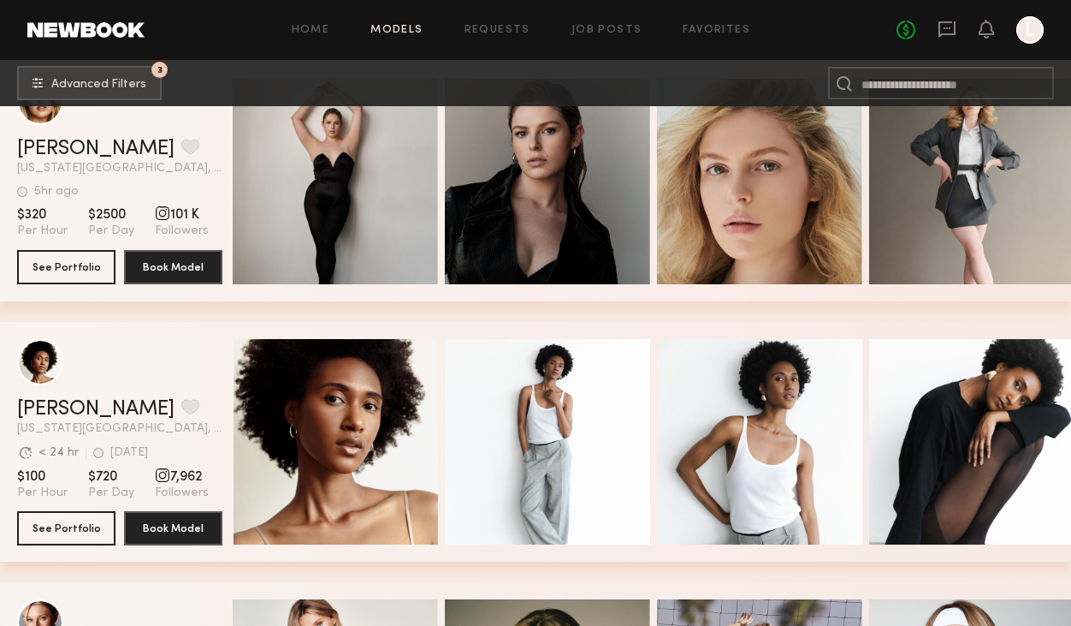
scroll to position [17251, 0]
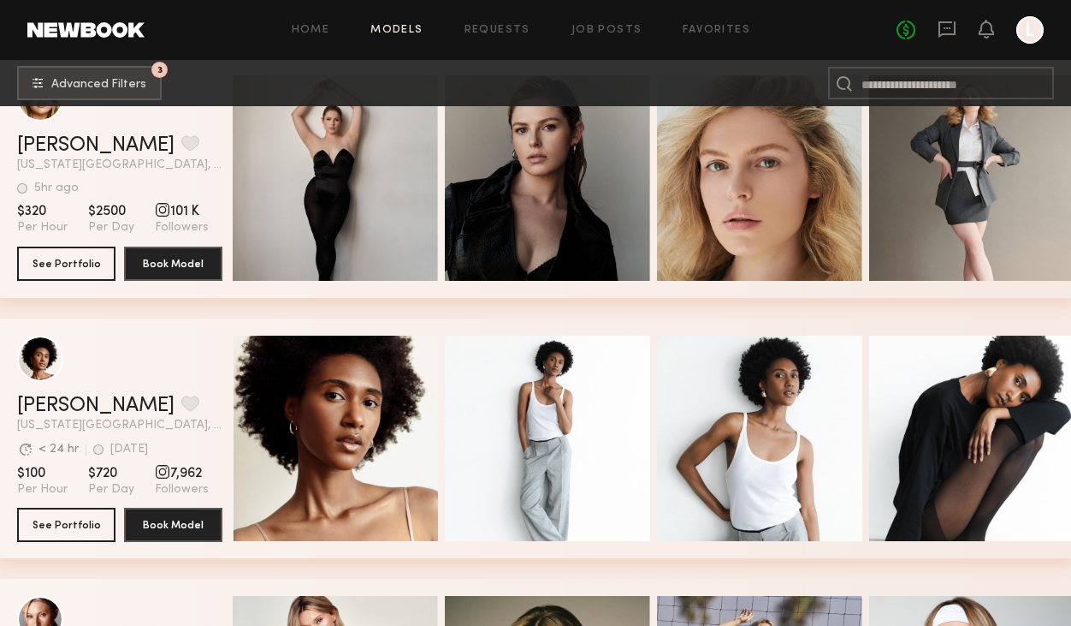
drag, startPoint x: 231, startPoint y: 164, endPoint x: 214, endPoint y: 151, distance: 21.9
click at [214, 151] on div "Chelsea L. Favorite New York City, NY 5hr ago Last Online View Portfolio 5hr ag…" at bounding box center [535, 178] width 1071 height 240
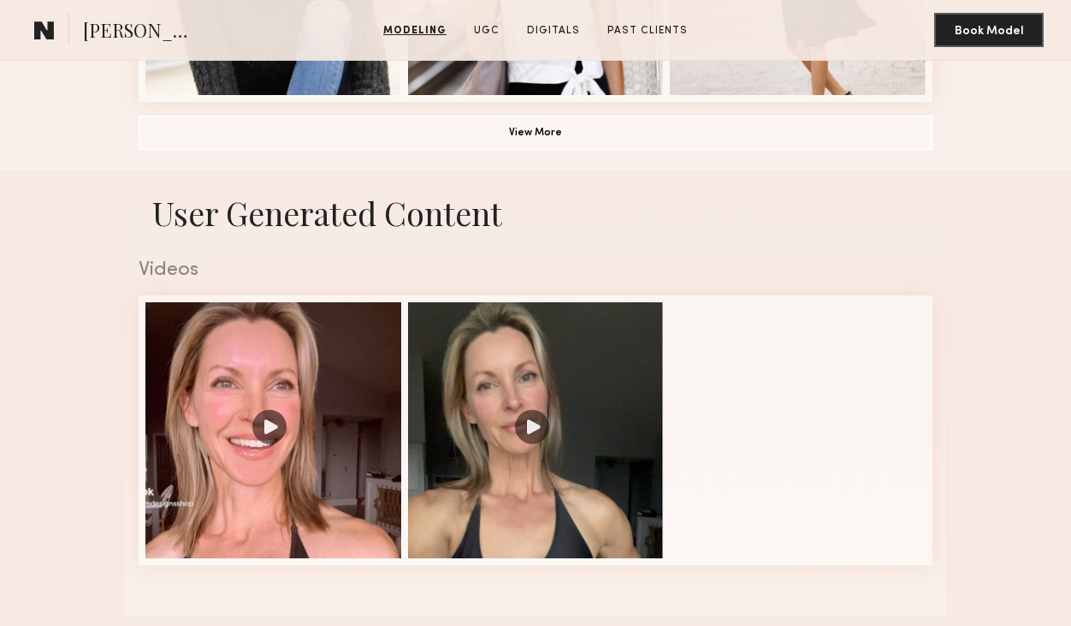
scroll to position [1526, 0]
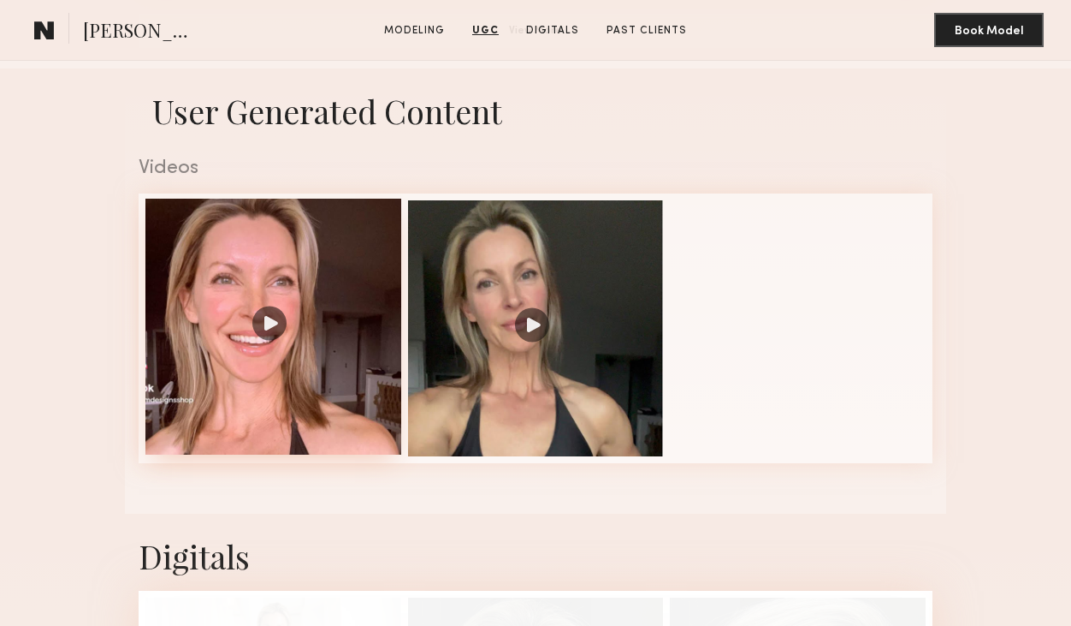
click at [275, 319] on div at bounding box center [273, 327] width 256 height 256
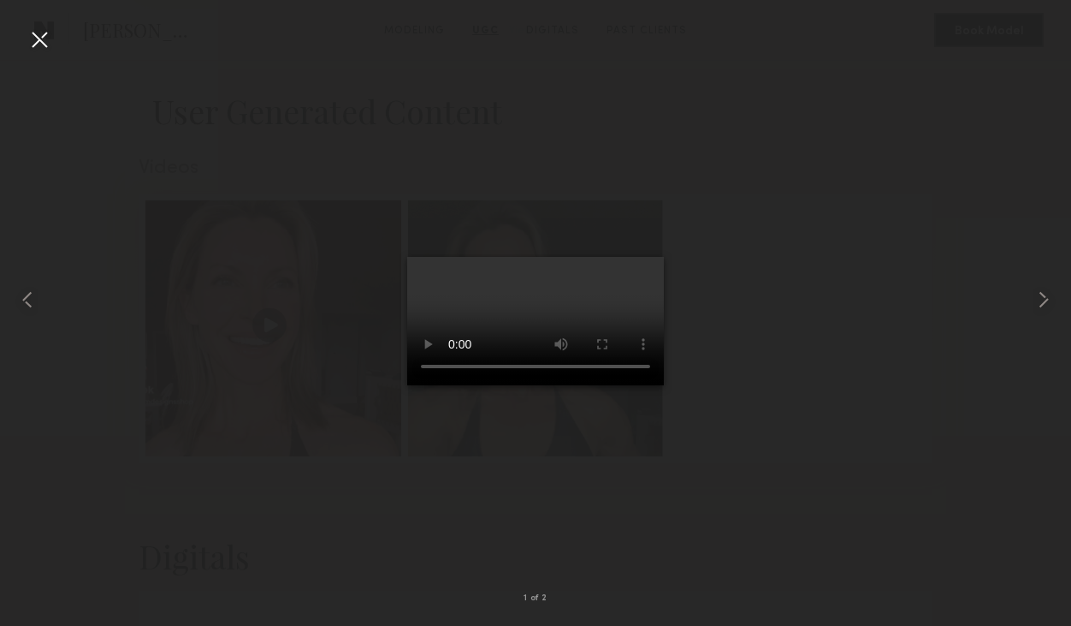
click at [35, 39] on div at bounding box center [39, 39] width 27 height 27
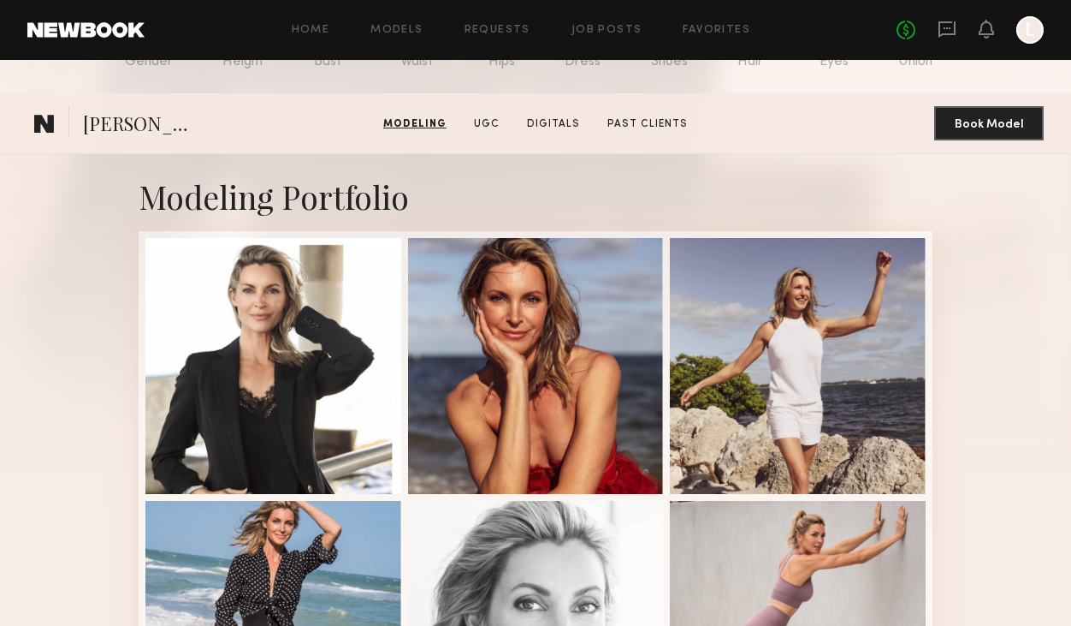
scroll to position [0, 0]
